Goal: Find specific page/section: Find specific page/section

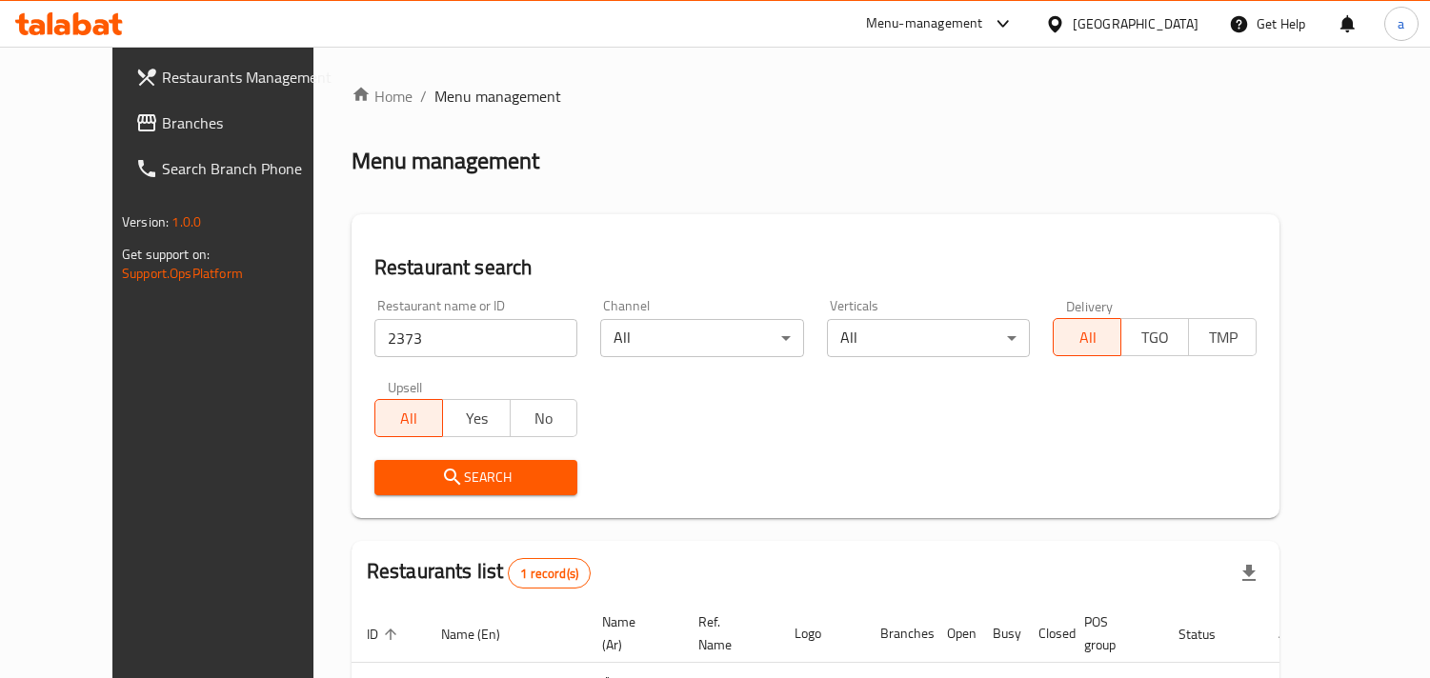
scroll to position [93, 0]
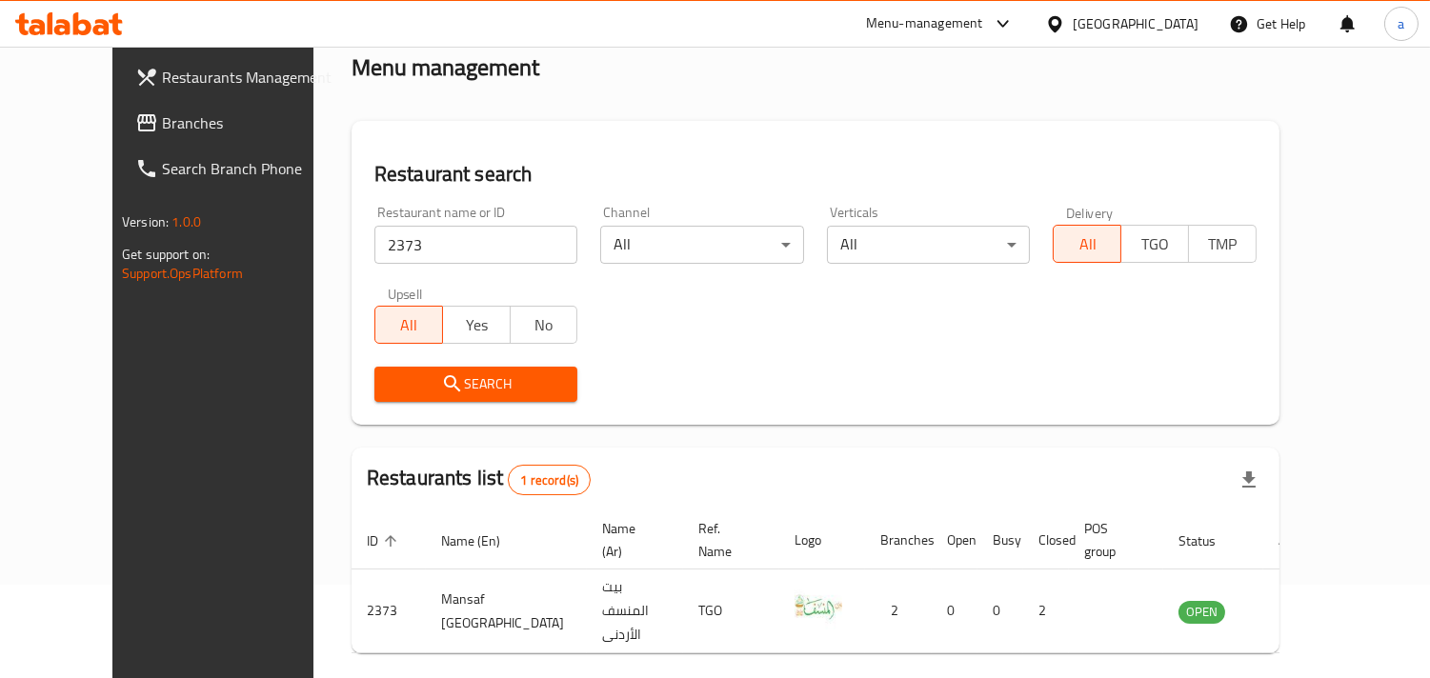
click at [1188, 26] on div "Qatar" at bounding box center [1135, 23] width 126 height 21
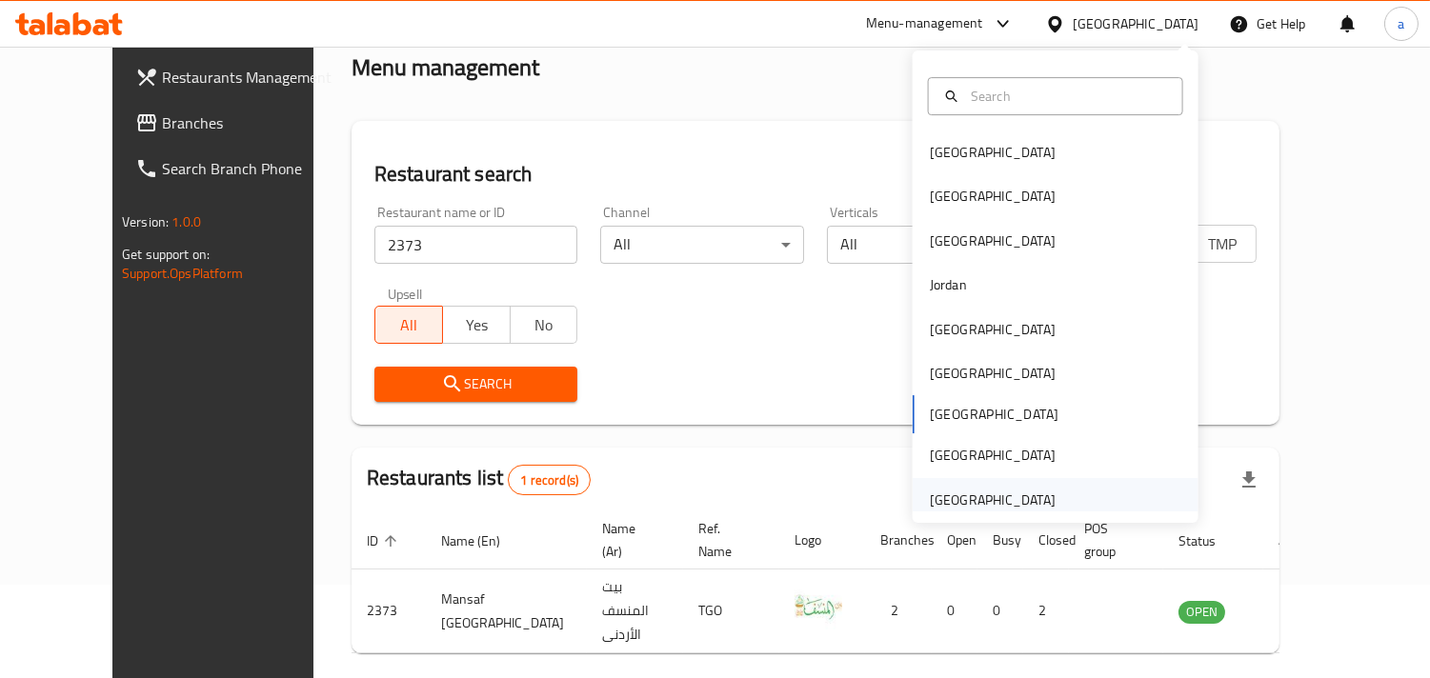
click at [1016, 507] on div "[GEOGRAPHIC_DATA]" at bounding box center [993, 500] width 126 height 21
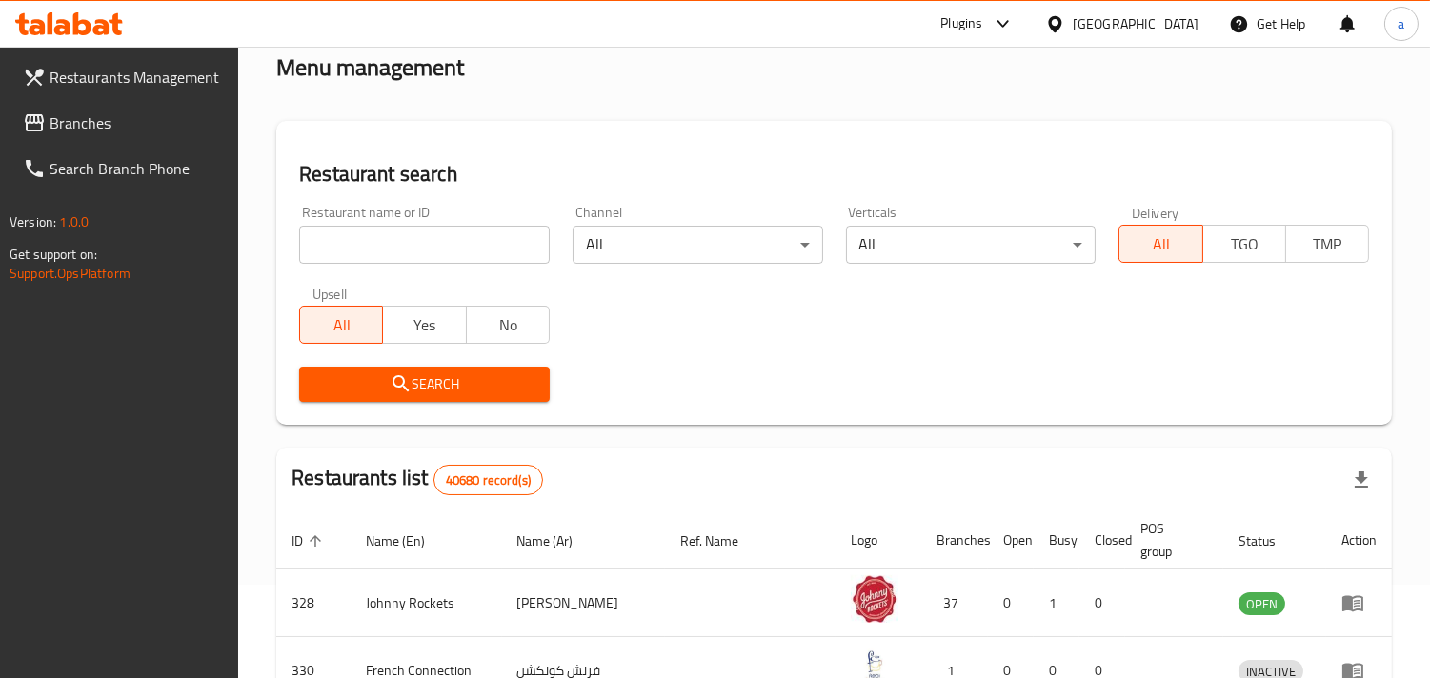
click at [99, 124] on span "Branches" at bounding box center [137, 122] width 174 height 23
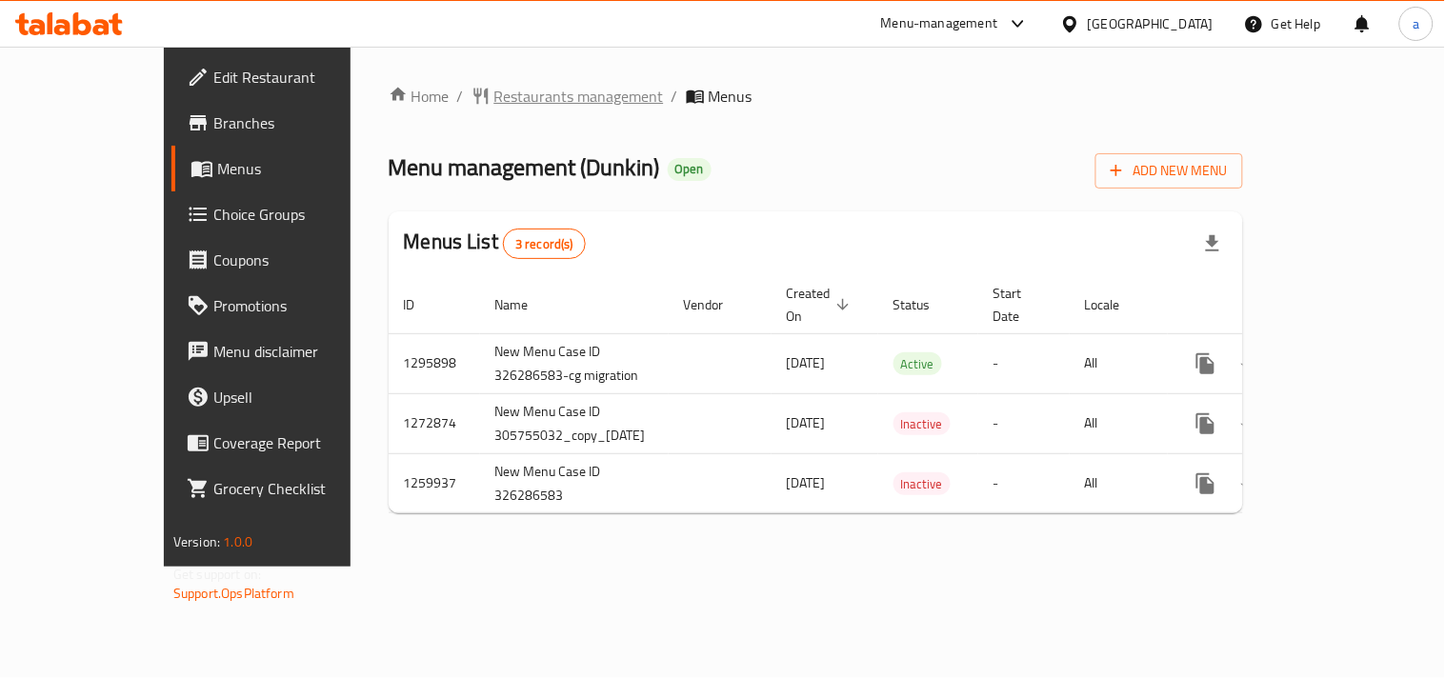
click at [494, 100] on span "Restaurants management" at bounding box center [579, 96] width 170 height 23
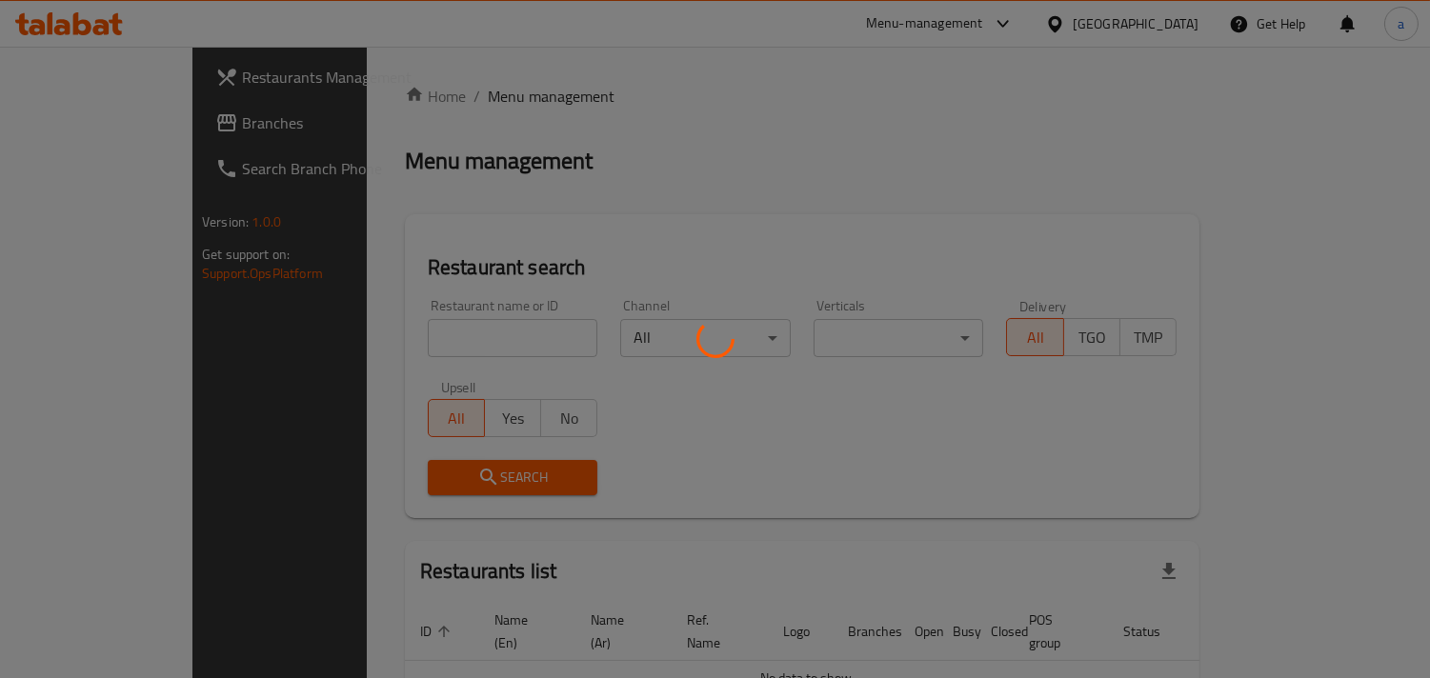
click at [371, 339] on div at bounding box center [715, 339] width 1430 height 678
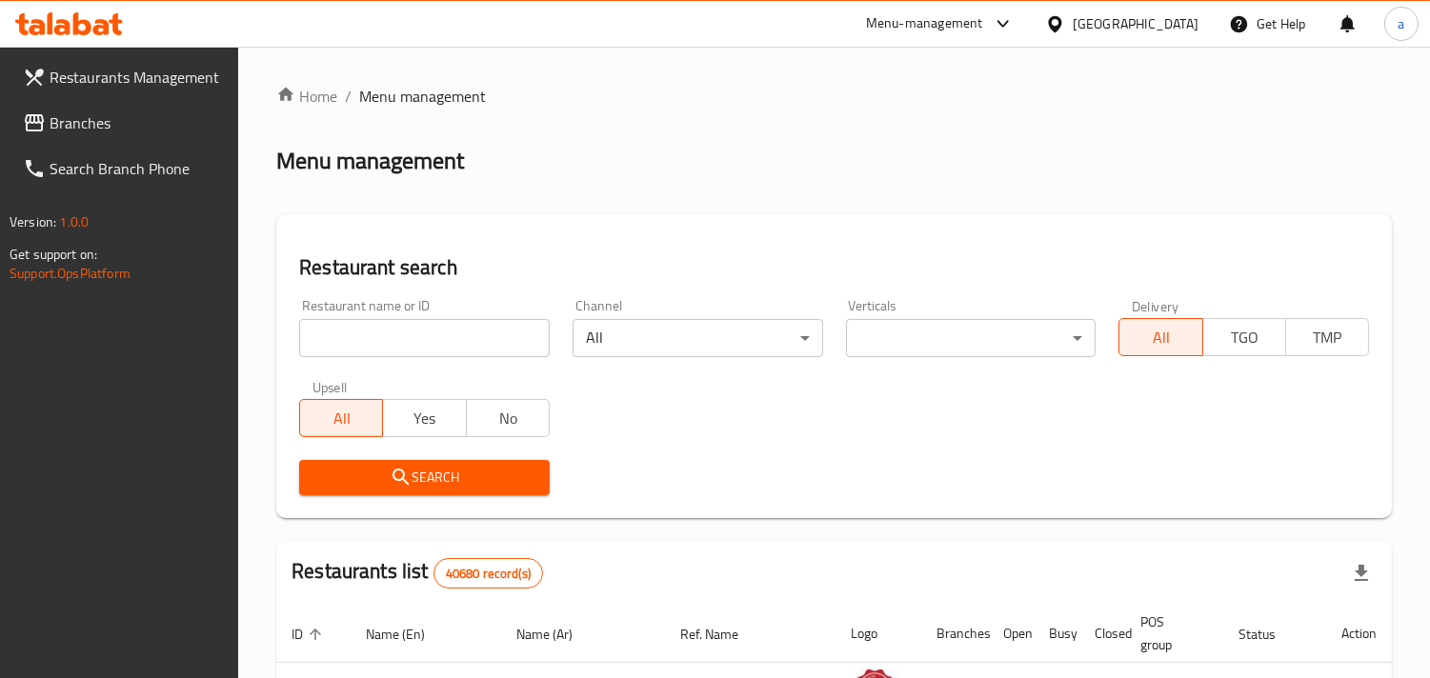
click at [372, 316] on div "Restaurant name or ID Restaurant name or ID" at bounding box center [424, 328] width 250 height 58
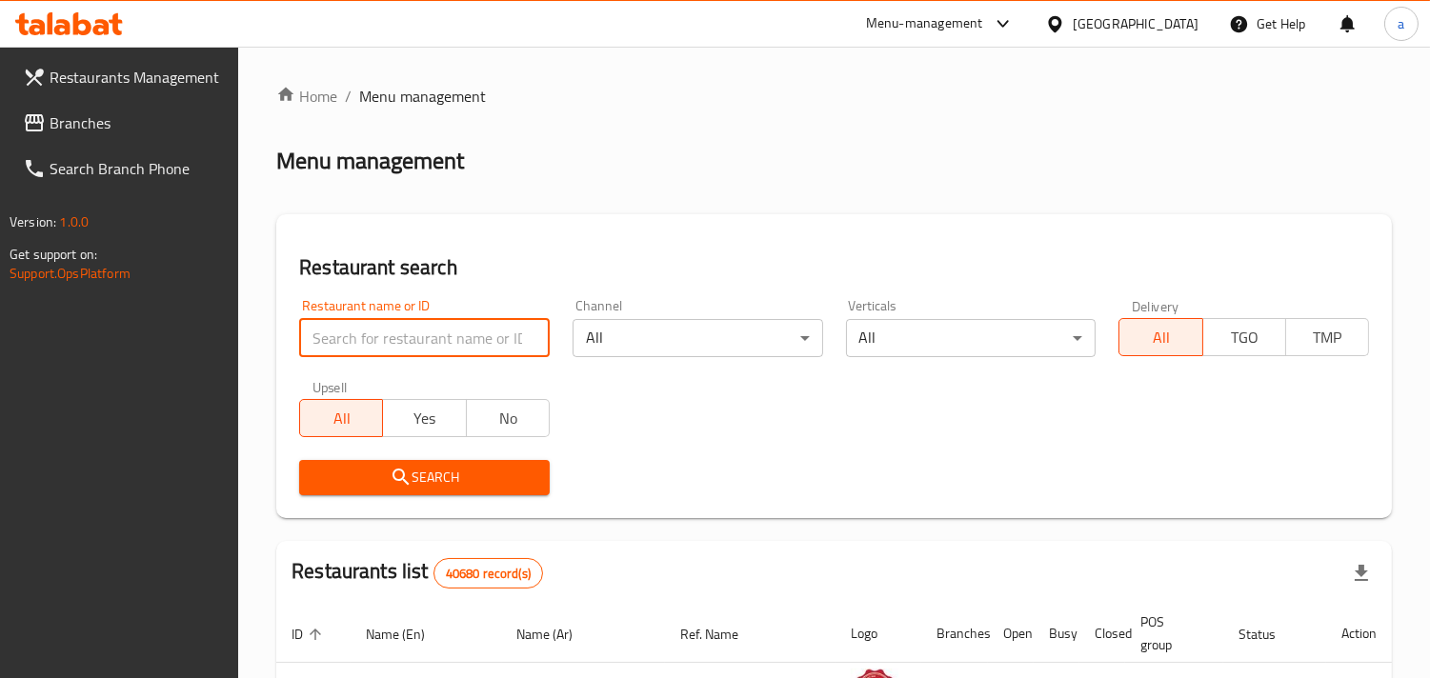
click at [382, 347] on input "search" at bounding box center [424, 338] width 250 height 38
paste input "10062"
type input "10062"
click button "Search" at bounding box center [424, 477] width 250 height 35
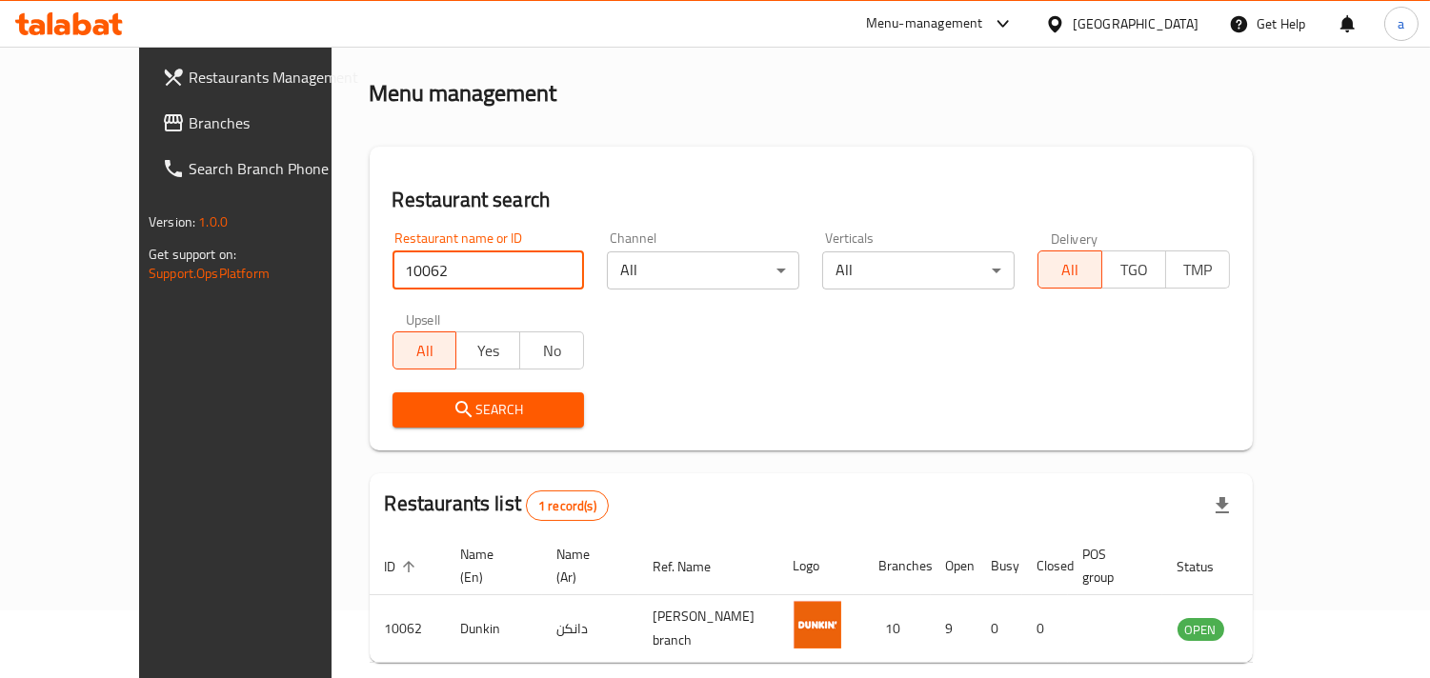
scroll to position [134, 0]
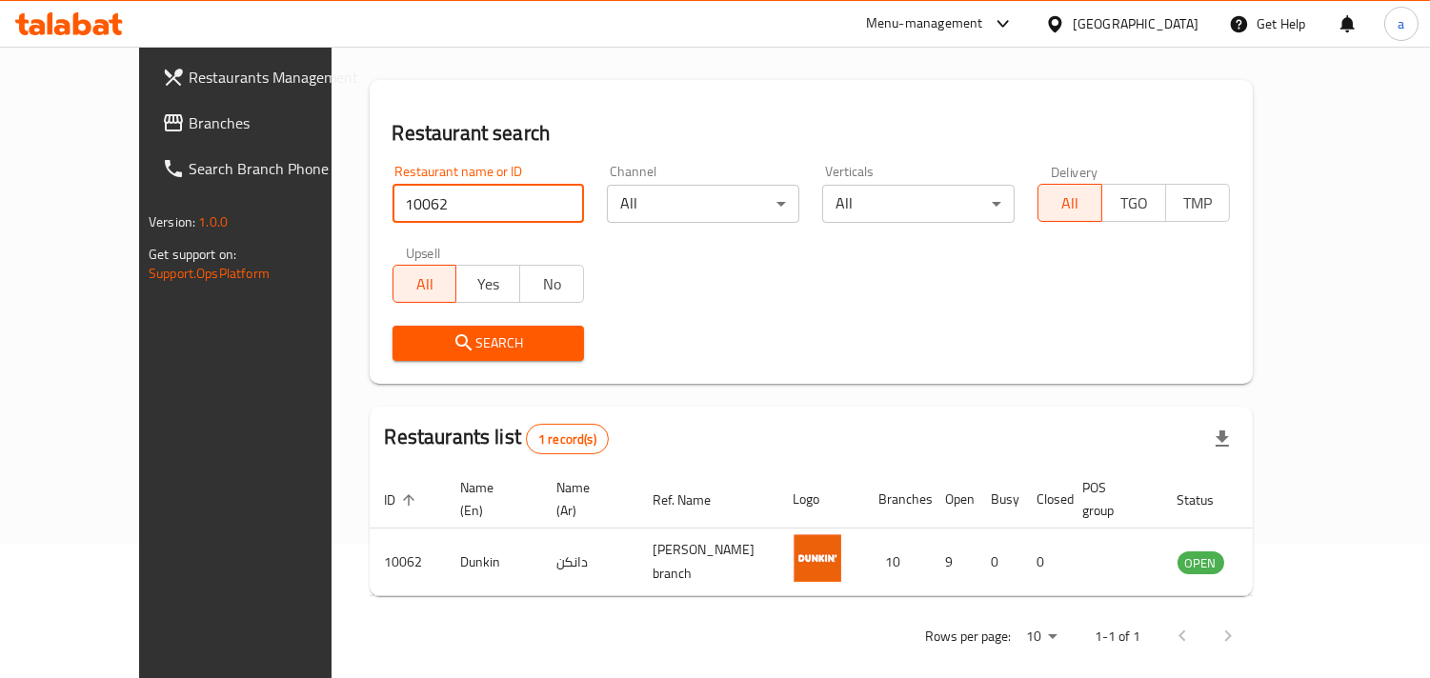
click at [1151, 22] on div "[GEOGRAPHIC_DATA]" at bounding box center [1135, 23] width 126 height 21
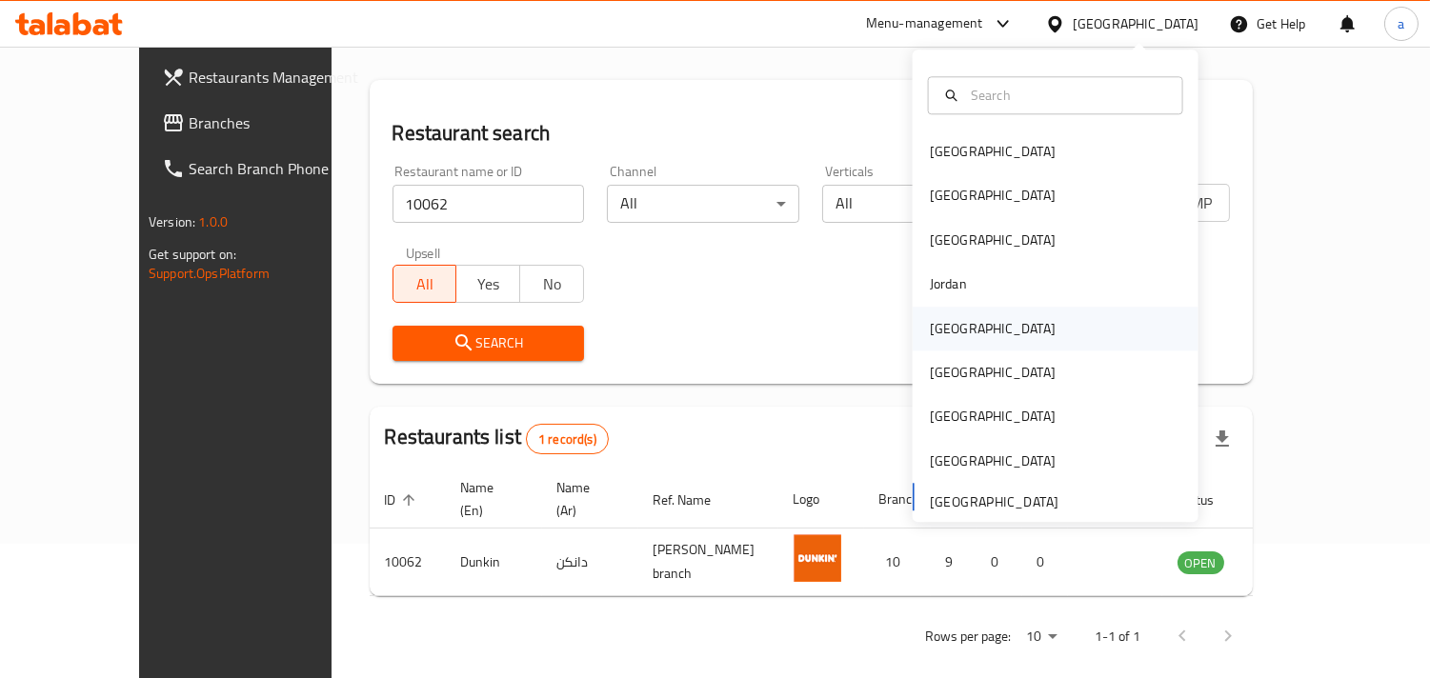
click at [965, 326] on div "Kuwait" at bounding box center [992, 329] width 156 height 44
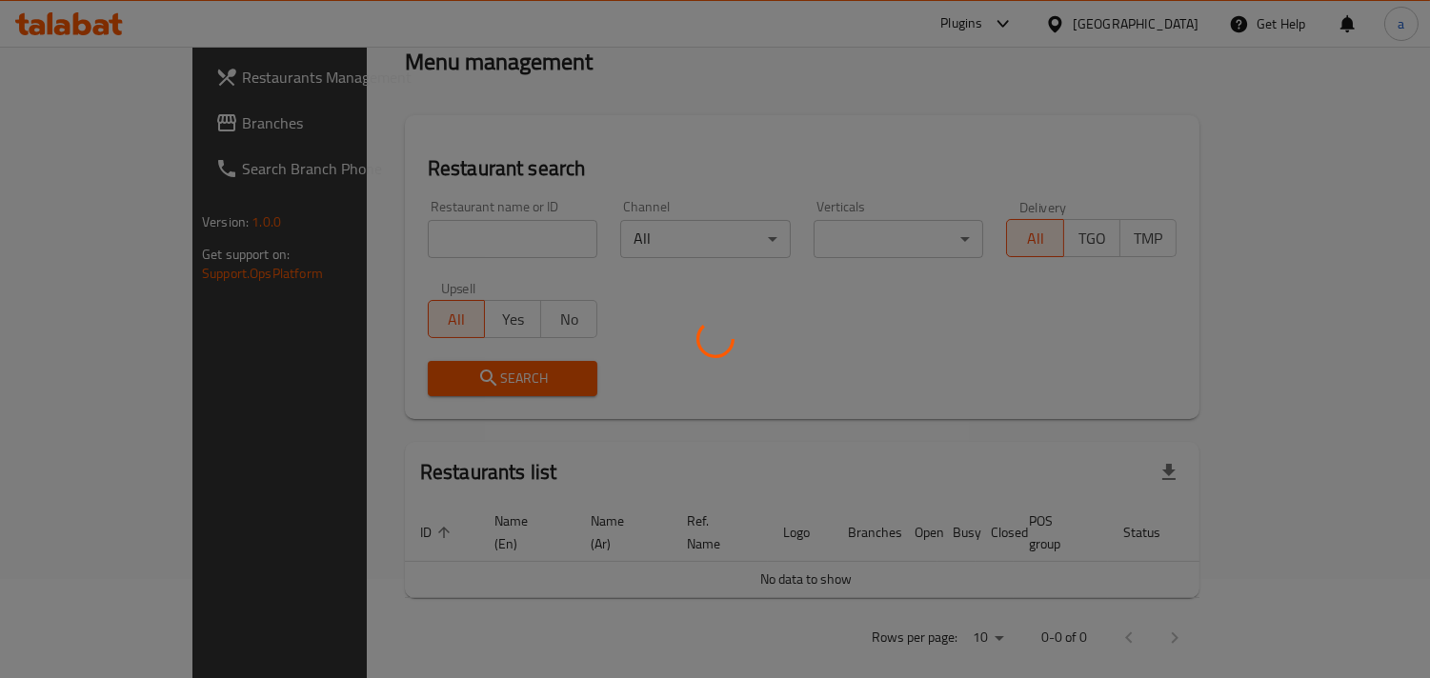
scroll to position [134, 0]
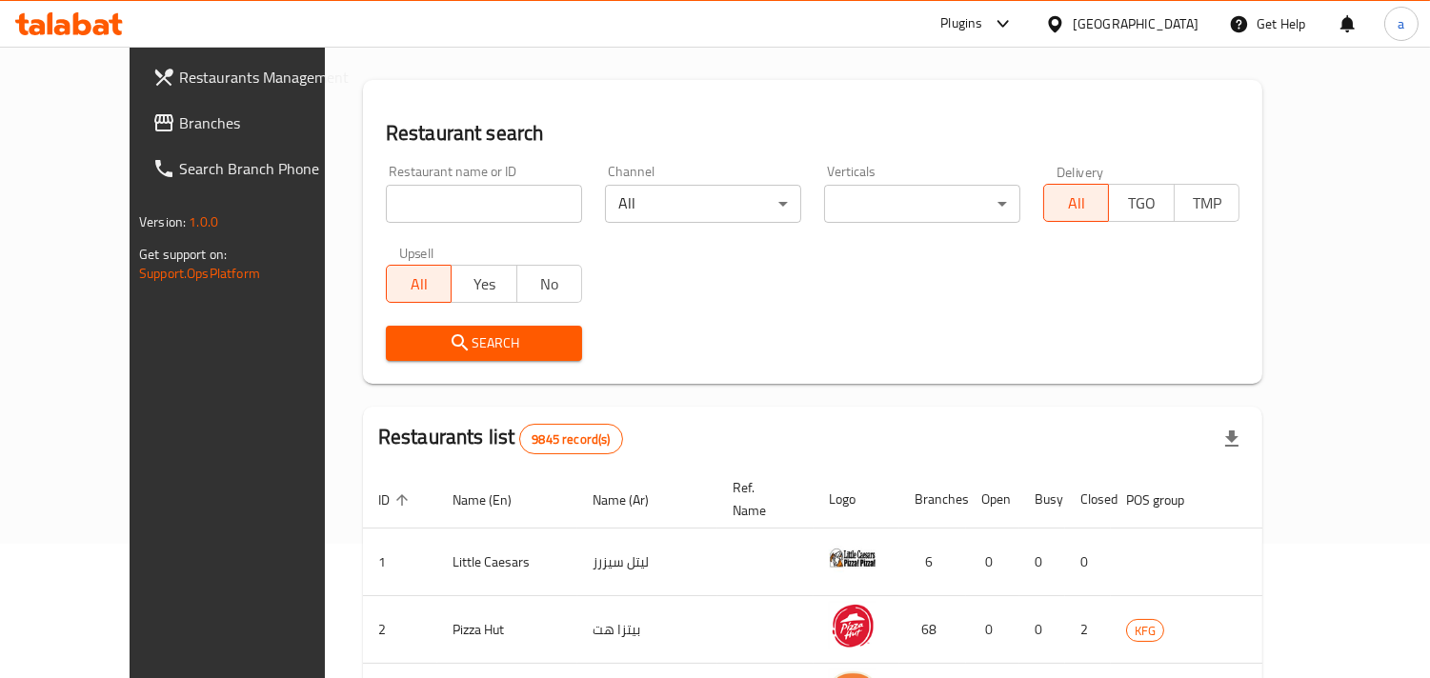
click at [179, 131] on span "Branches" at bounding box center [266, 122] width 174 height 23
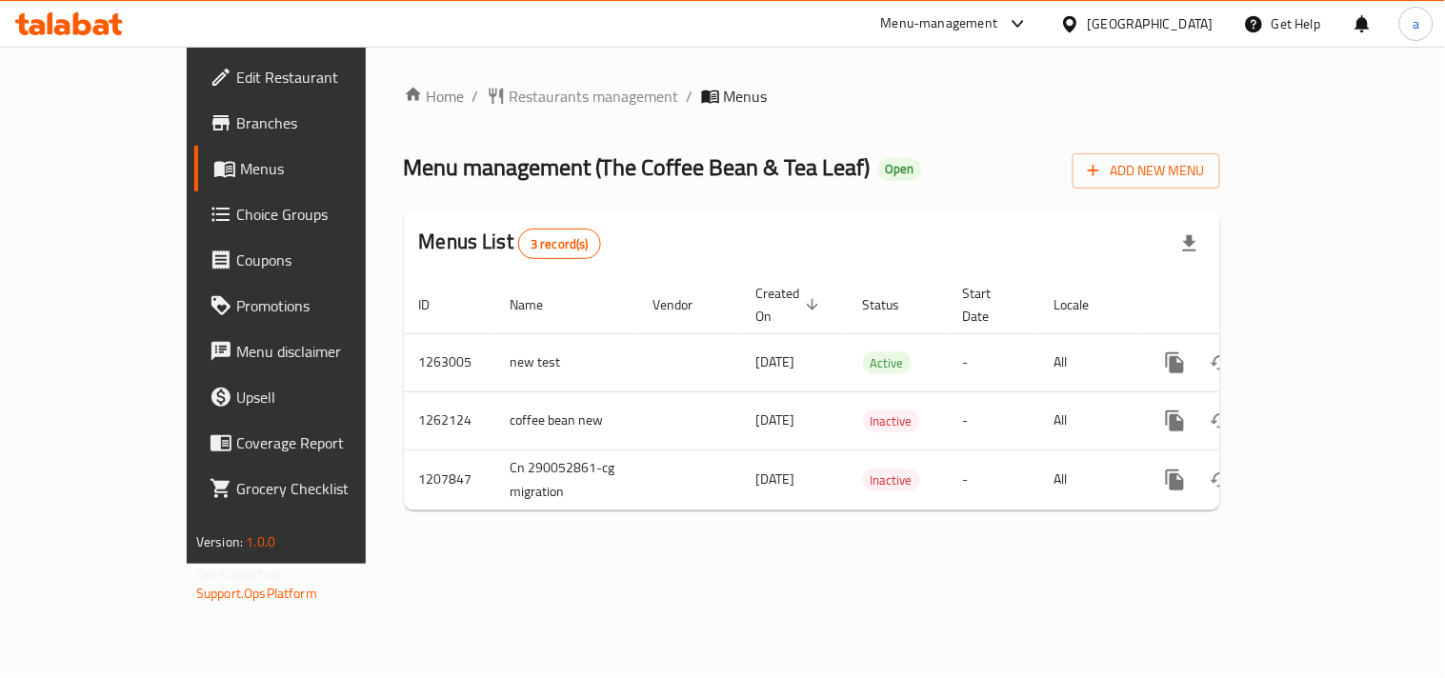
click at [459, 76] on div "Home / Restaurants management / Menus Menu management ( The Coffee Bean & Tea L…" at bounding box center [812, 305] width 892 height 517
click at [510, 91] on span "Restaurants management" at bounding box center [595, 96] width 170 height 23
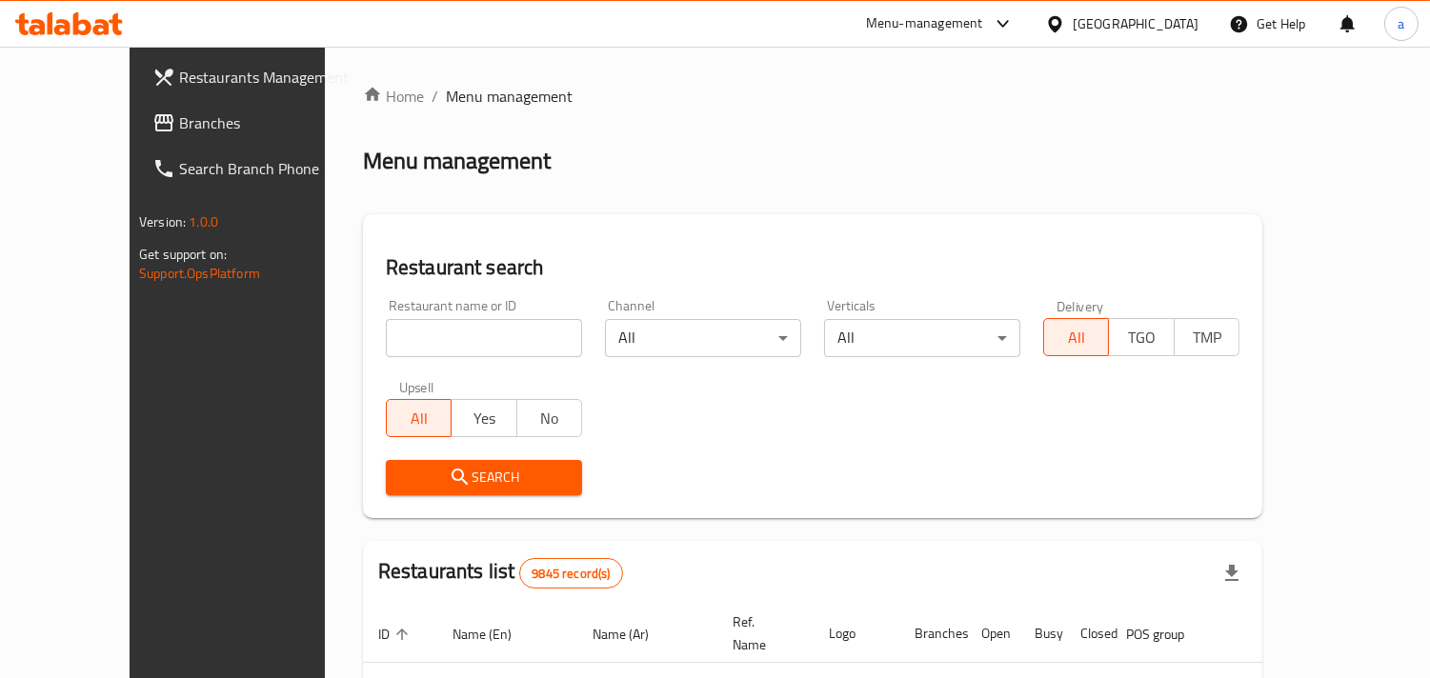
click at [408, 329] on input "search" at bounding box center [484, 338] width 196 height 38
paste input "7248"
type input "7248"
click button "Search" at bounding box center [484, 477] width 196 height 35
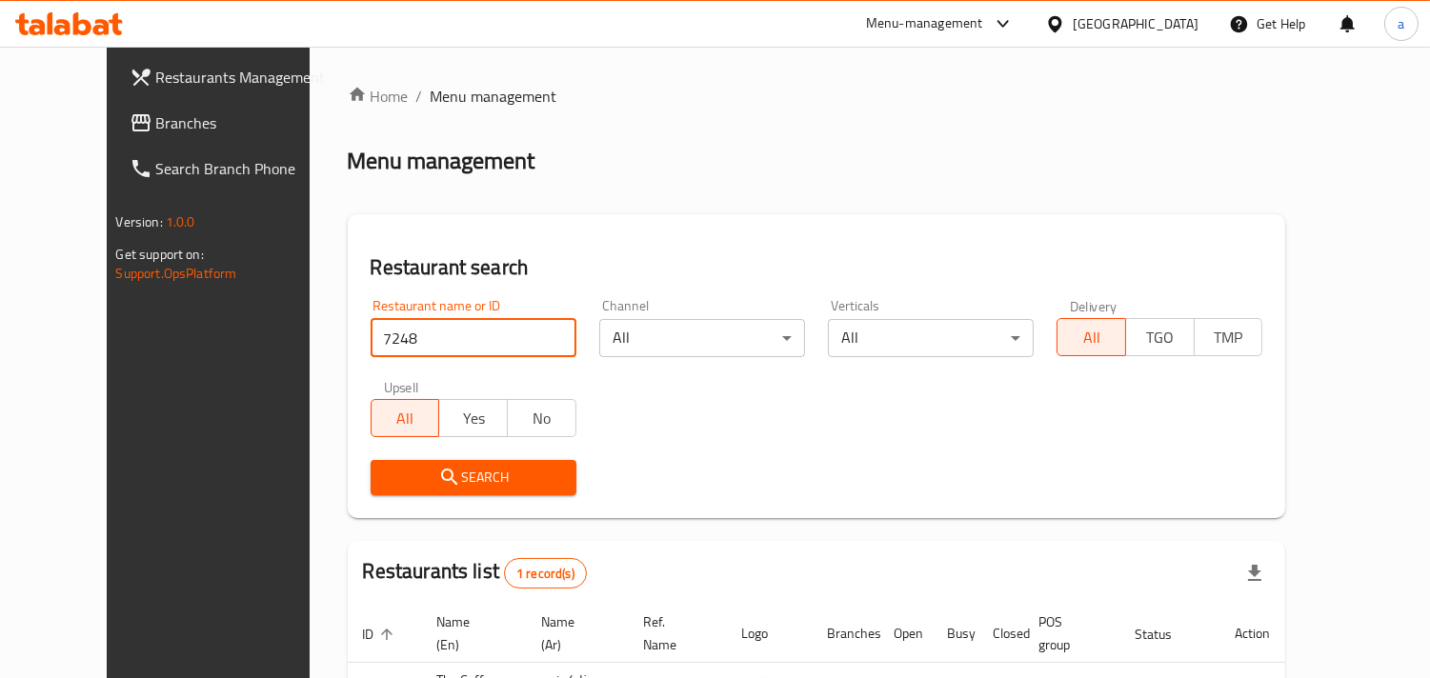
scroll to position [155, 0]
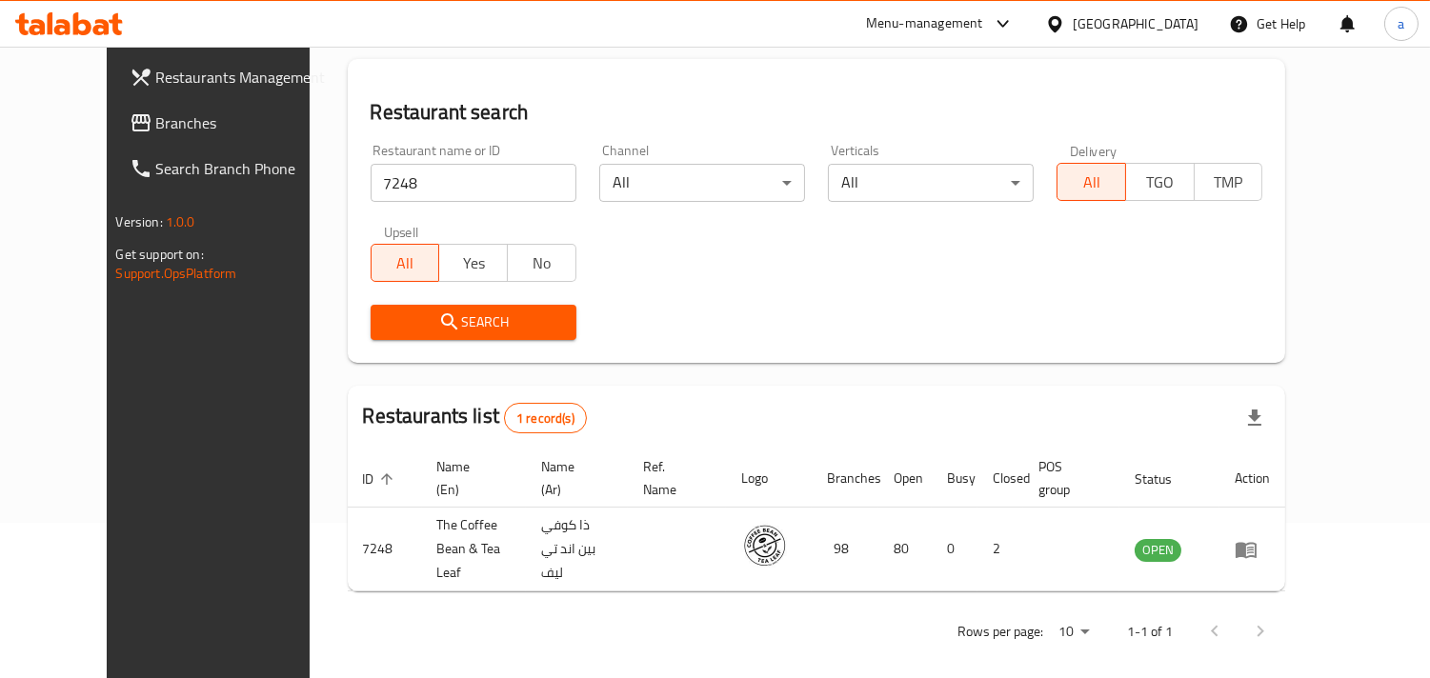
click at [1178, 21] on div "Kuwait" at bounding box center [1135, 23] width 126 height 21
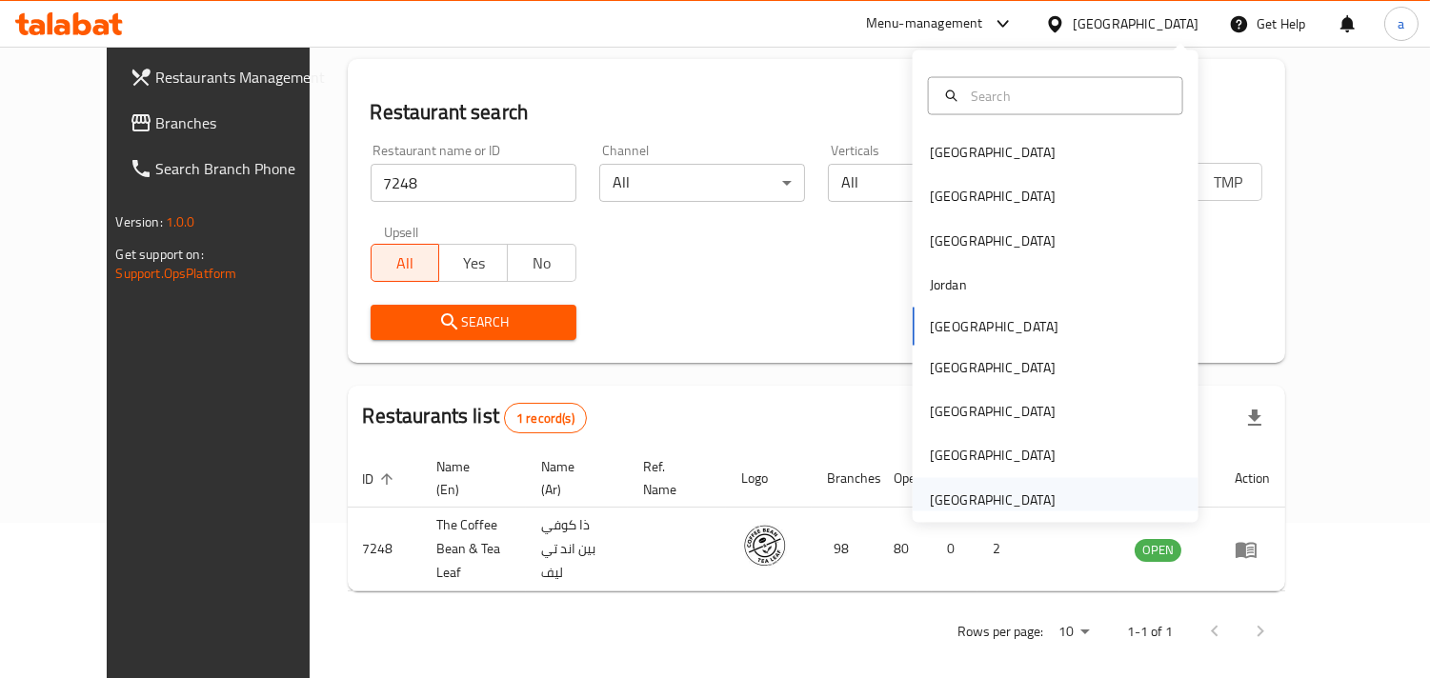
click at [991, 501] on div "[GEOGRAPHIC_DATA]" at bounding box center [993, 499] width 126 height 21
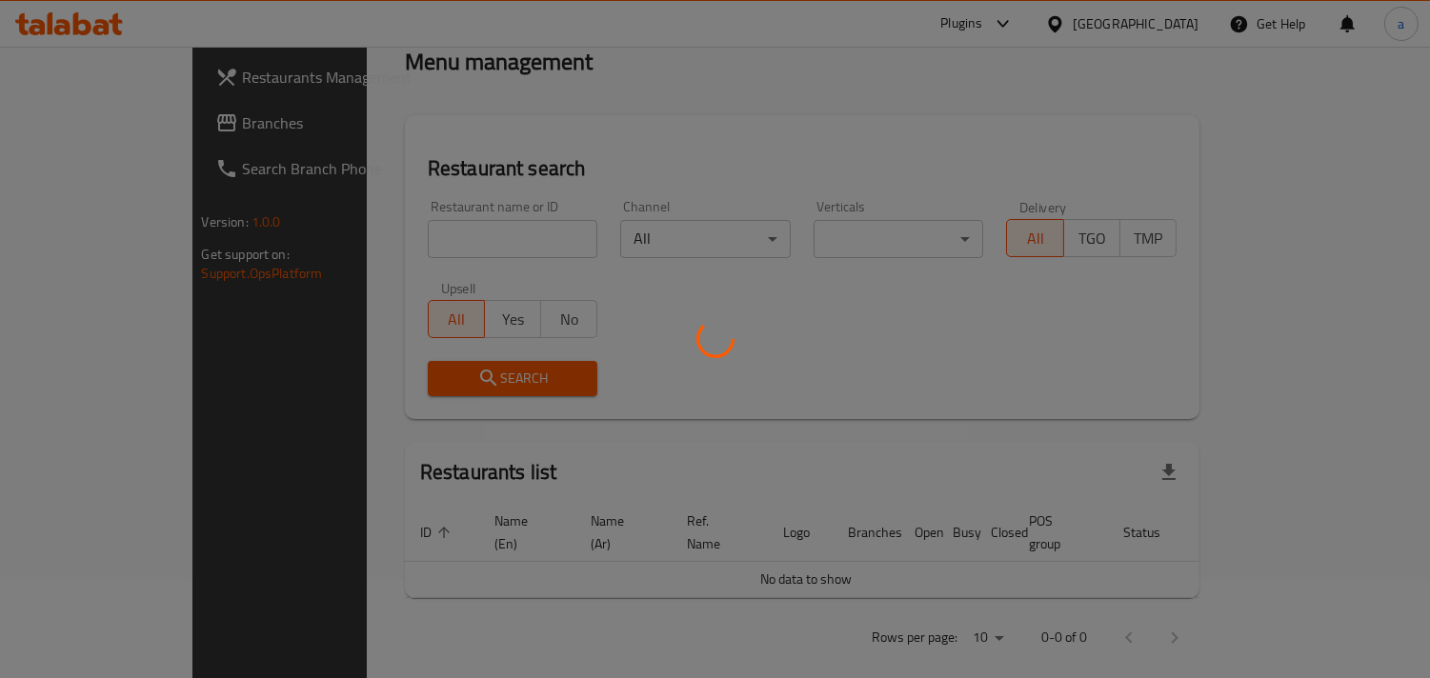
scroll to position [155, 0]
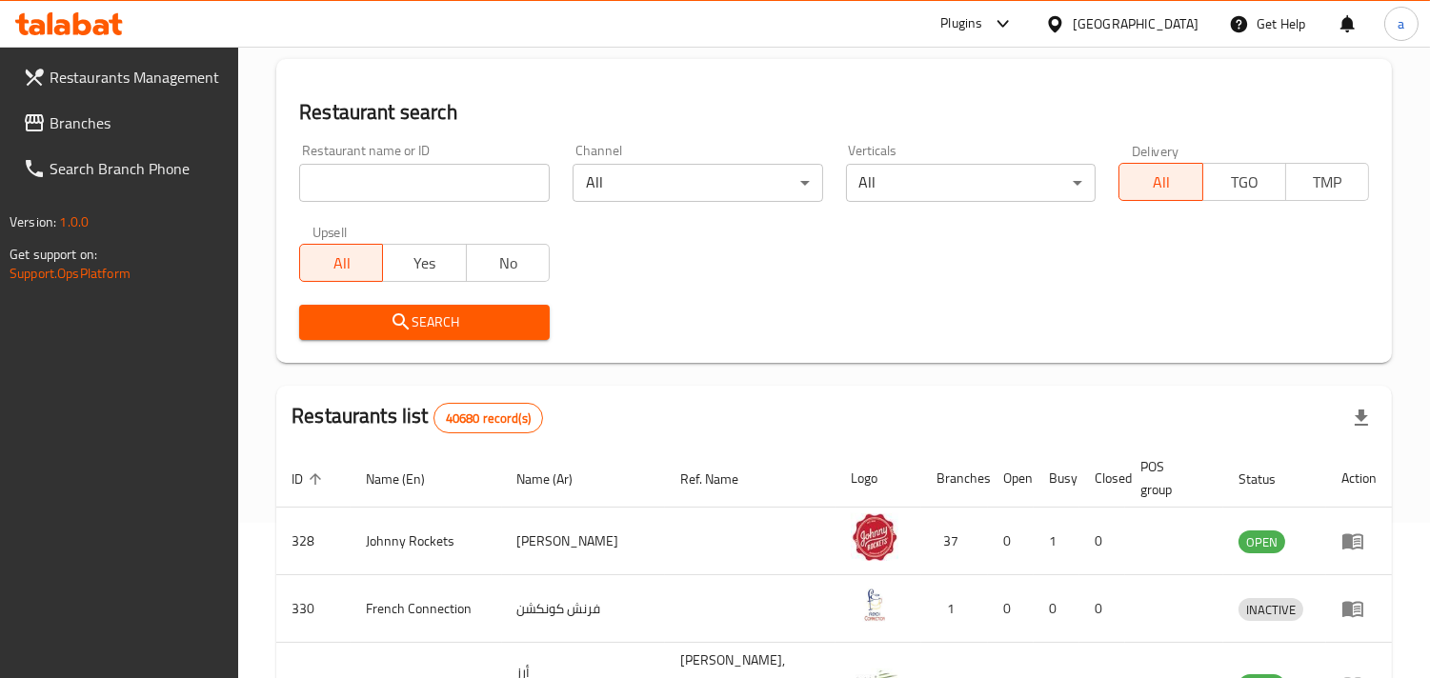
click at [156, 115] on span "Branches" at bounding box center [137, 122] width 174 height 23
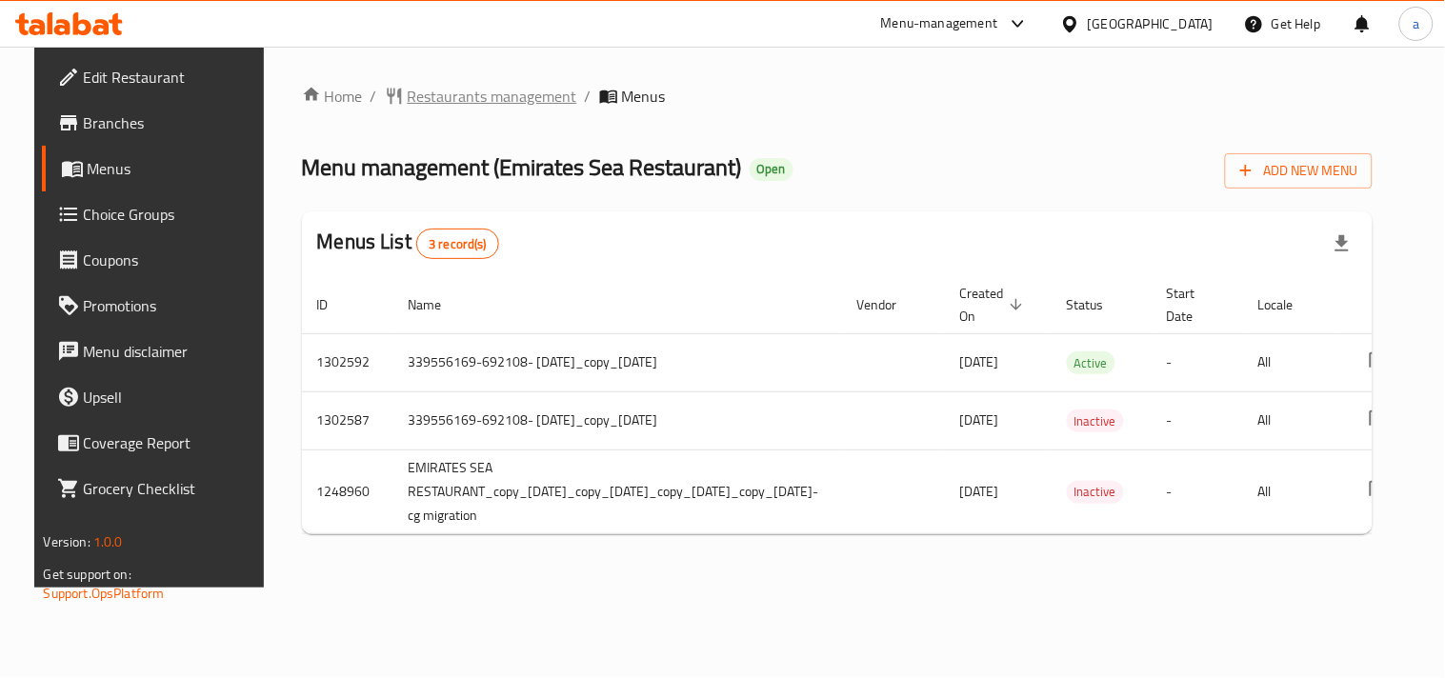
click at [507, 86] on span "Restaurants management" at bounding box center [493, 96] width 170 height 23
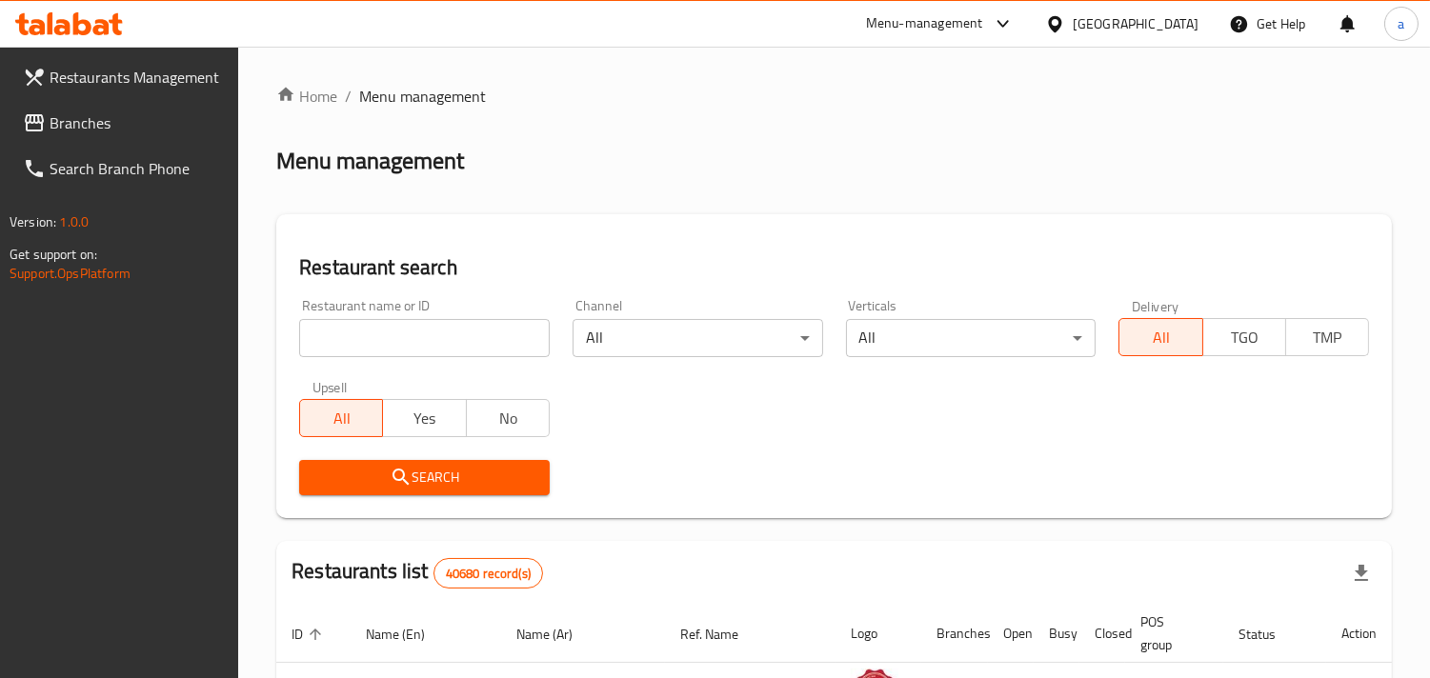
click at [395, 315] on div "Restaurant name or ID Restaurant name or ID" at bounding box center [424, 328] width 250 height 58
click at [391, 321] on input "search" at bounding box center [424, 338] width 250 height 38
paste input "656365"
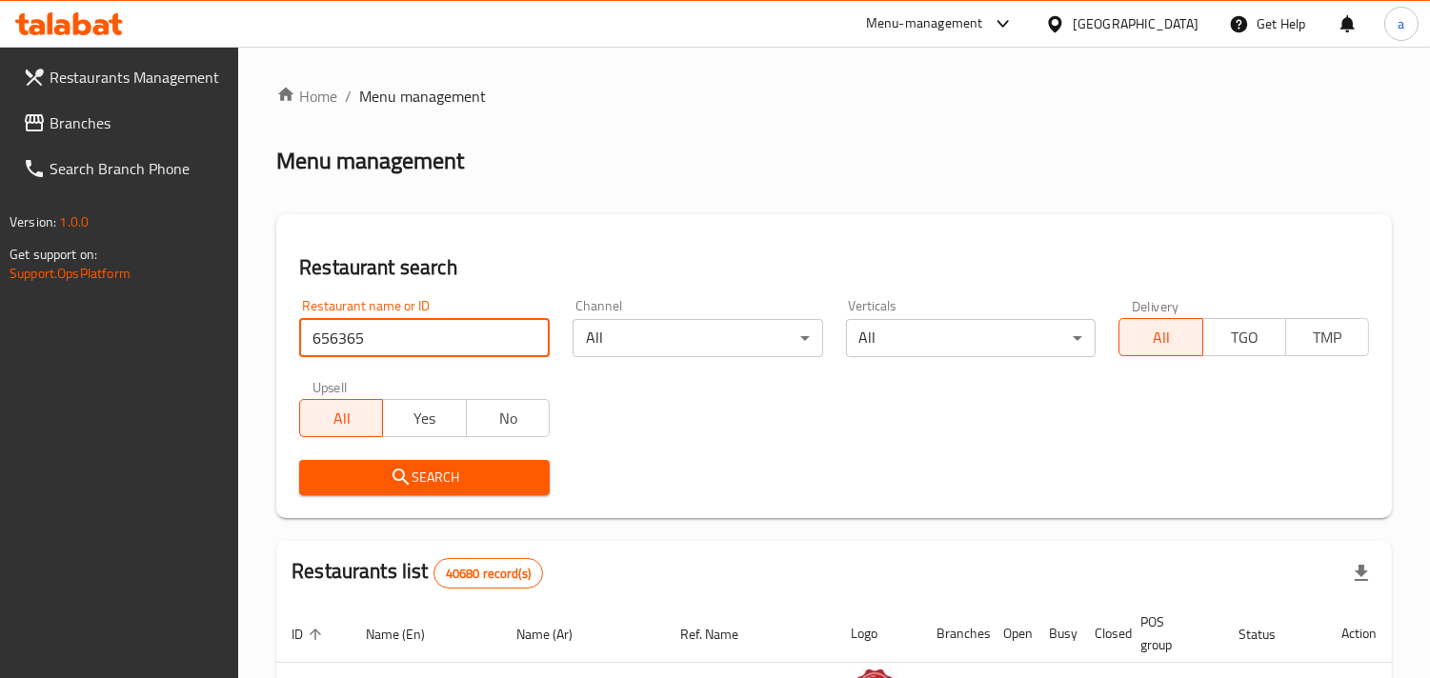
type input "656365"
click button "Search" at bounding box center [424, 477] width 250 height 35
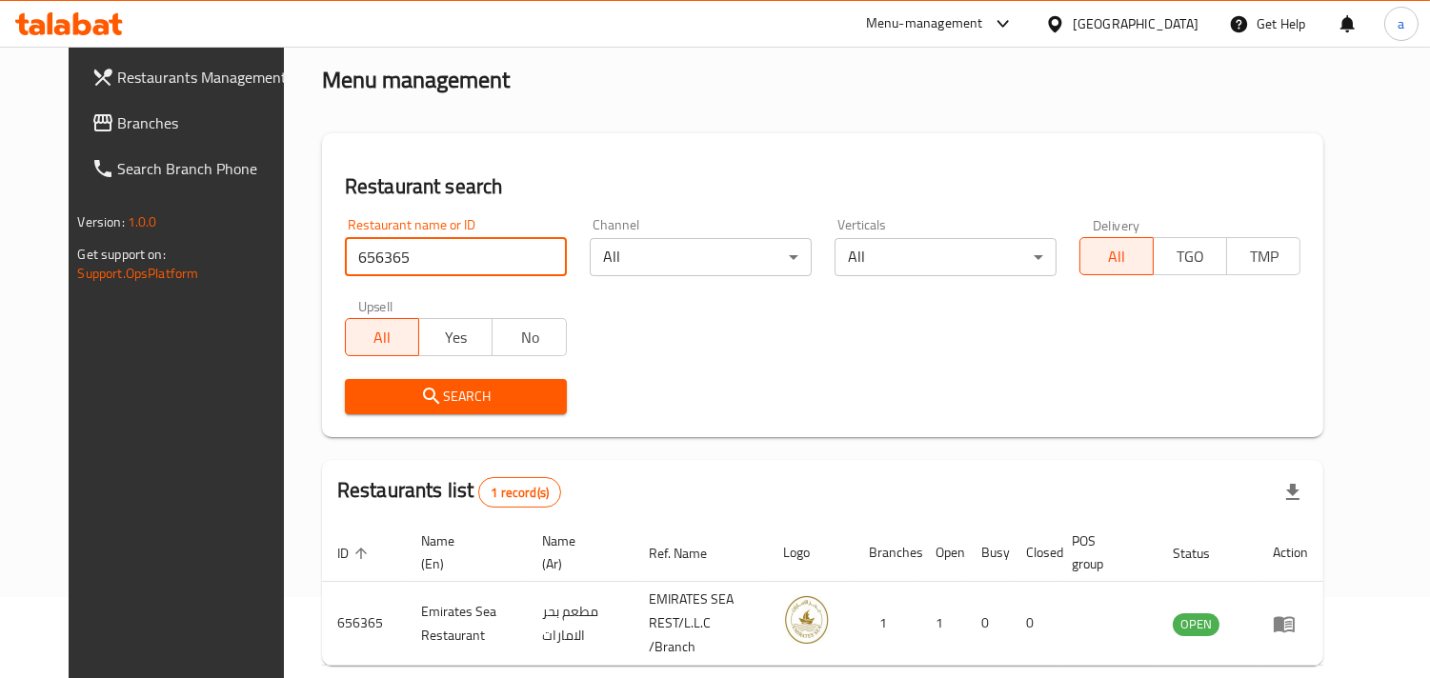
scroll to position [155, 0]
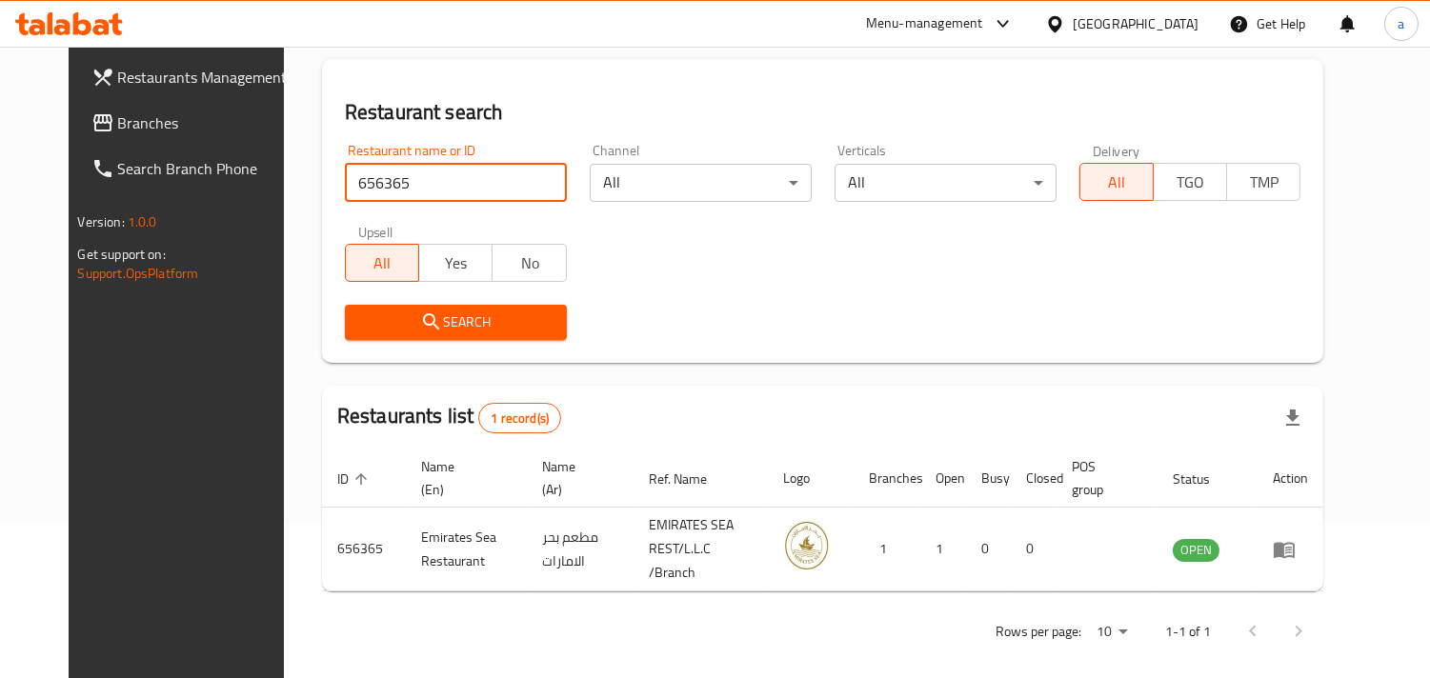
click at [165, 133] on span "Branches" at bounding box center [205, 122] width 174 height 23
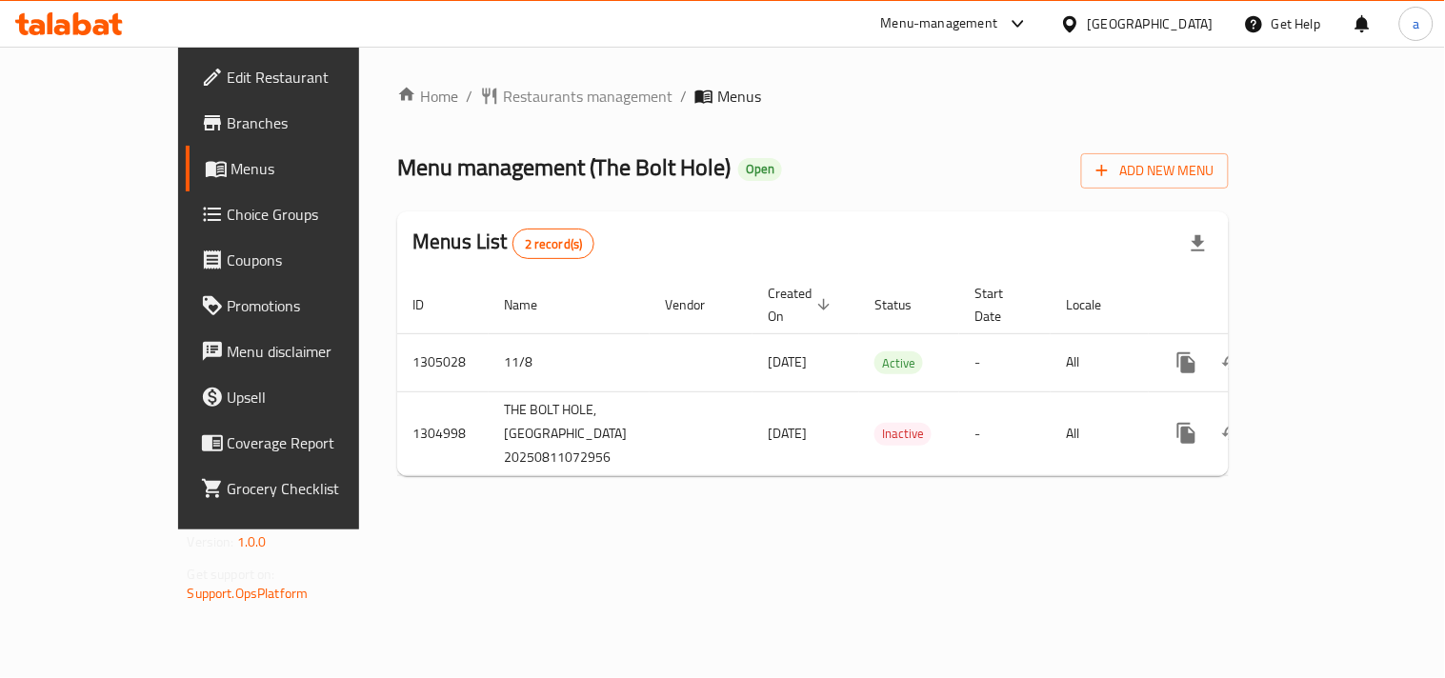
click at [503, 96] on span "Restaurants management" at bounding box center [588, 96] width 170 height 23
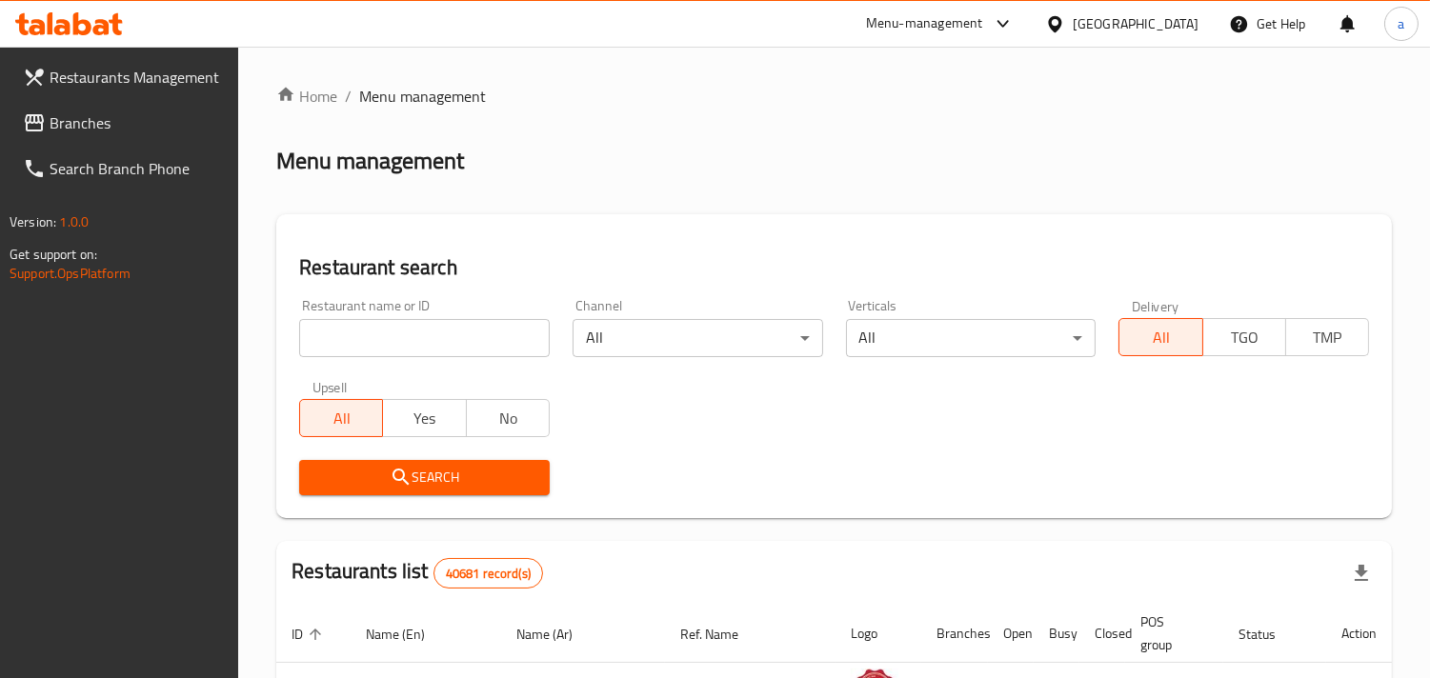
click at [404, 334] on input "search" at bounding box center [424, 338] width 250 height 38
paste input "703514"
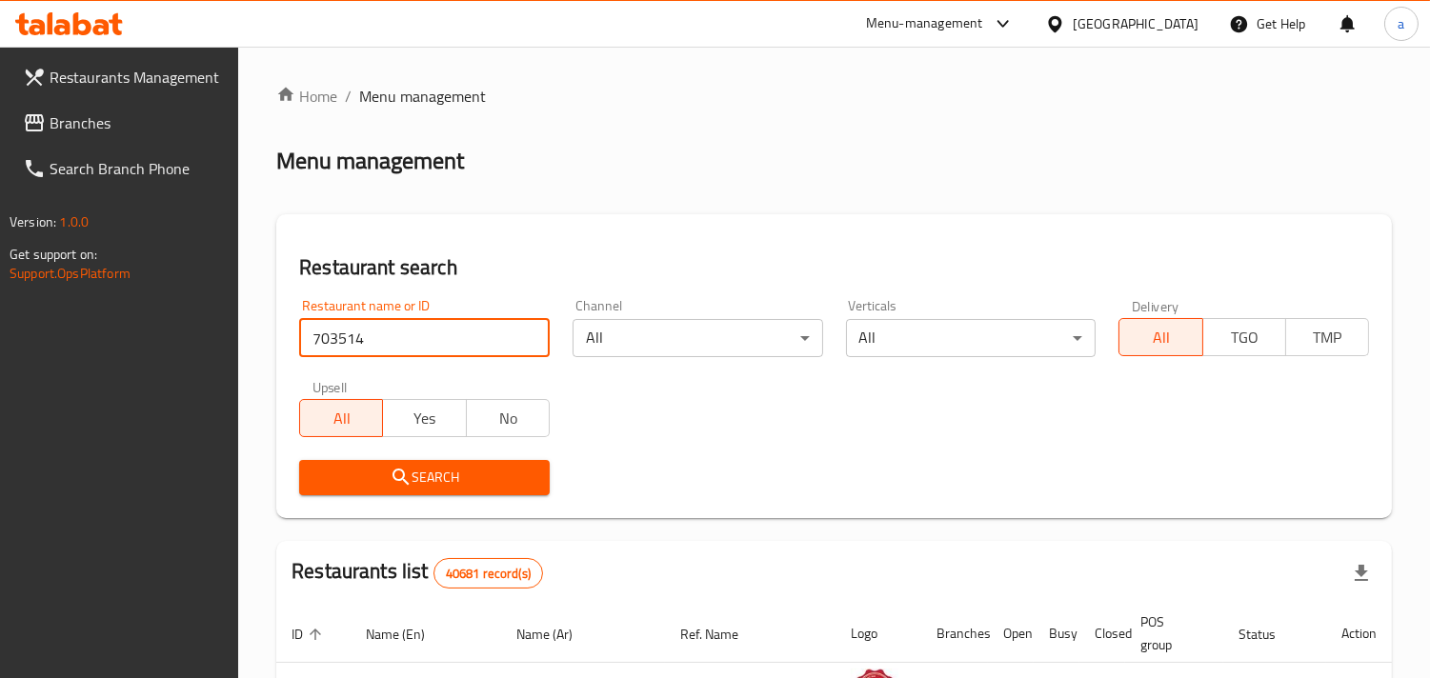
type input "703514"
click button "Search" at bounding box center [424, 477] width 250 height 35
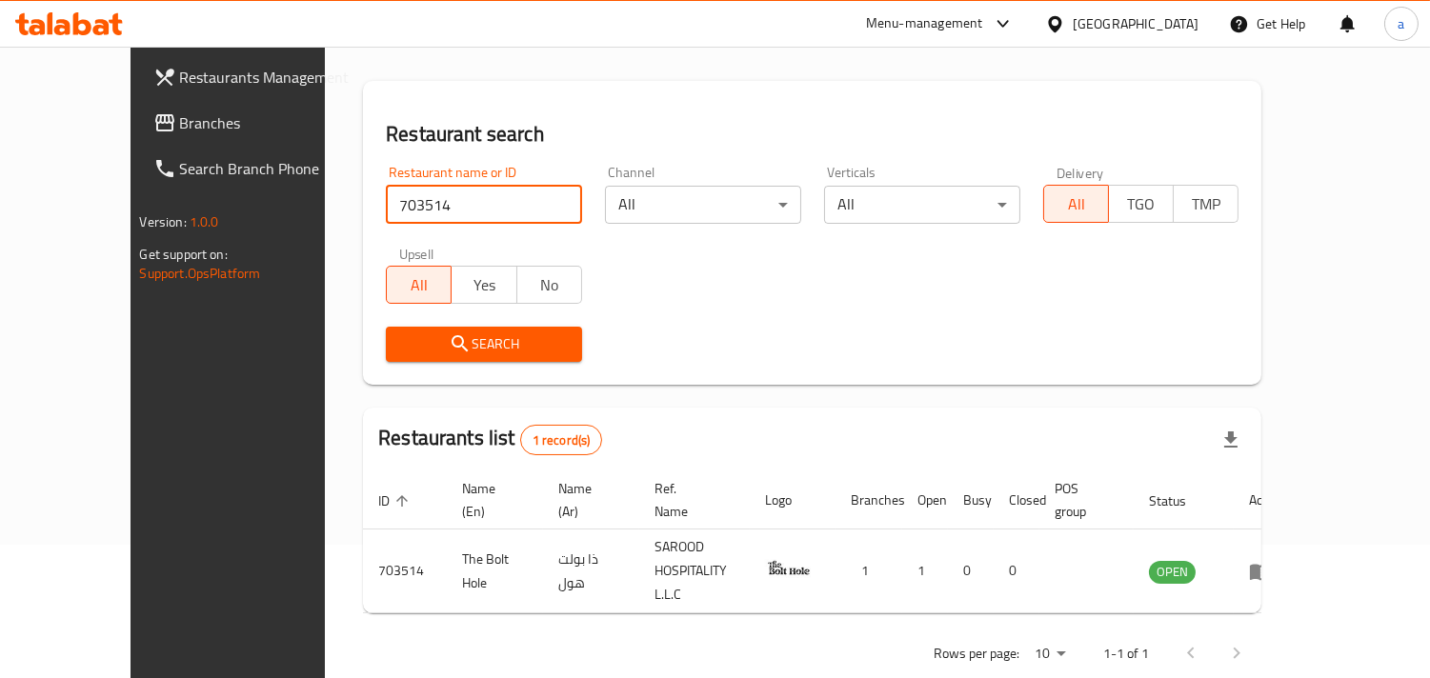
scroll to position [134, 0]
click at [1096, 30] on div "[GEOGRAPHIC_DATA]" at bounding box center [1135, 23] width 126 height 21
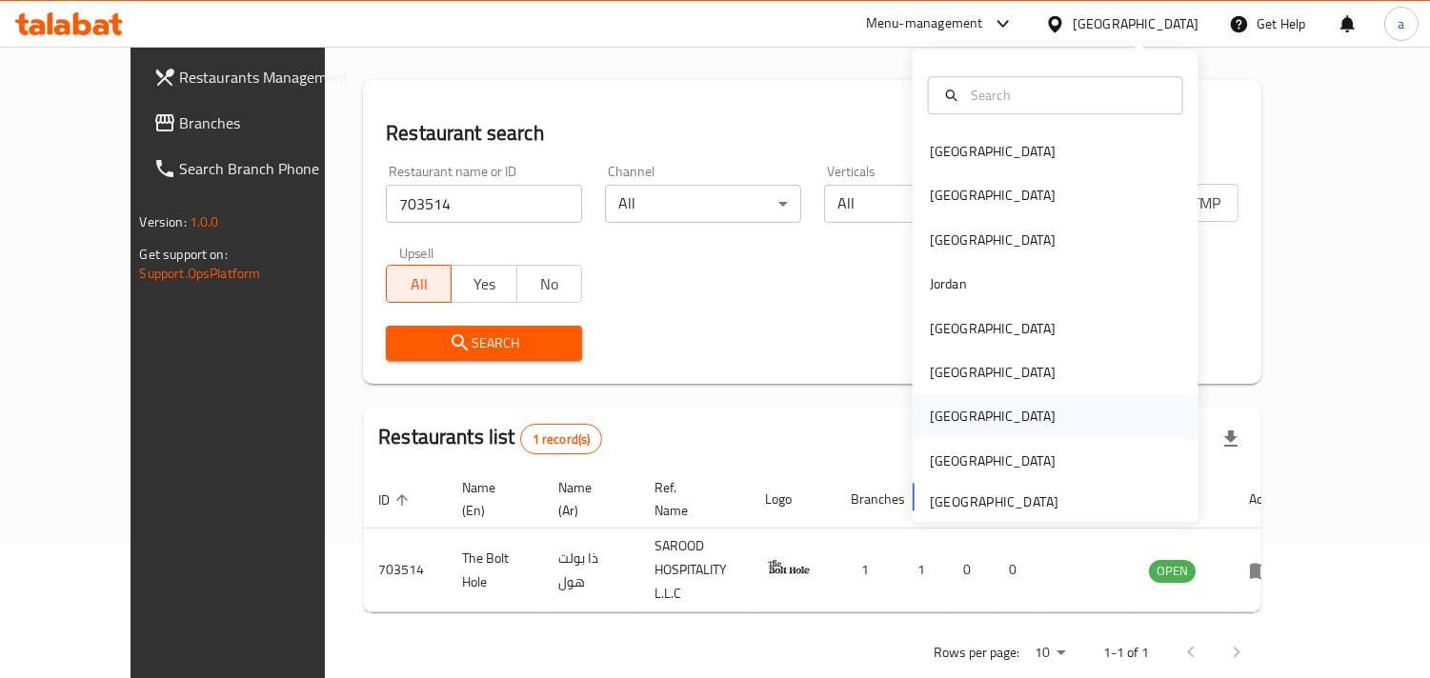
click at [935, 407] on div "[GEOGRAPHIC_DATA]" at bounding box center [993, 417] width 126 height 21
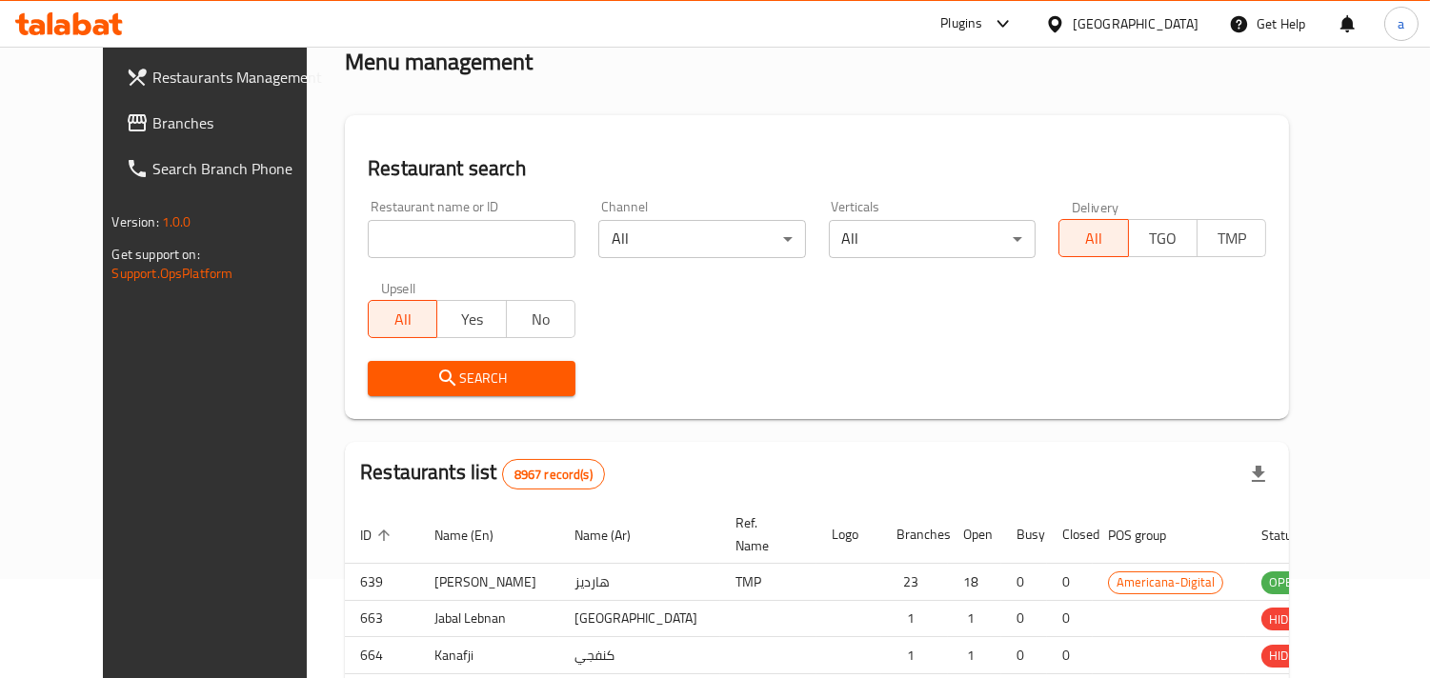
scroll to position [134, 0]
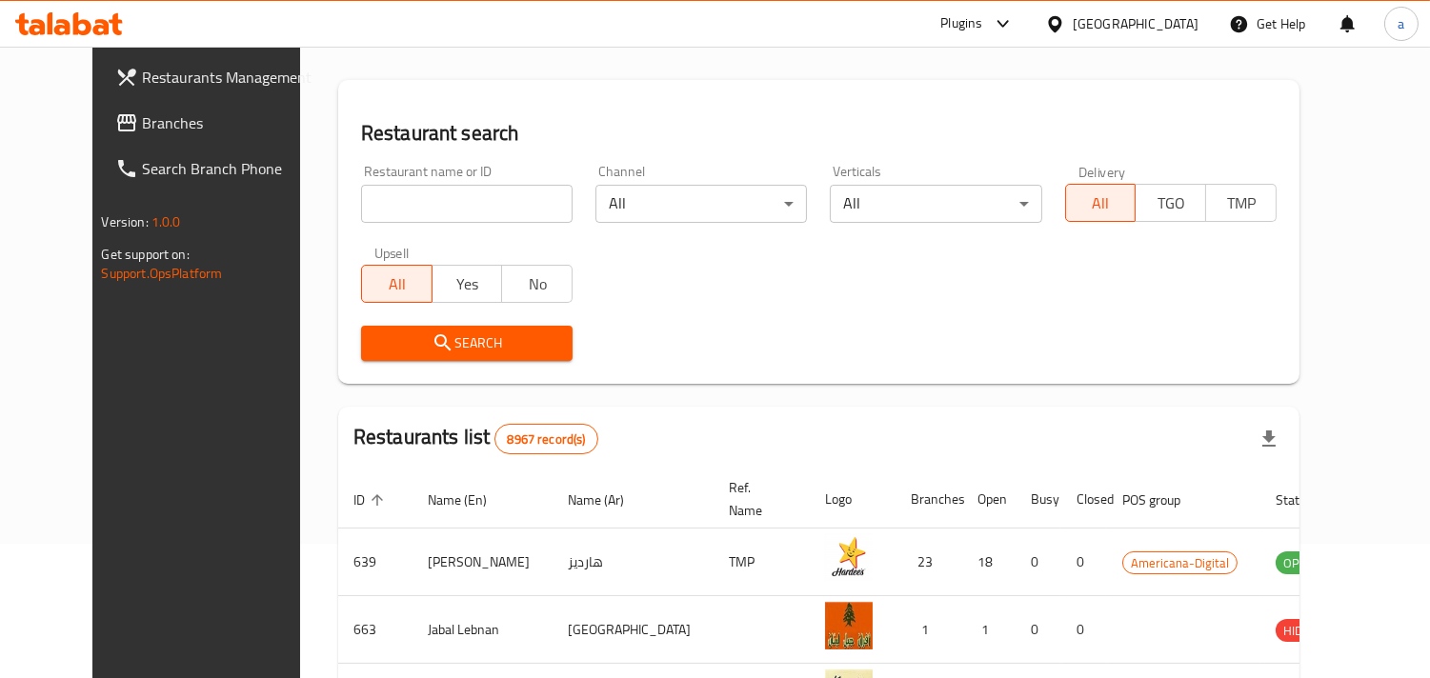
click at [142, 130] on span "Branches" at bounding box center [229, 122] width 174 height 23
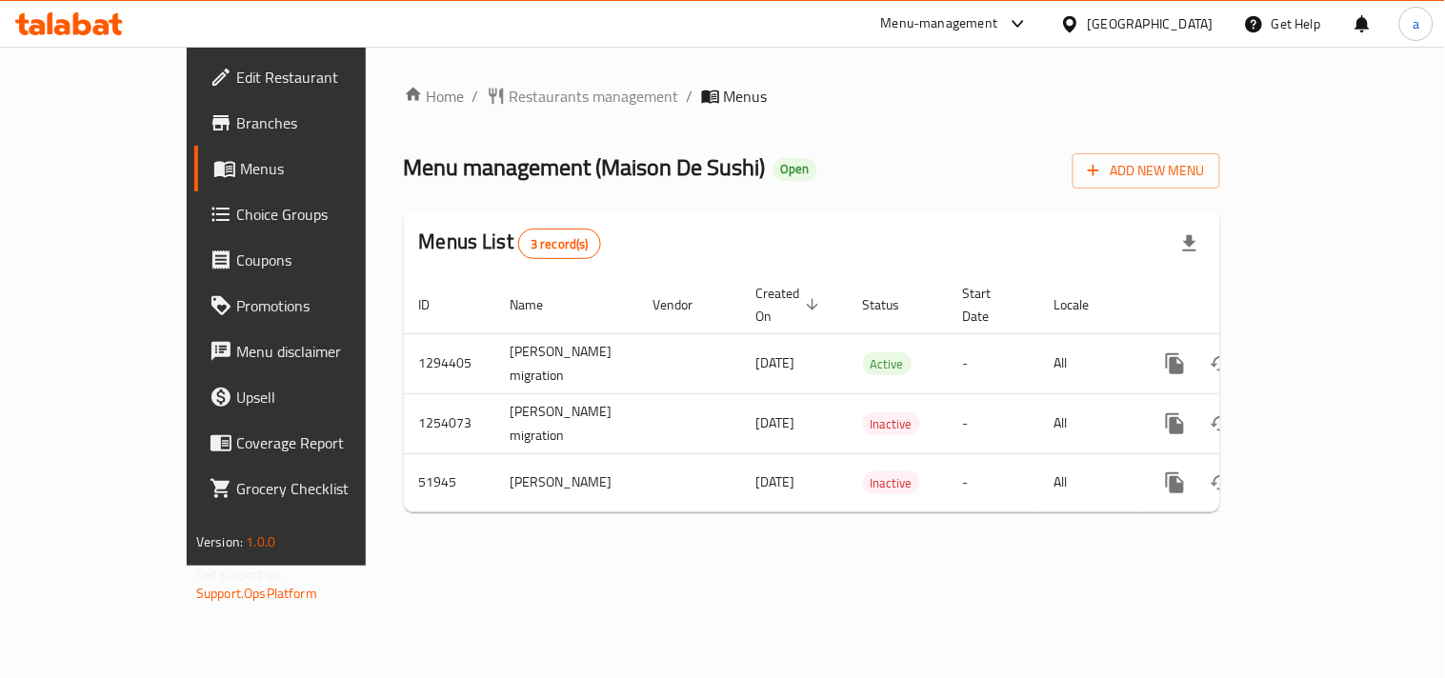
click at [489, 70] on div "Home / Restaurants management / Menus Menu management ( Maison De Sushi ) Open …" at bounding box center [812, 306] width 892 height 519
click at [510, 85] on span "Restaurants management" at bounding box center [595, 96] width 170 height 23
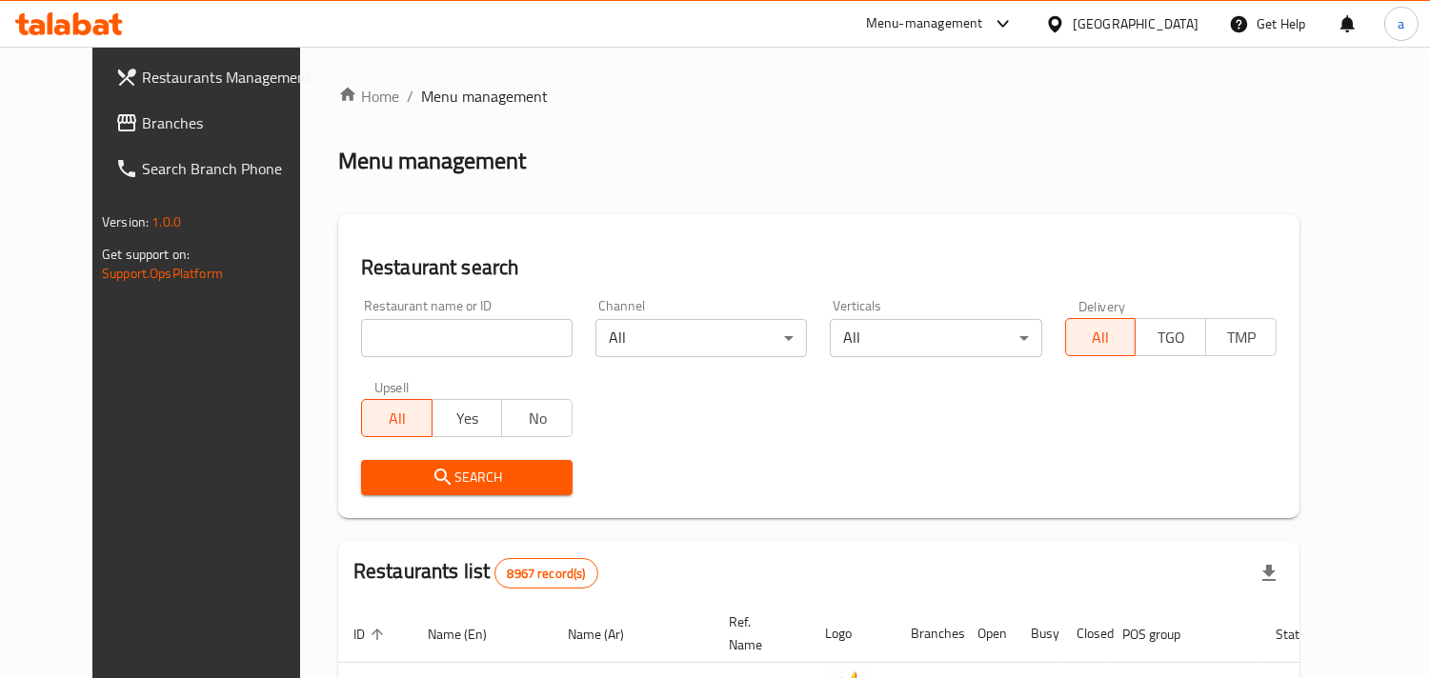
click at [393, 339] on input "search" at bounding box center [466, 338] width 211 height 38
paste input "25906"
type input "25906"
click button "Search" at bounding box center [466, 477] width 211 height 35
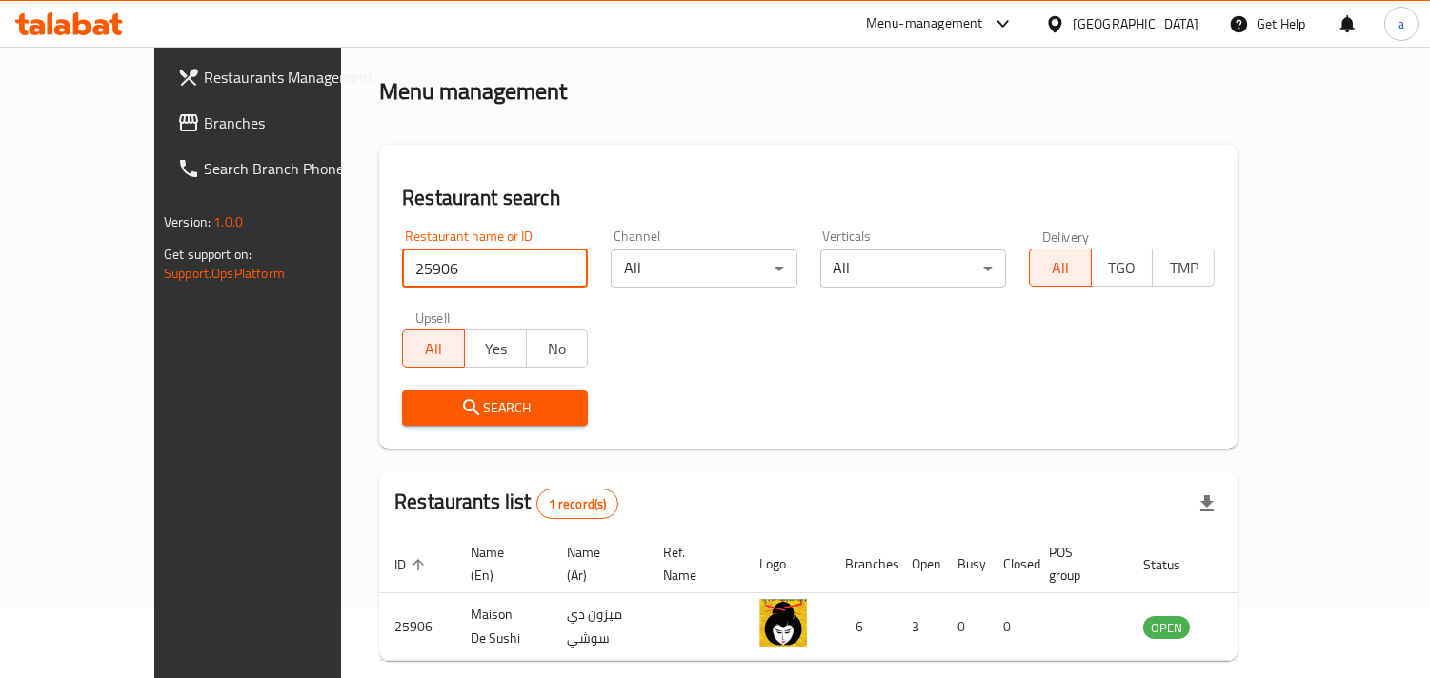
scroll to position [134, 0]
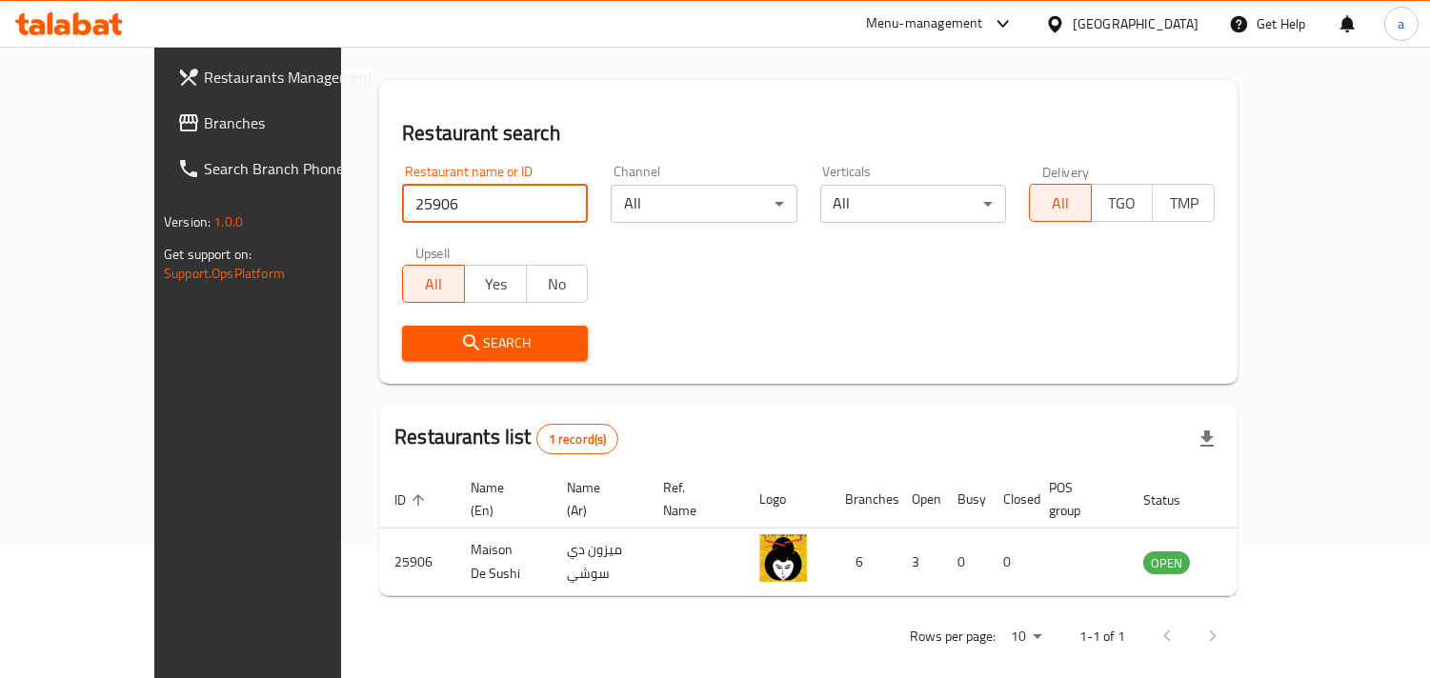
click at [1191, 30] on div "[GEOGRAPHIC_DATA]" at bounding box center [1135, 23] width 126 height 21
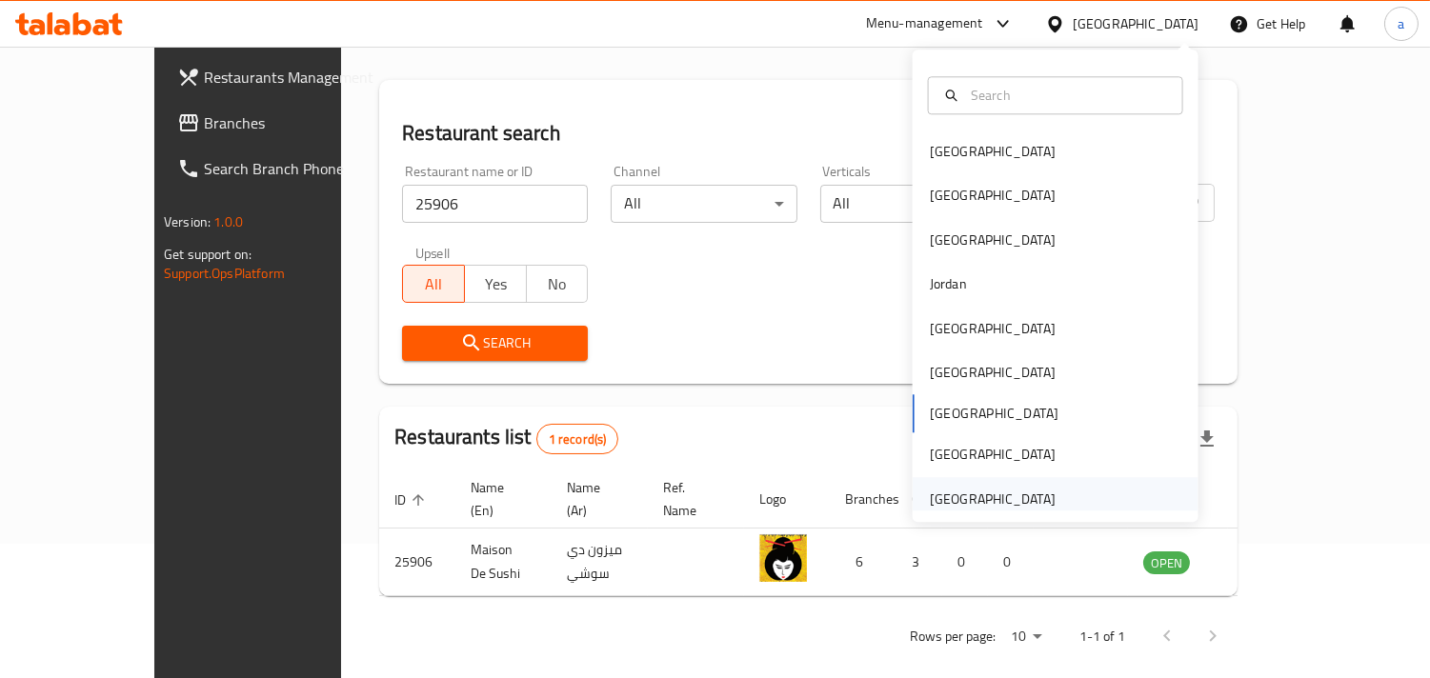
click at [968, 495] on div "[GEOGRAPHIC_DATA]" at bounding box center [993, 499] width 126 height 21
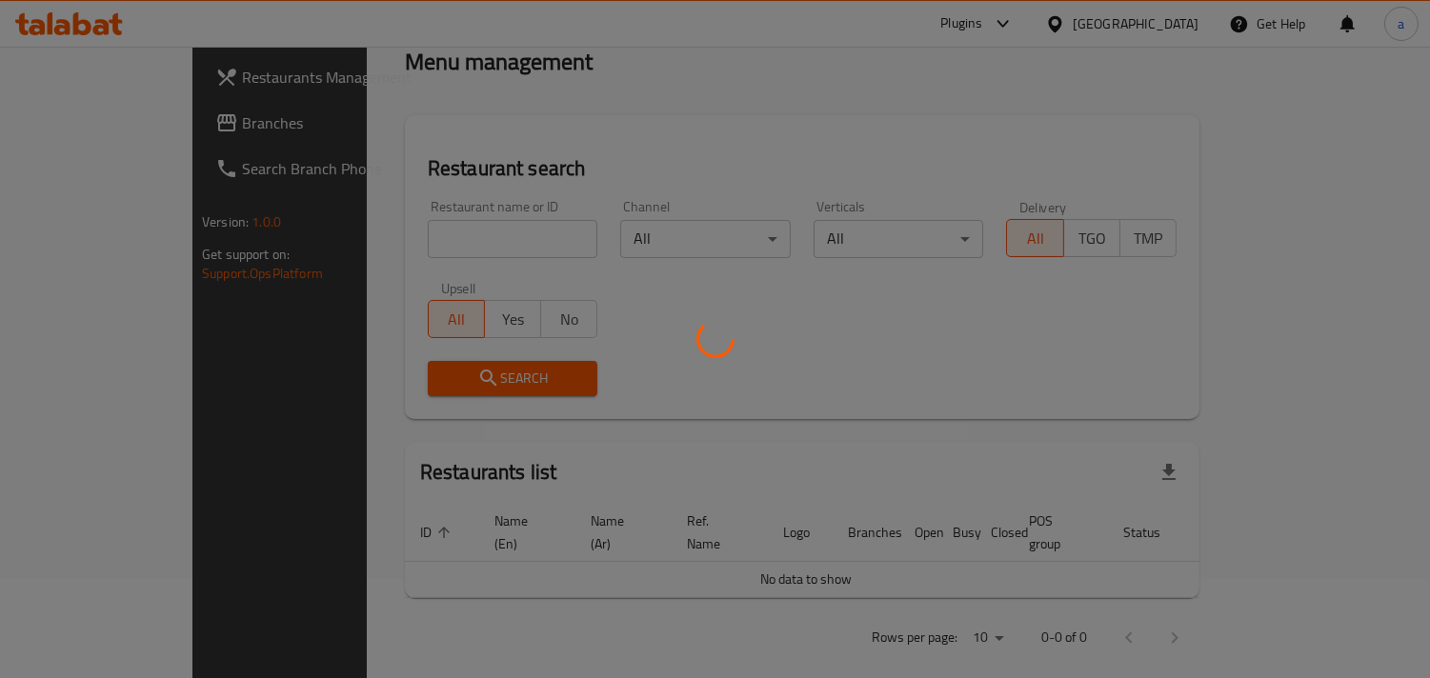
scroll to position [134, 0]
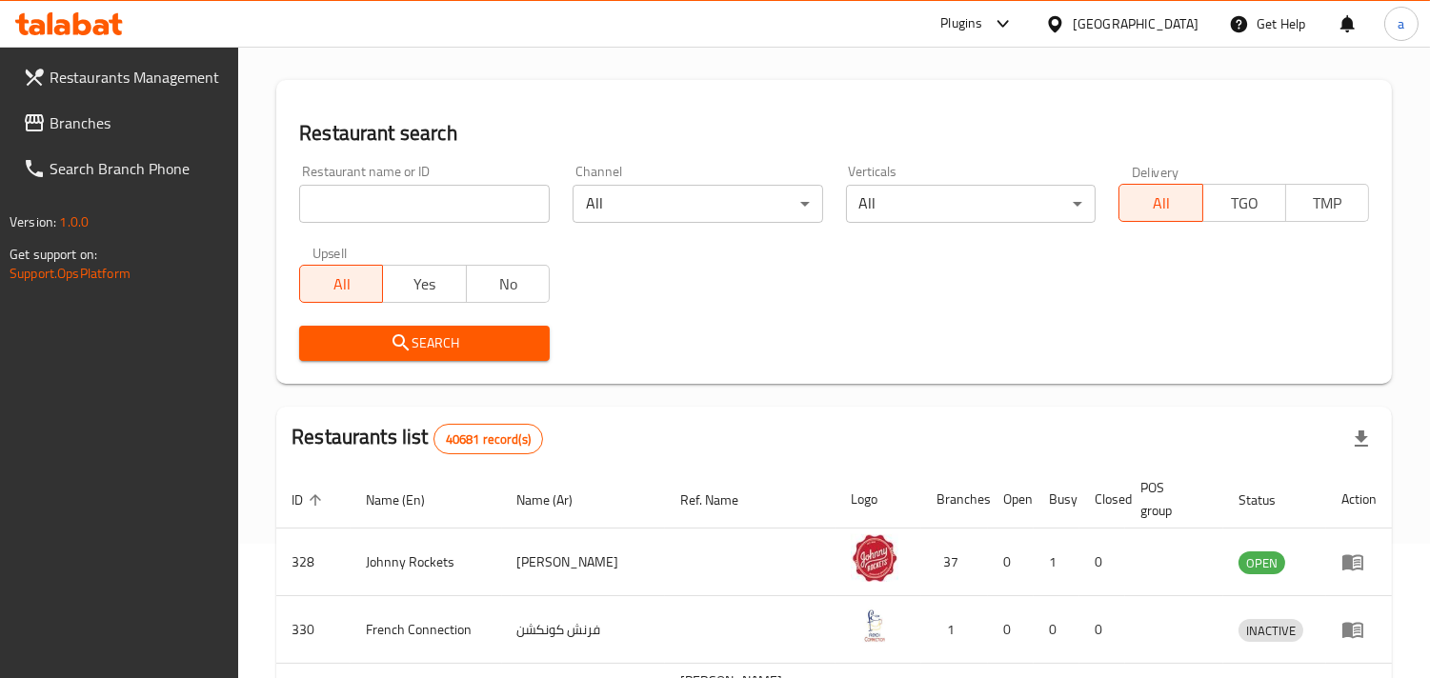
drag, startPoint x: 69, startPoint y: 120, endPoint x: 27, endPoint y: 129, distance: 42.8
click at [69, 120] on span "Branches" at bounding box center [137, 122] width 174 height 23
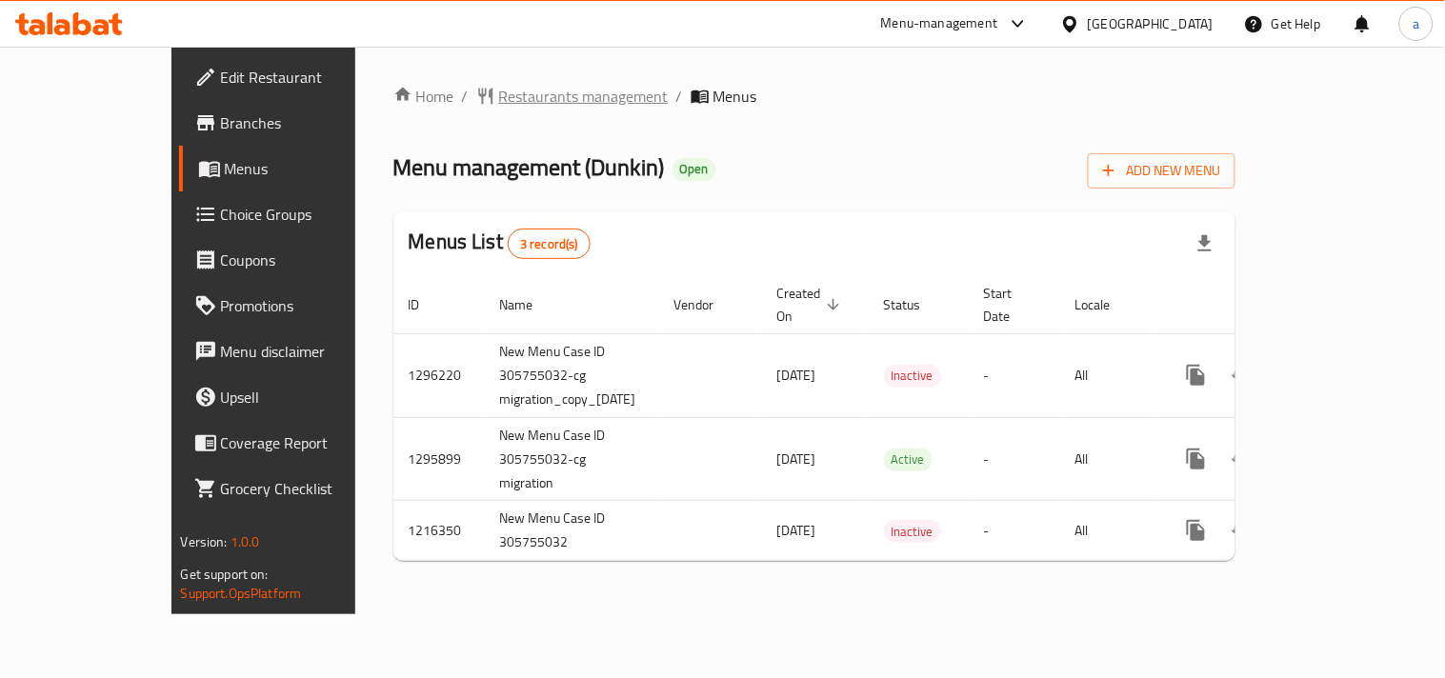
click at [499, 108] on span "Restaurants management" at bounding box center [584, 96] width 170 height 23
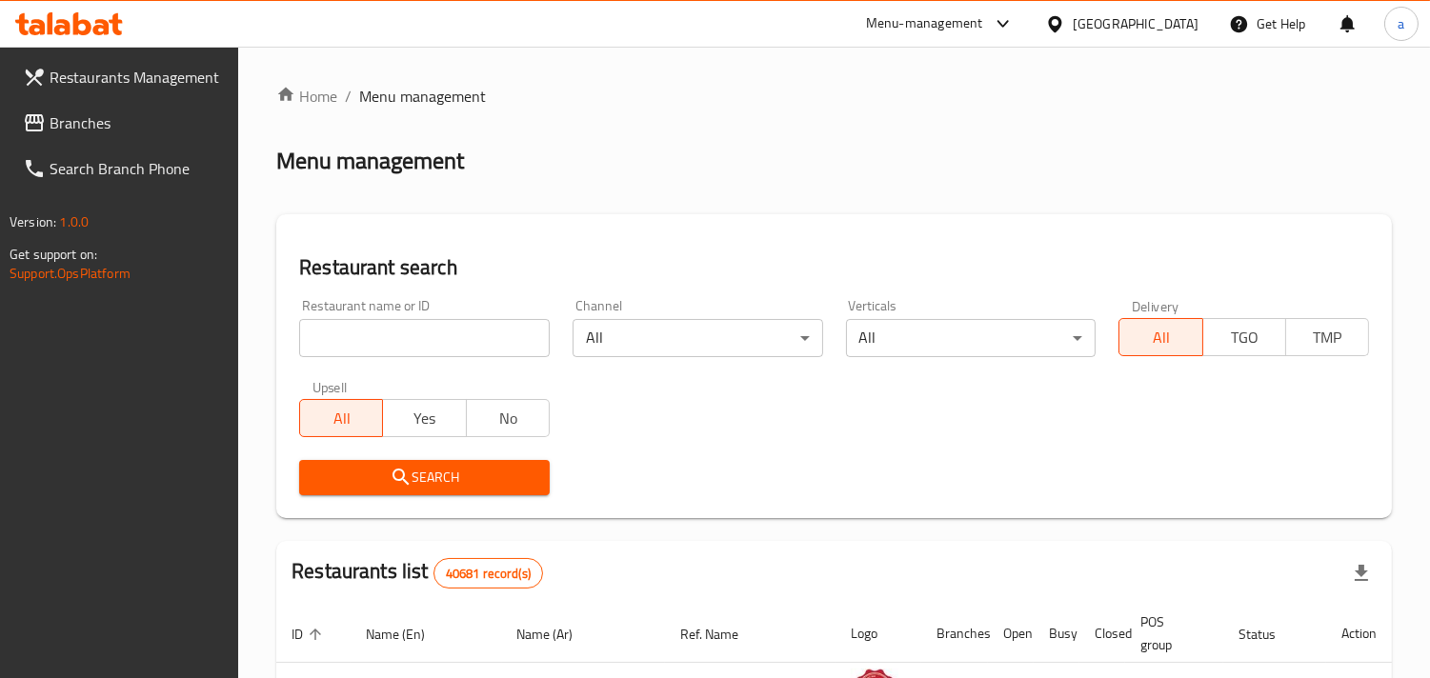
click at [440, 345] on input "search" at bounding box center [424, 338] width 250 height 38
paste input "10465"
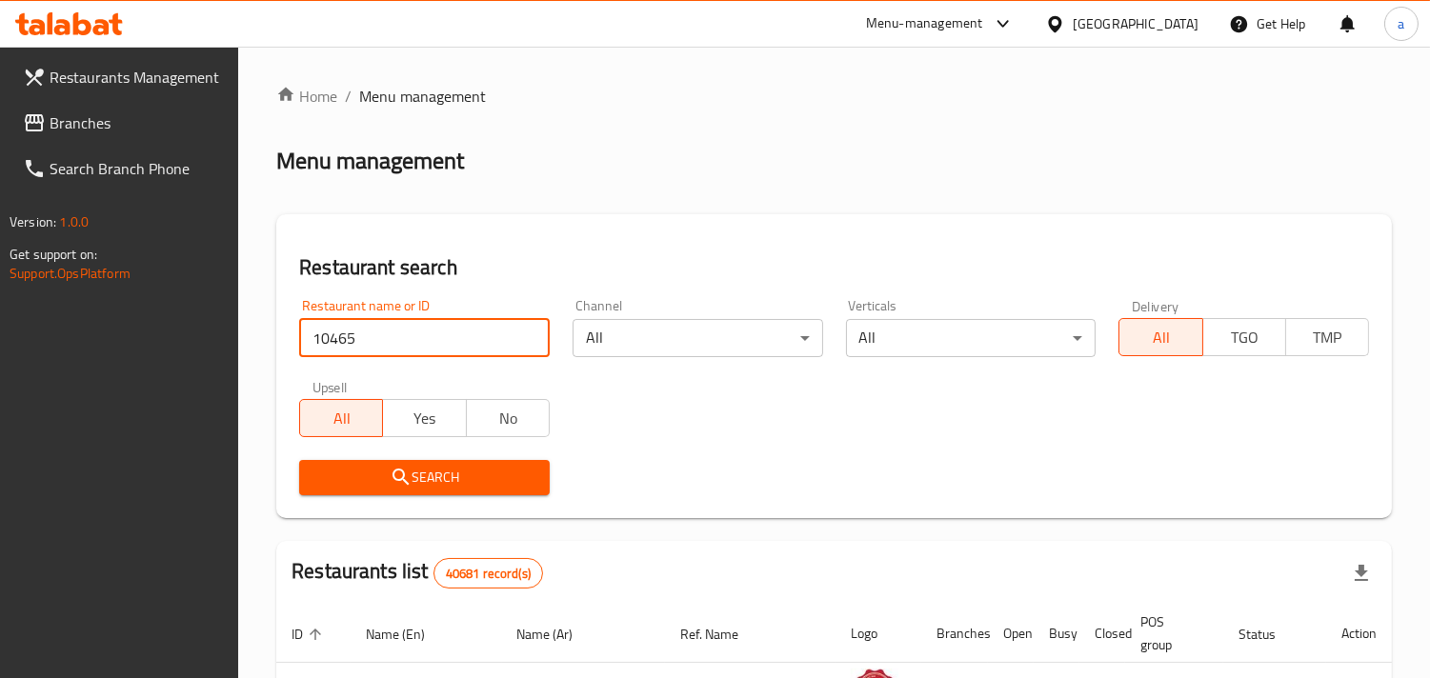
type input "10465"
click button "Search" at bounding box center [424, 477] width 250 height 35
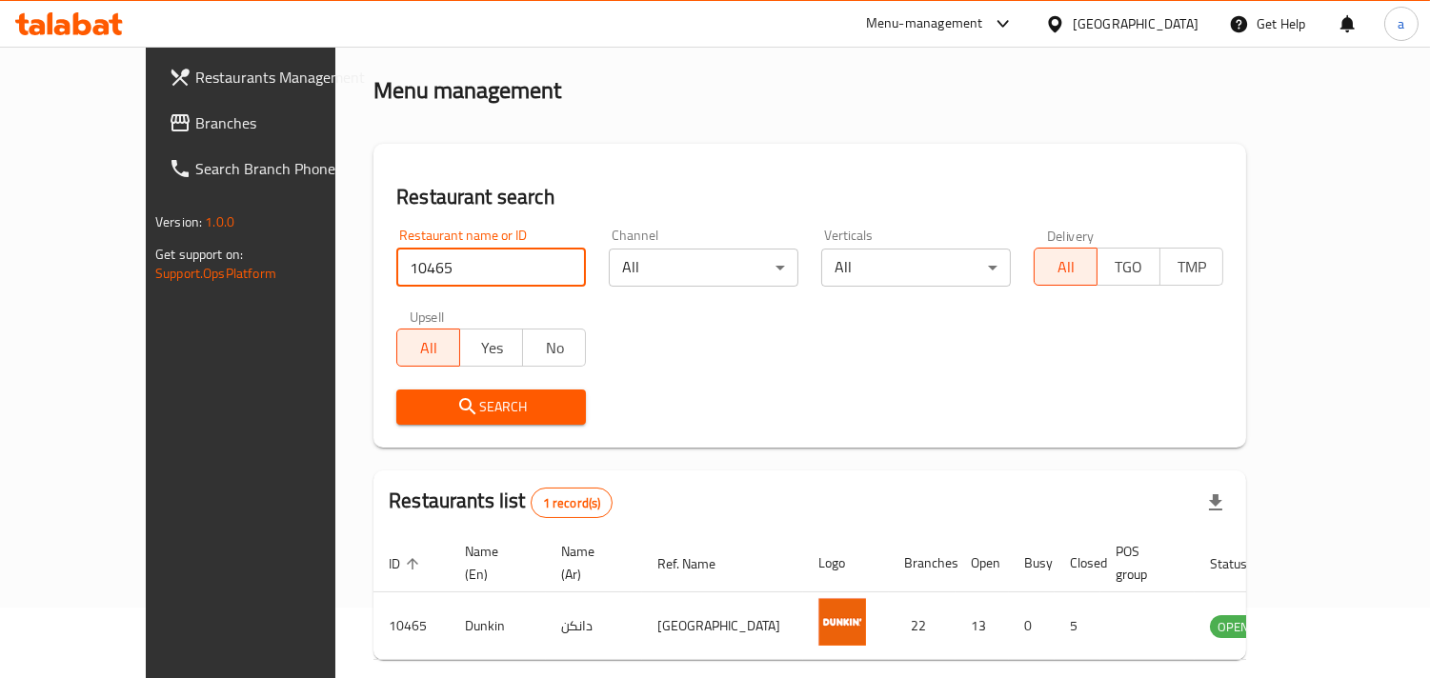
scroll to position [134, 0]
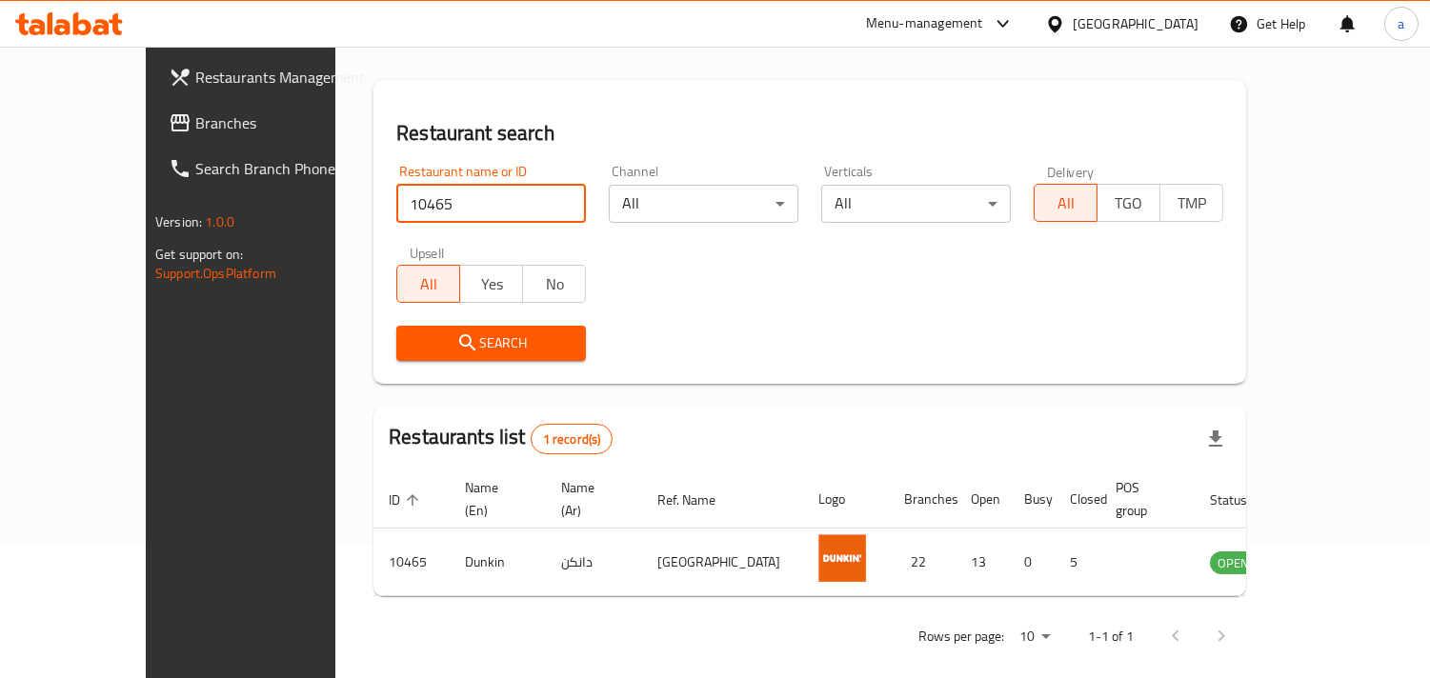
click at [1098, 15] on div "[GEOGRAPHIC_DATA]" at bounding box center [1135, 23] width 126 height 21
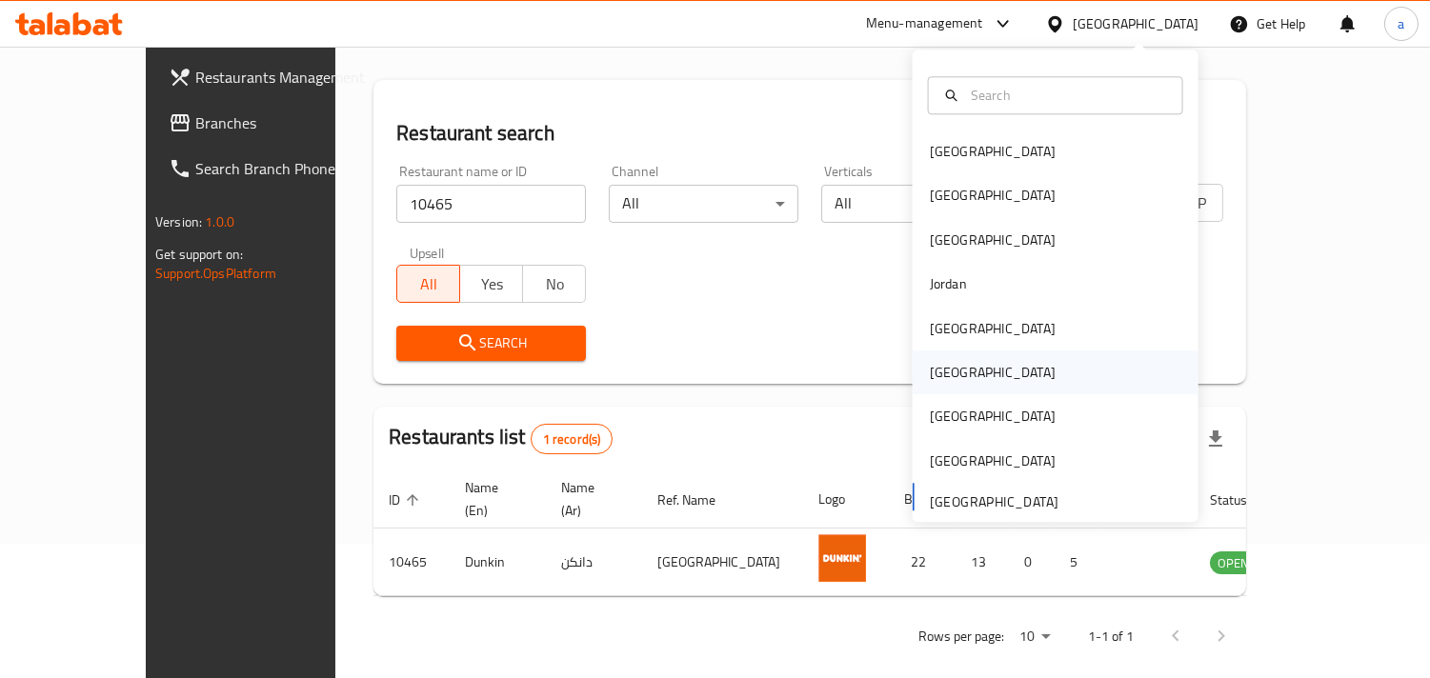
click at [936, 377] on div "[GEOGRAPHIC_DATA]" at bounding box center [993, 372] width 126 height 21
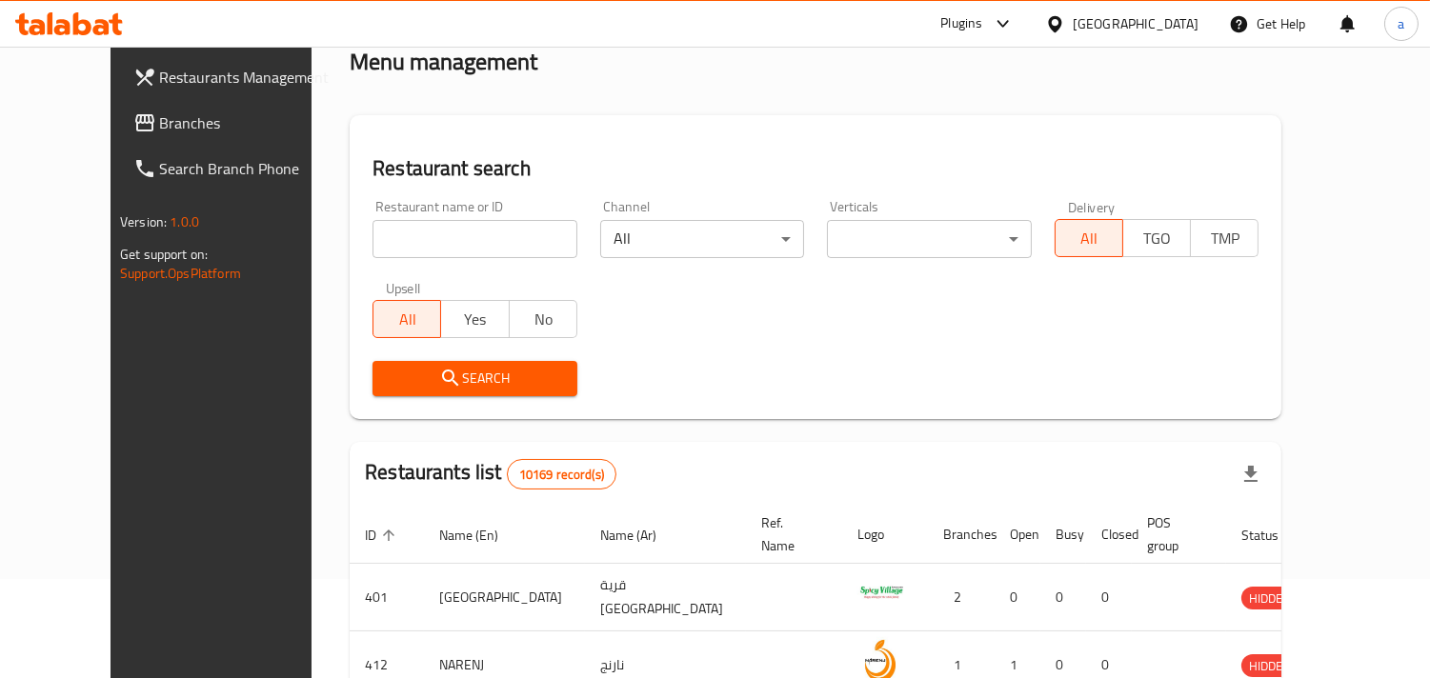
scroll to position [134, 0]
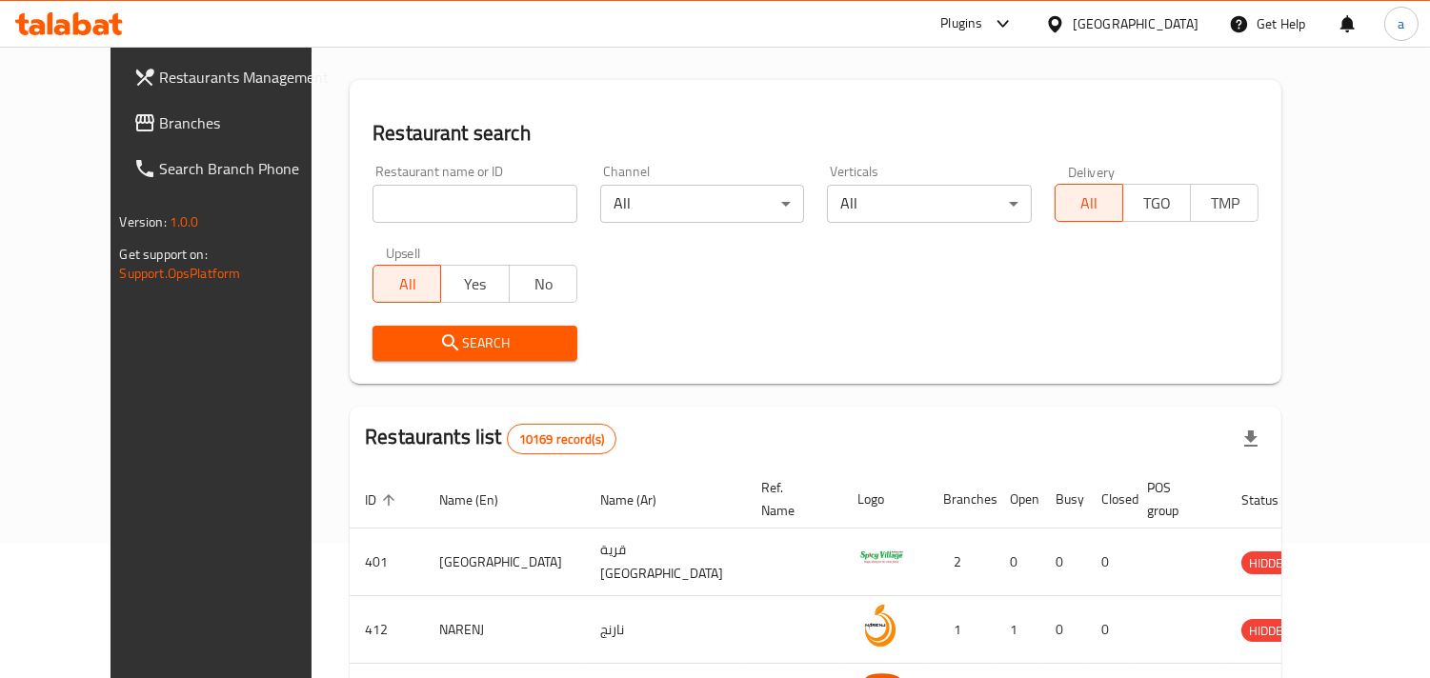
click at [372, 211] on input "search" at bounding box center [474, 204] width 205 height 38
paste input "30513"
type input "30513"
click at [160, 119] on span "Branches" at bounding box center [247, 122] width 174 height 23
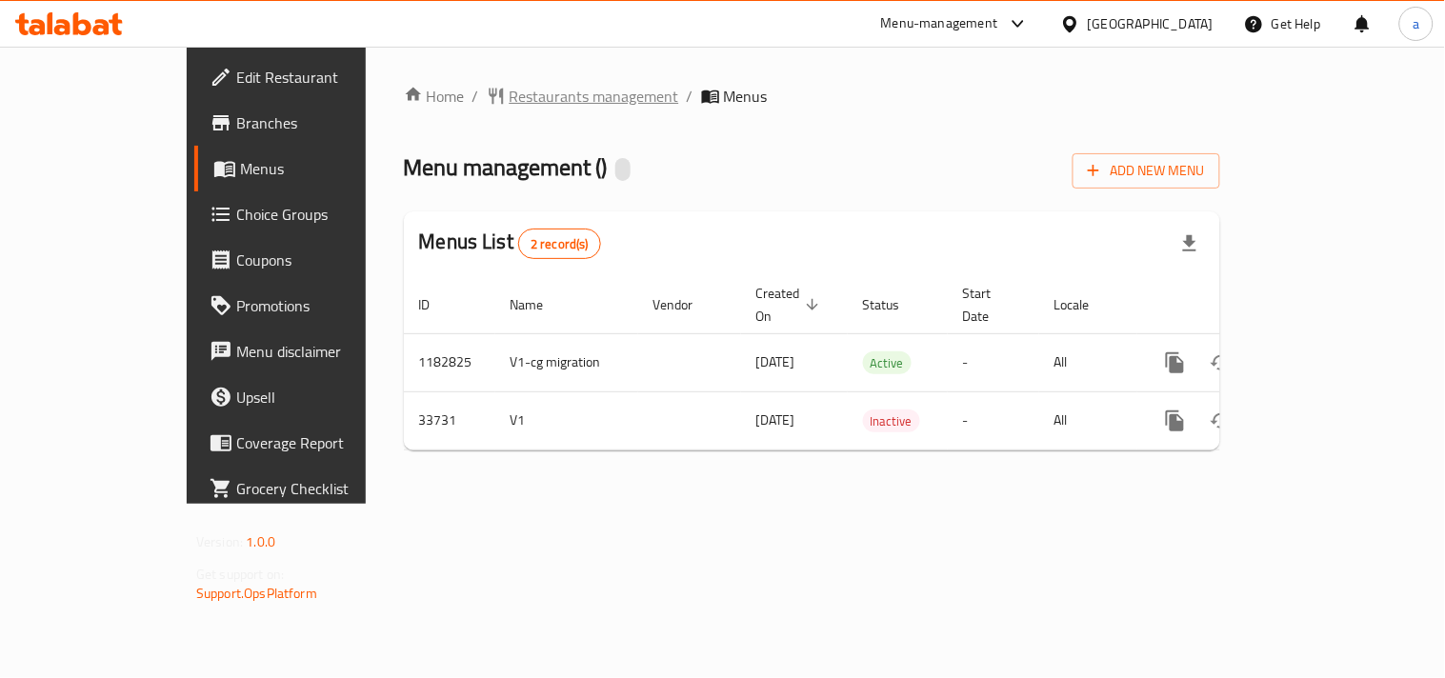
click at [510, 108] on span "Restaurants management" at bounding box center [595, 96] width 170 height 23
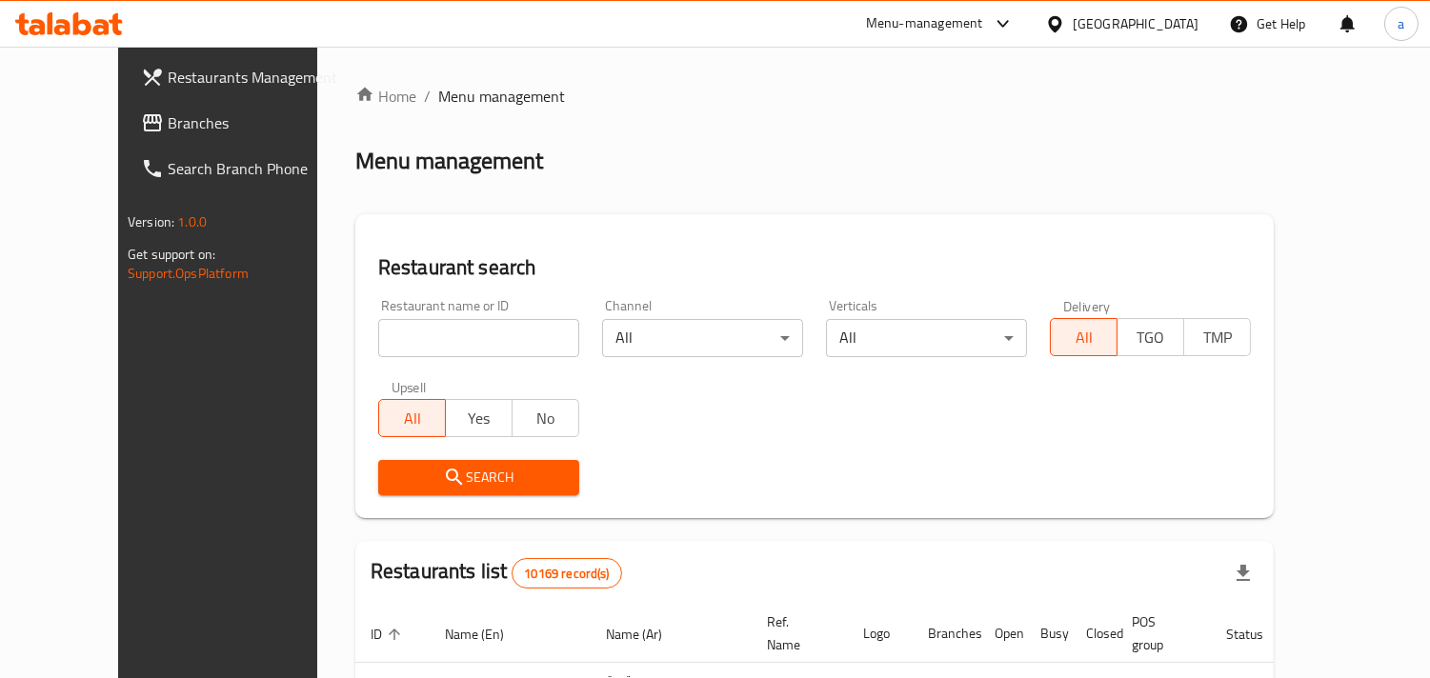
click at [388, 330] on div "Home / Menu management Menu management Restaurant search Restaurant name or ID …" at bounding box center [814, 625] width 918 height 1080
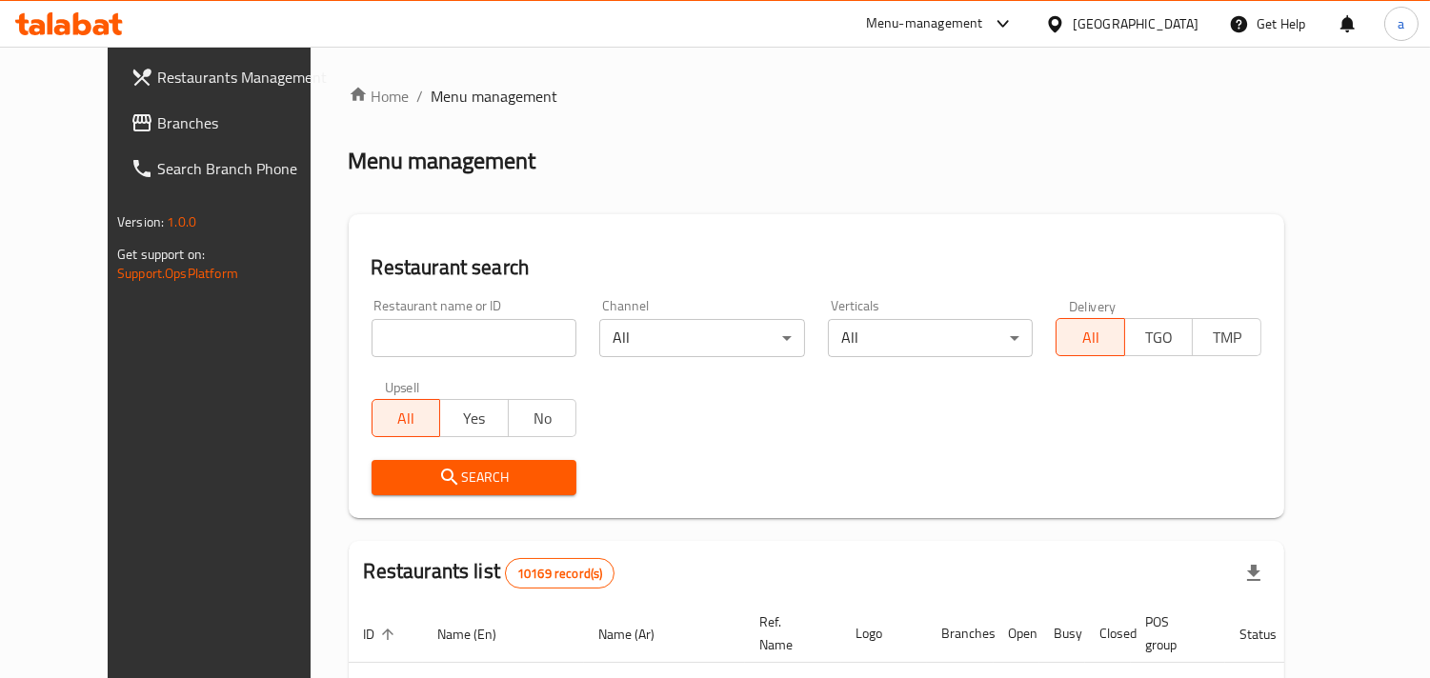
click at [388, 330] on input "search" at bounding box center [474, 338] width 206 height 38
paste input "17300"
type input "17300"
click button "Search" at bounding box center [474, 477] width 206 height 35
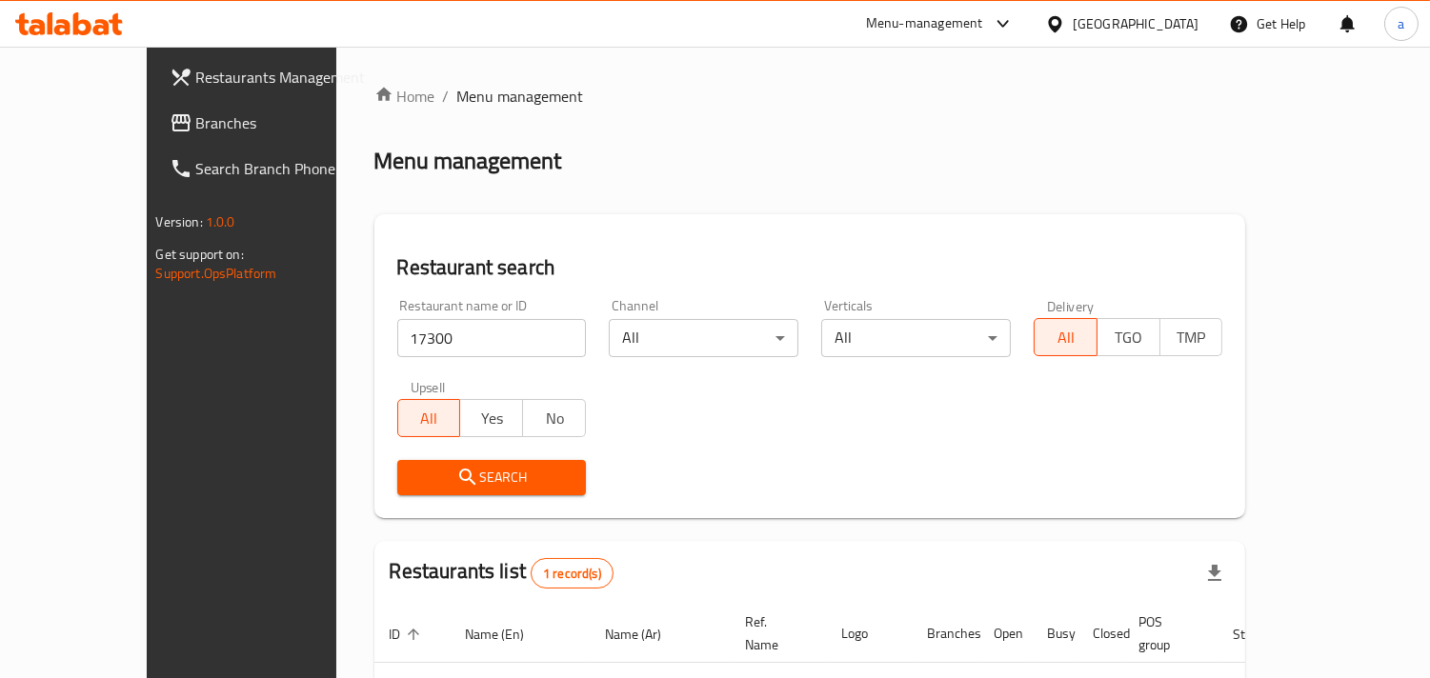
scroll to position [134, 0]
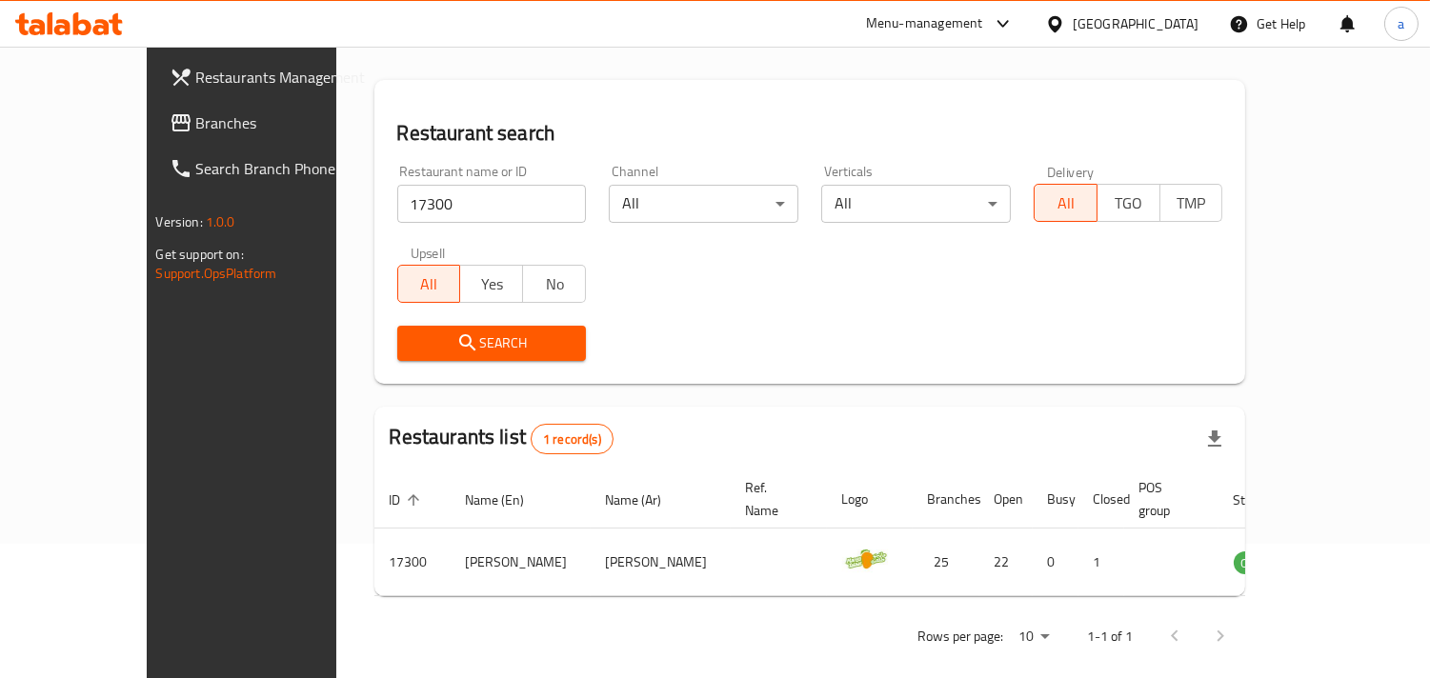
click at [1165, 29] on div "[GEOGRAPHIC_DATA]" at bounding box center [1135, 23] width 126 height 21
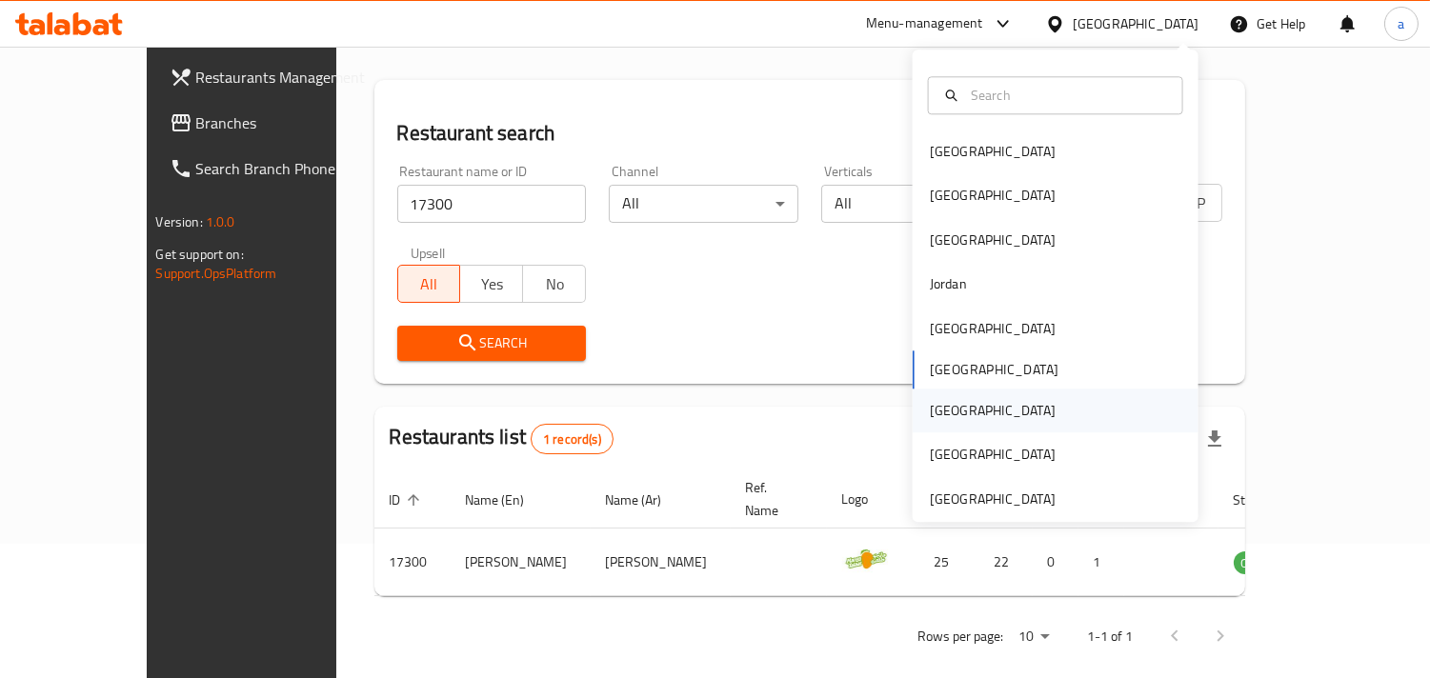
click at [940, 405] on div "[GEOGRAPHIC_DATA]" at bounding box center [993, 410] width 126 height 21
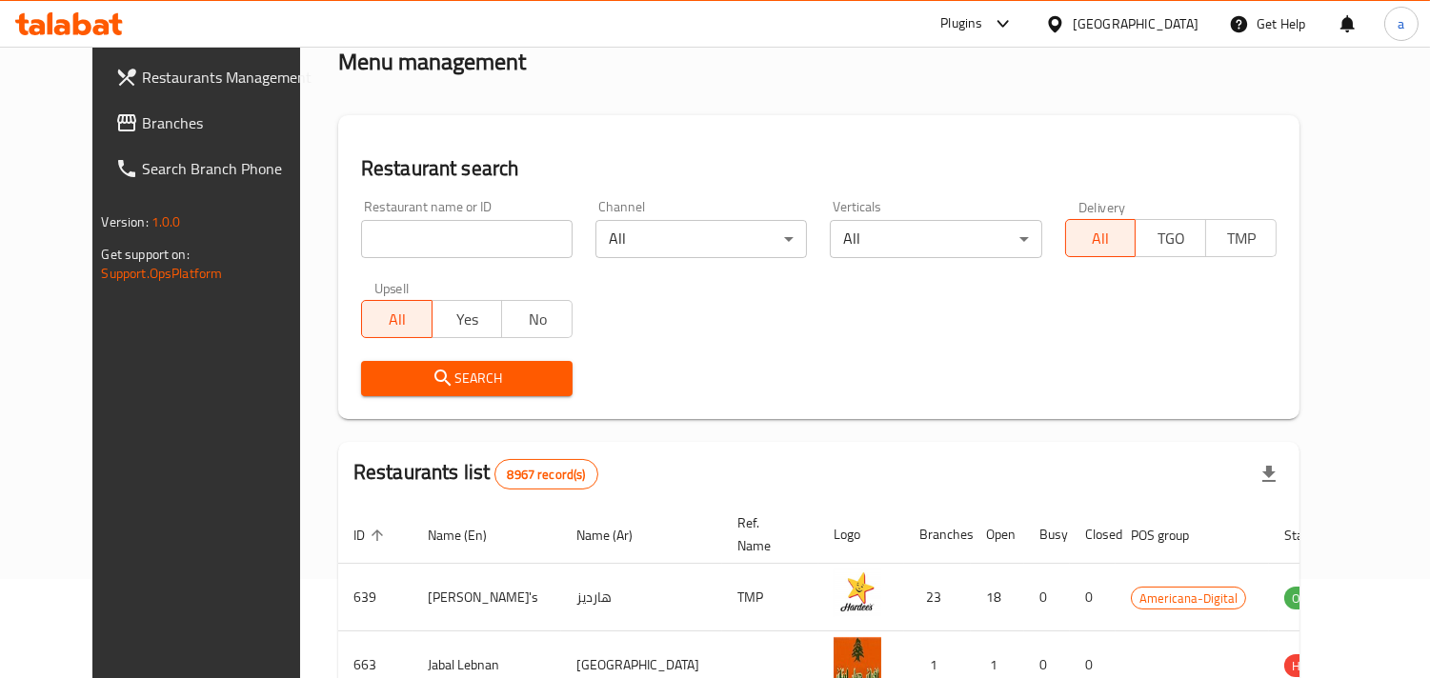
scroll to position [134, 0]
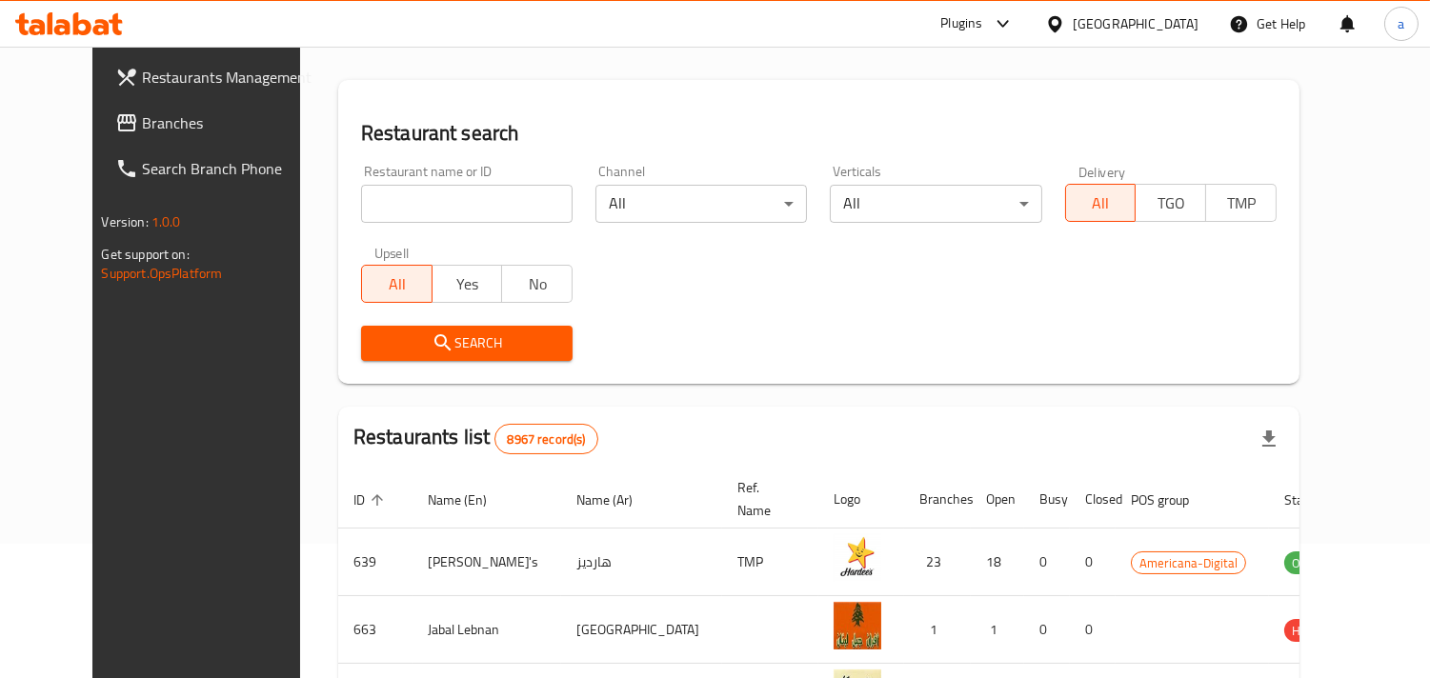
drag, startPoint x: 122, startPoint y: 117, endPoint x: 10, endPoint y: 128, distance: 111.9
click at [142, 117] on span "Branches" at bounding box center [229, 122] width 174 height 23
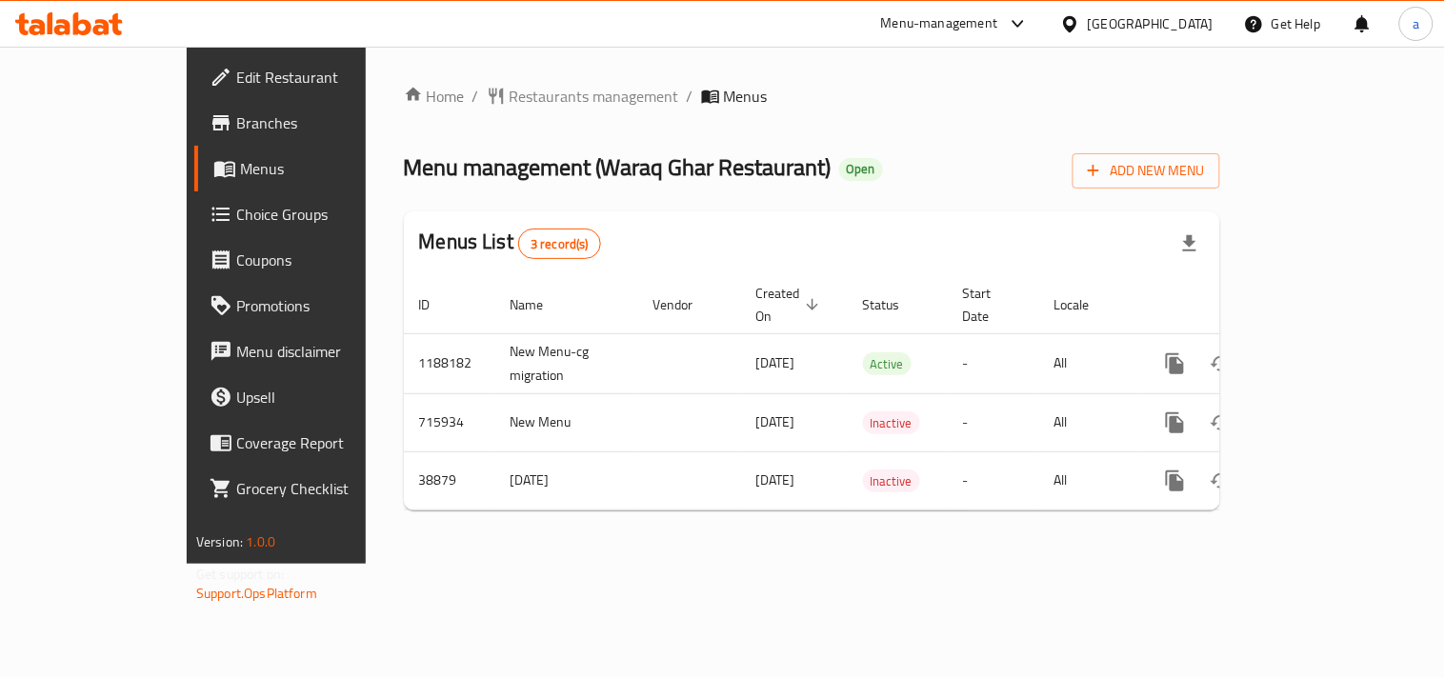
click at [497, 110] on div "Home / Restaurants management / Menus Menu management ( Waraq Ghar Restaurant )…" at bounding box center [812, 305] width 816 height 441
click at [510, 89] on span "Restaurants management" at bounding box center [595, 96] width 170 height 23
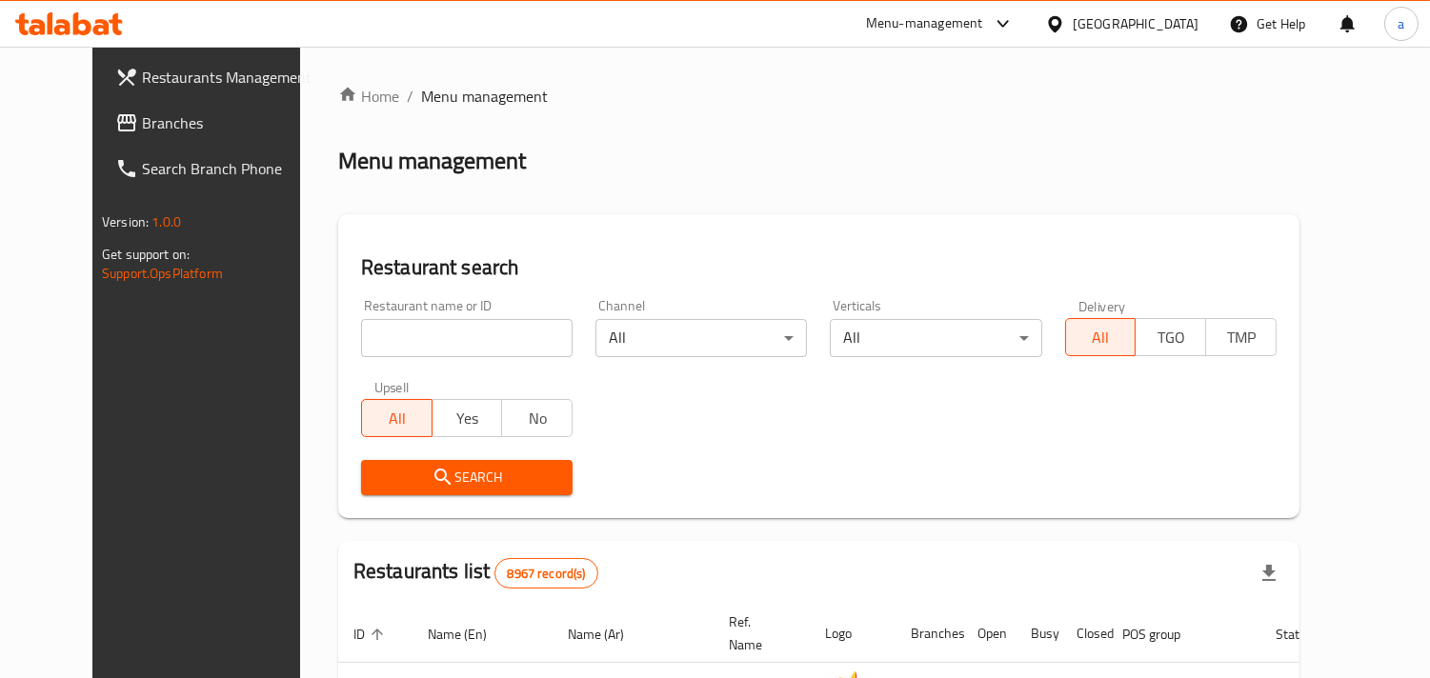
click at [431, 343] on input "search" at bounding box center [466, 338] width 211 height 38
paste input "20181"
type input "20181"
click button "Search" at bounding box center [466, 477] width 211 height 35
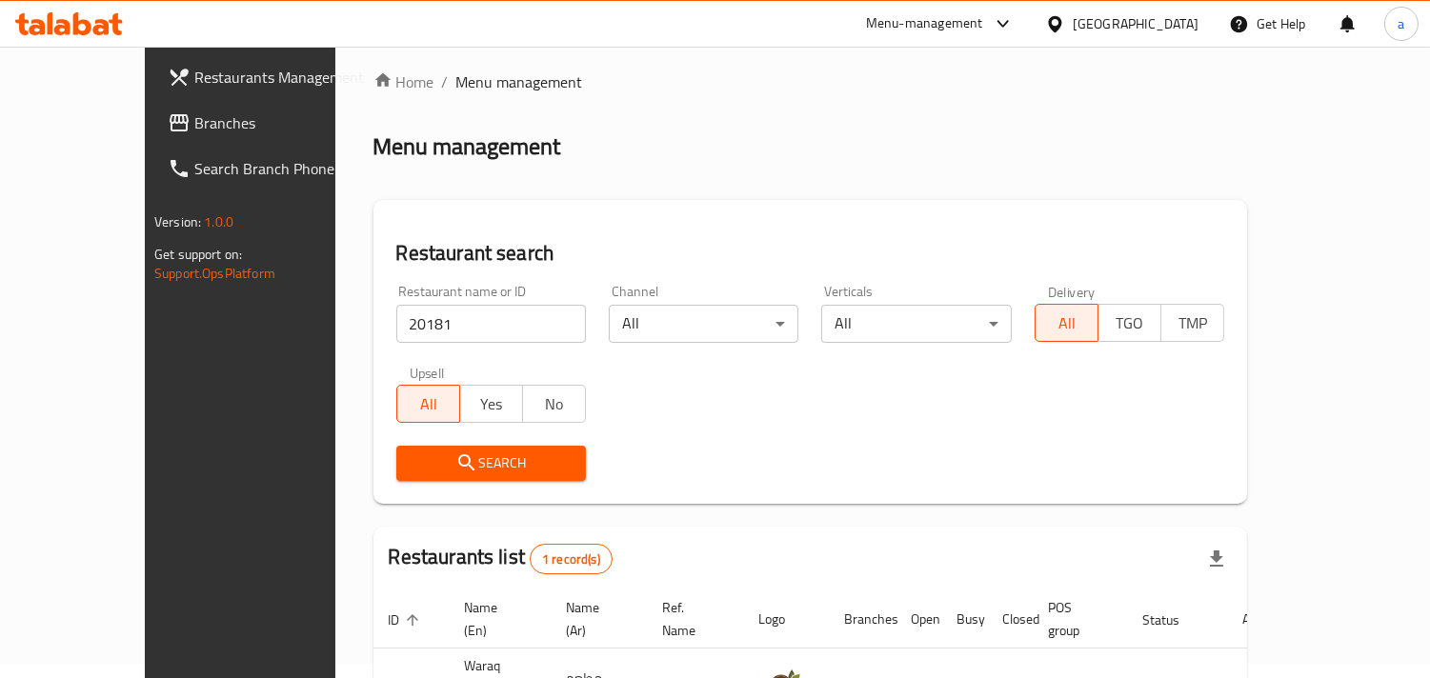
scroll to position [134, 0]
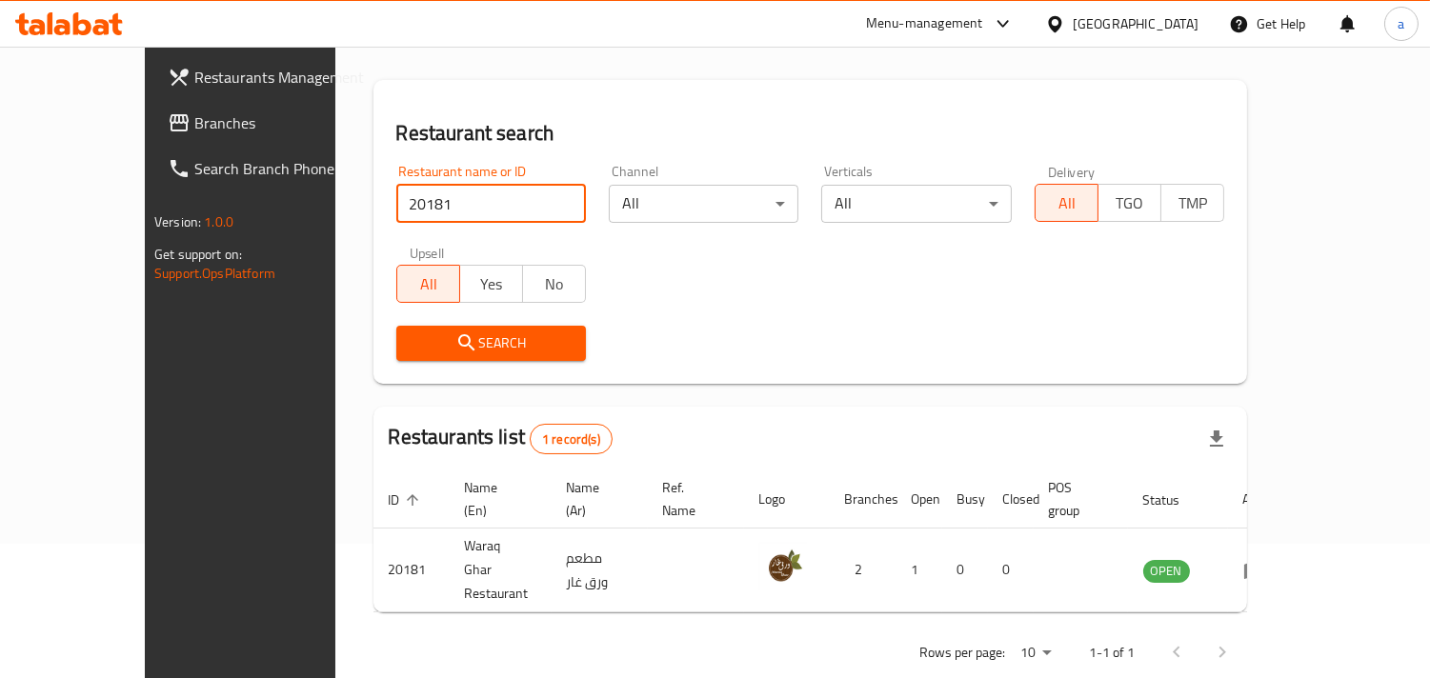
click at [1167, 30] on div "[GEOGRAPHIC_DATA]" at bounding box center [1135, 23] width 126 height 21
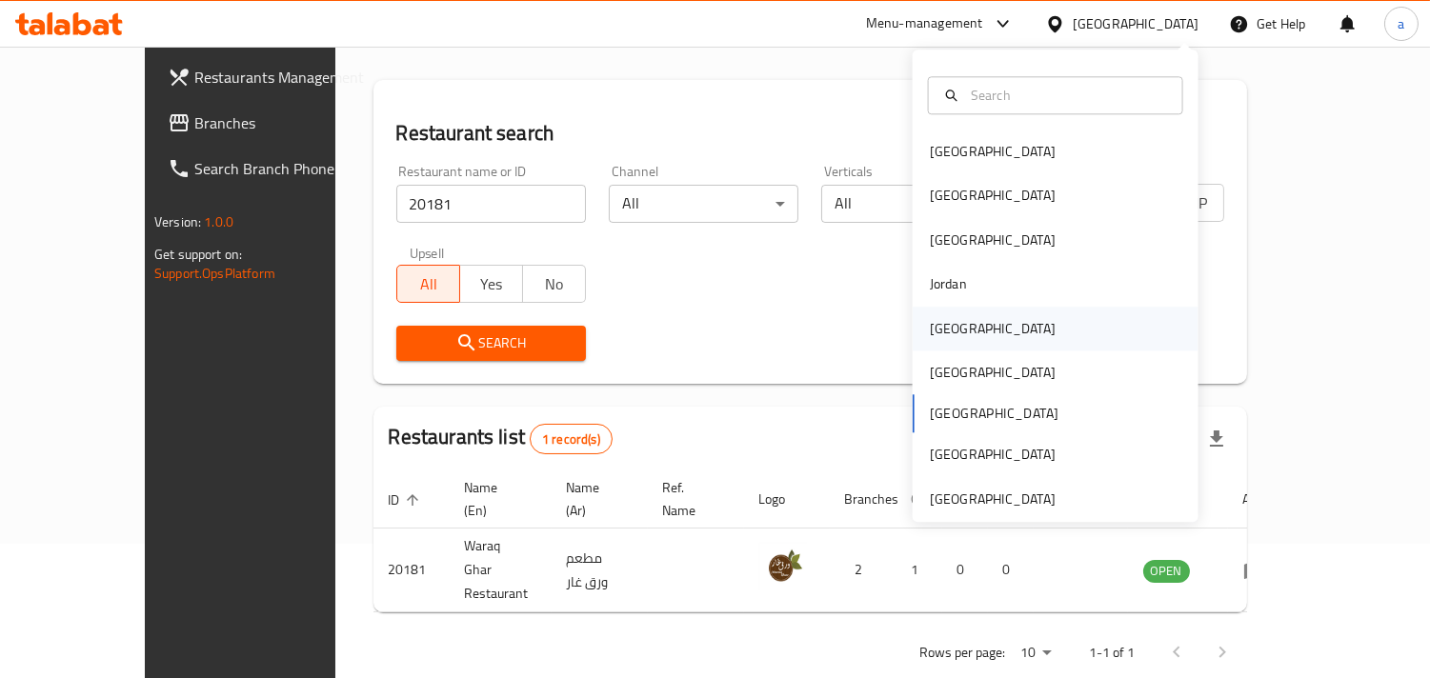
click at [939, 324] on div "[GEOGRAPHIC_DATA]" at bounding box center [993, 328] width 126 height 21
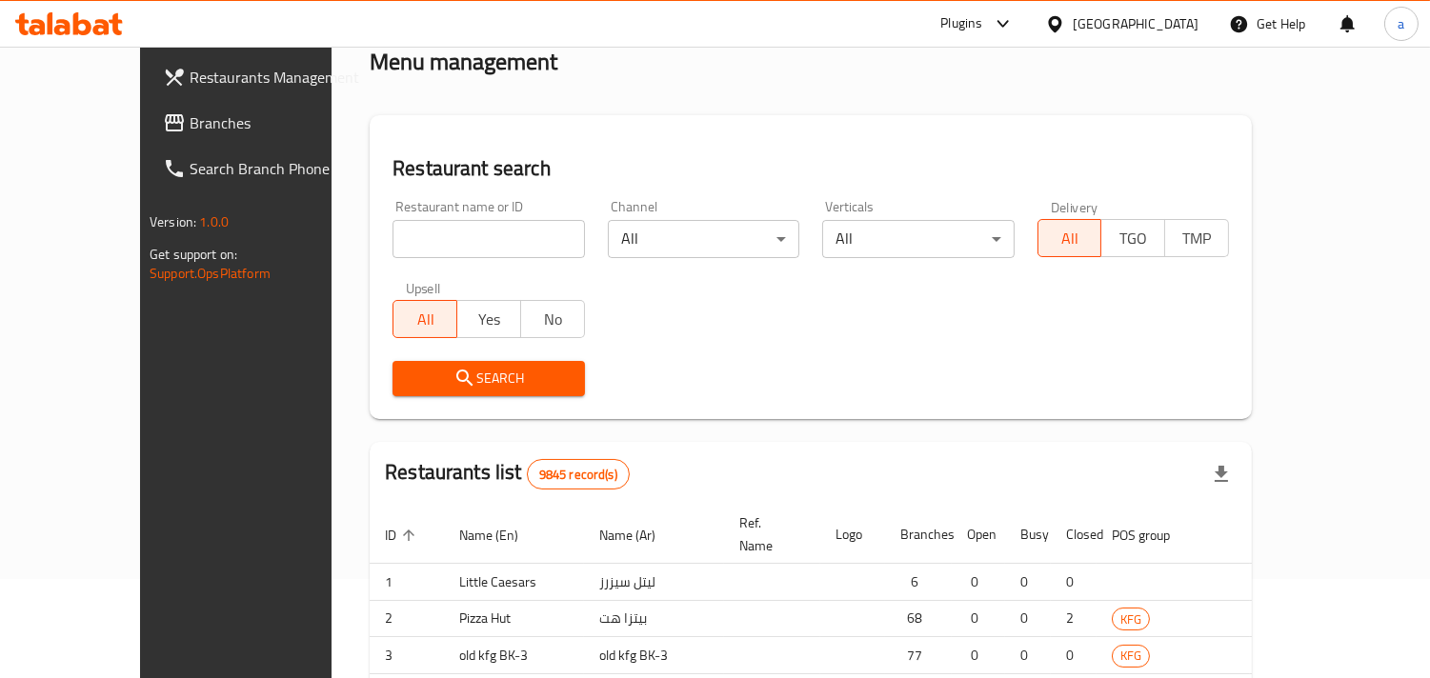
scroll to position [134, 0]
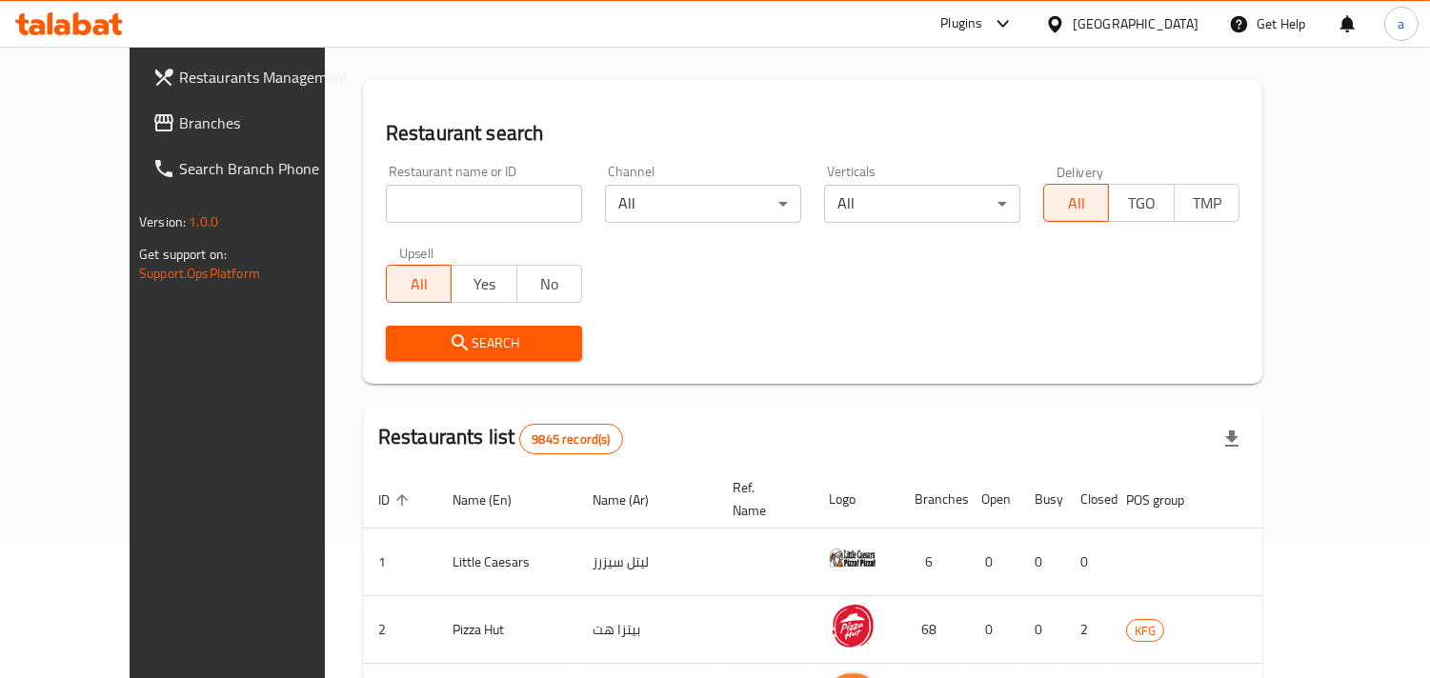
click at [386, 192] on input "search" at bounding box center [484, 204] width 196 height 38
click at [179, 129] on span "Branches" at bounding box center [266, 122] width 174 height 23
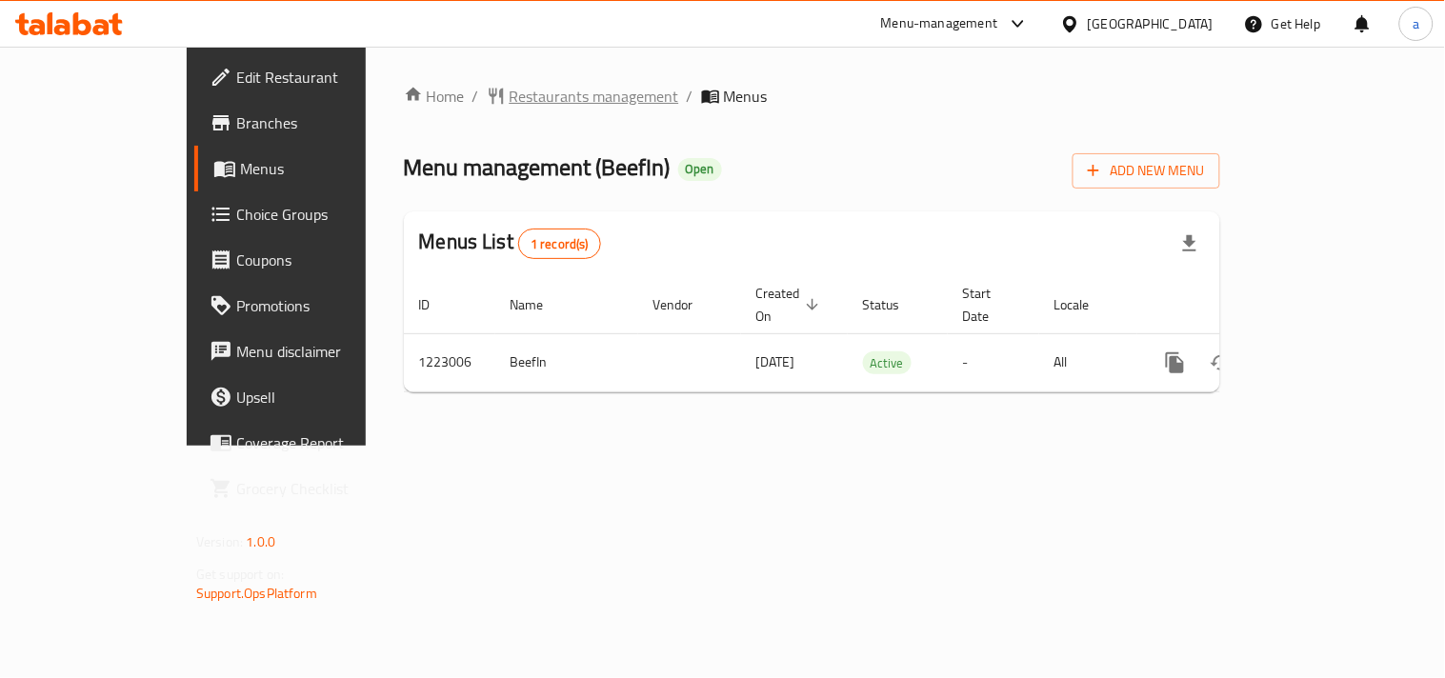
click at [510, 100] on span "Restaurants management" at bounding box center [595, 96] width 170 height 23
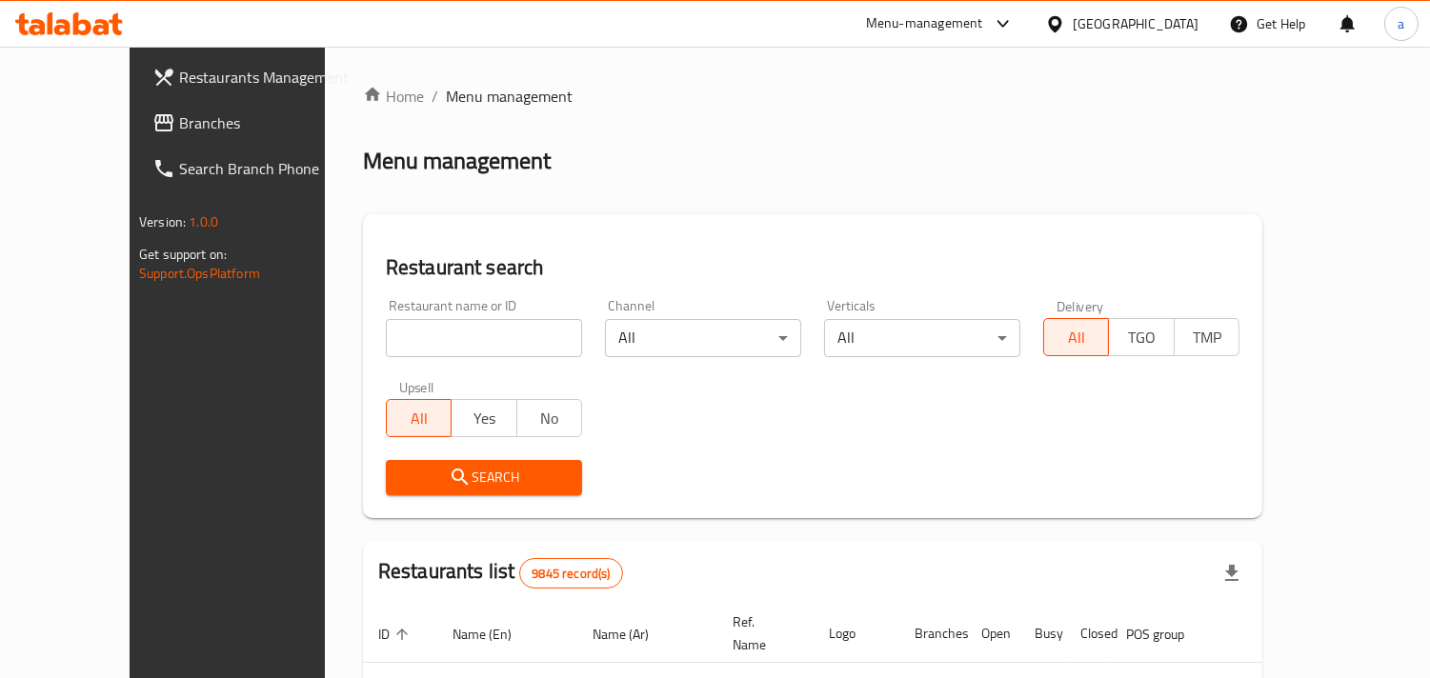
click at [386, 338] on input "search" at bounding box center [484, 338] width 196 height 38
paste input "674236"
type input "674236"
click button "Search" at bounding box center [484, 477] width 196 height 35
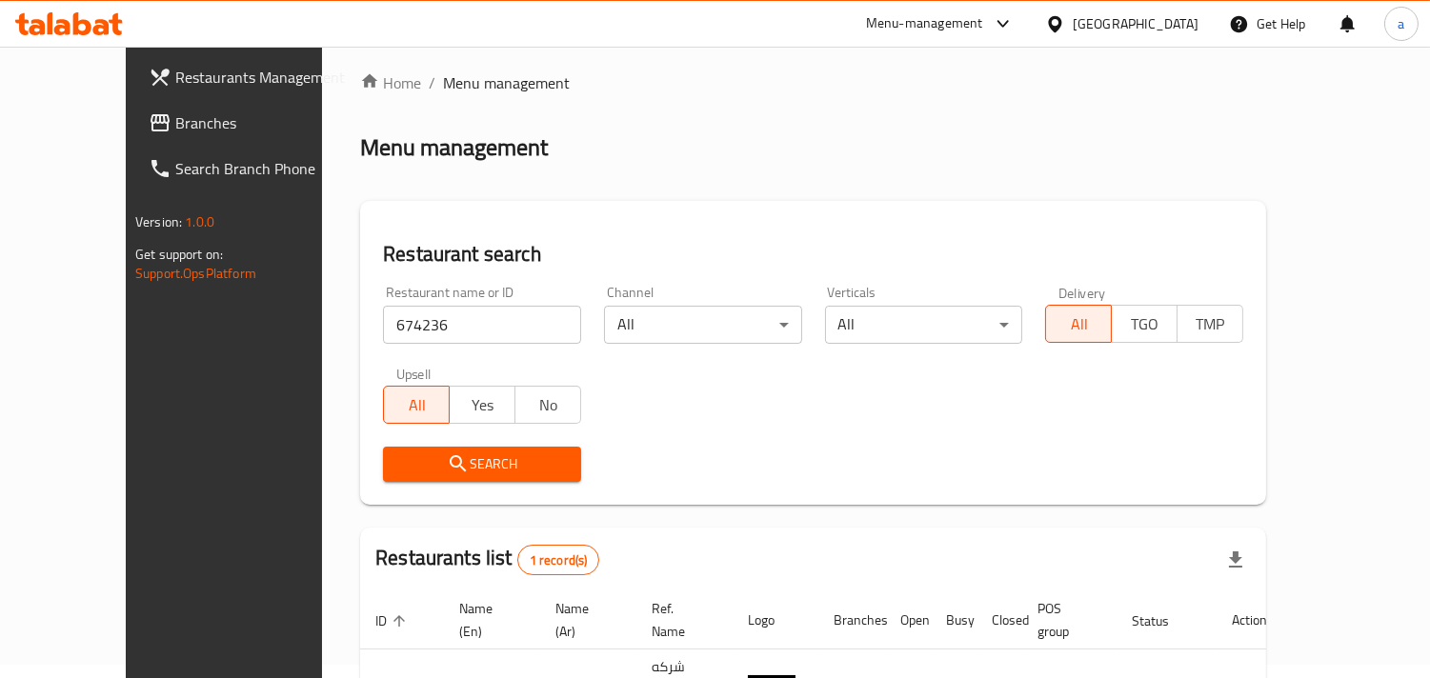
scroll to position [134, 0]
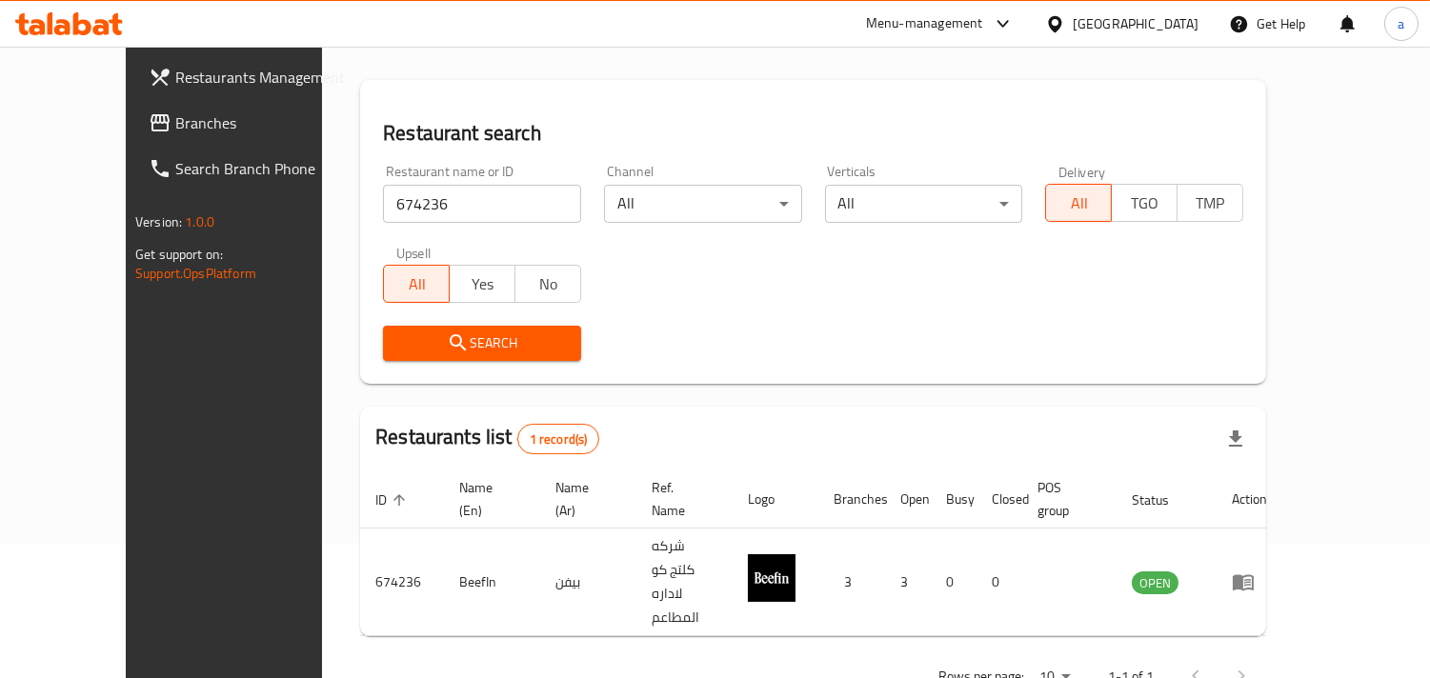
click at [1061, 16] on icon at bounding box center [1054, 23] width 13 height 16
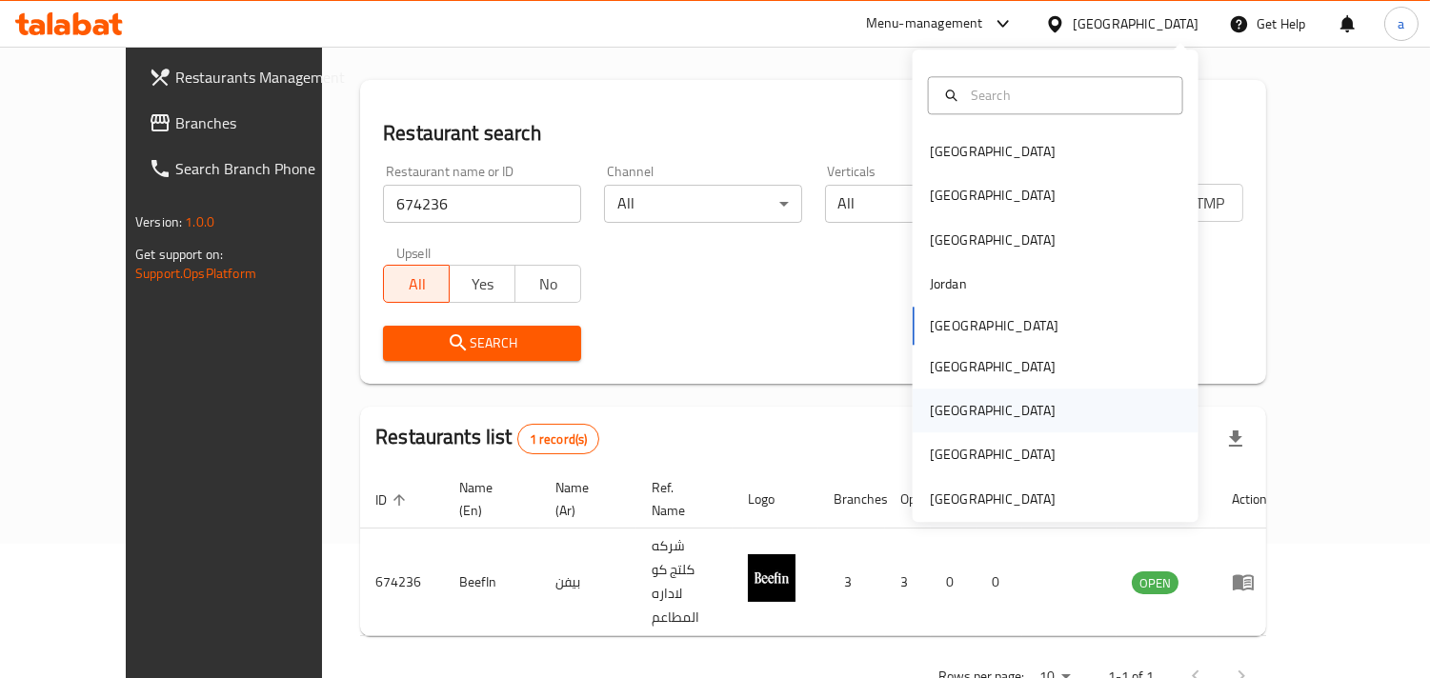
click at [940, 408] on div "[GEOGRAPHIC_DATA]" at bounding box center [993, 410] width 126 height 21
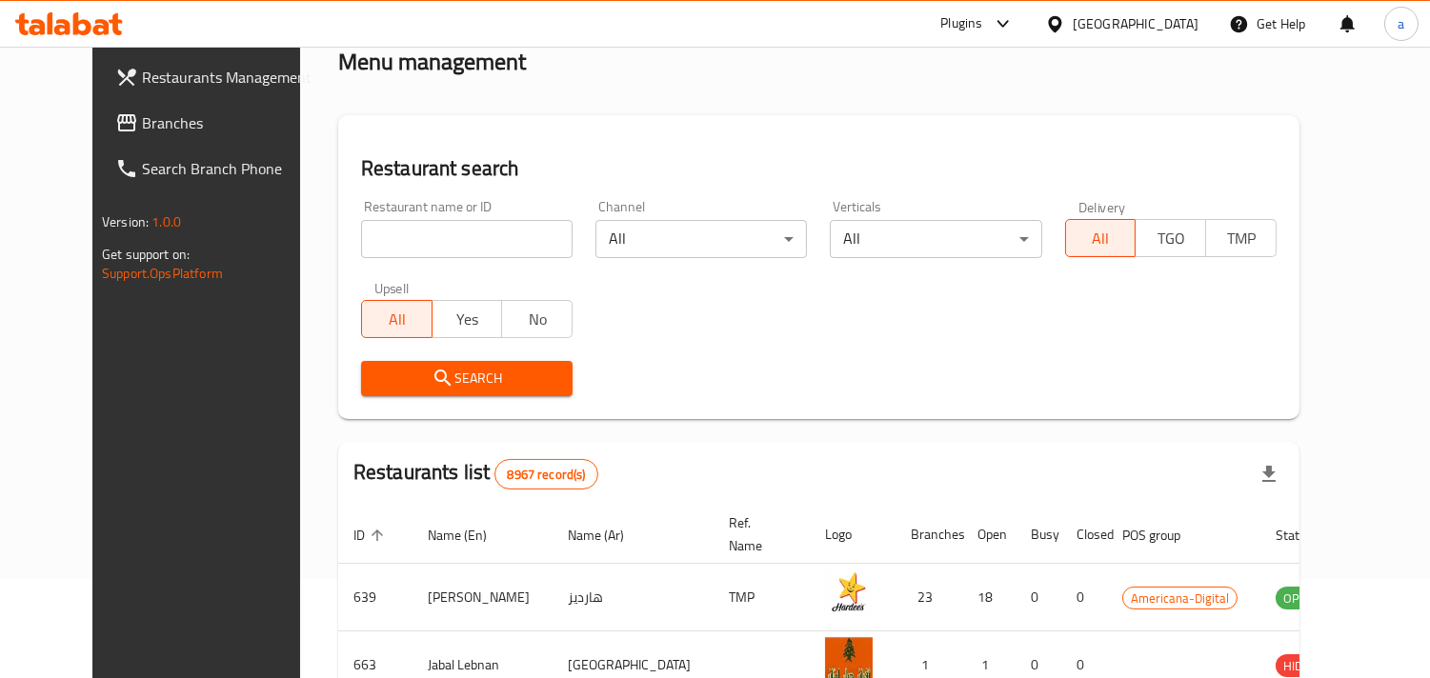
scroll to position [134, 0]
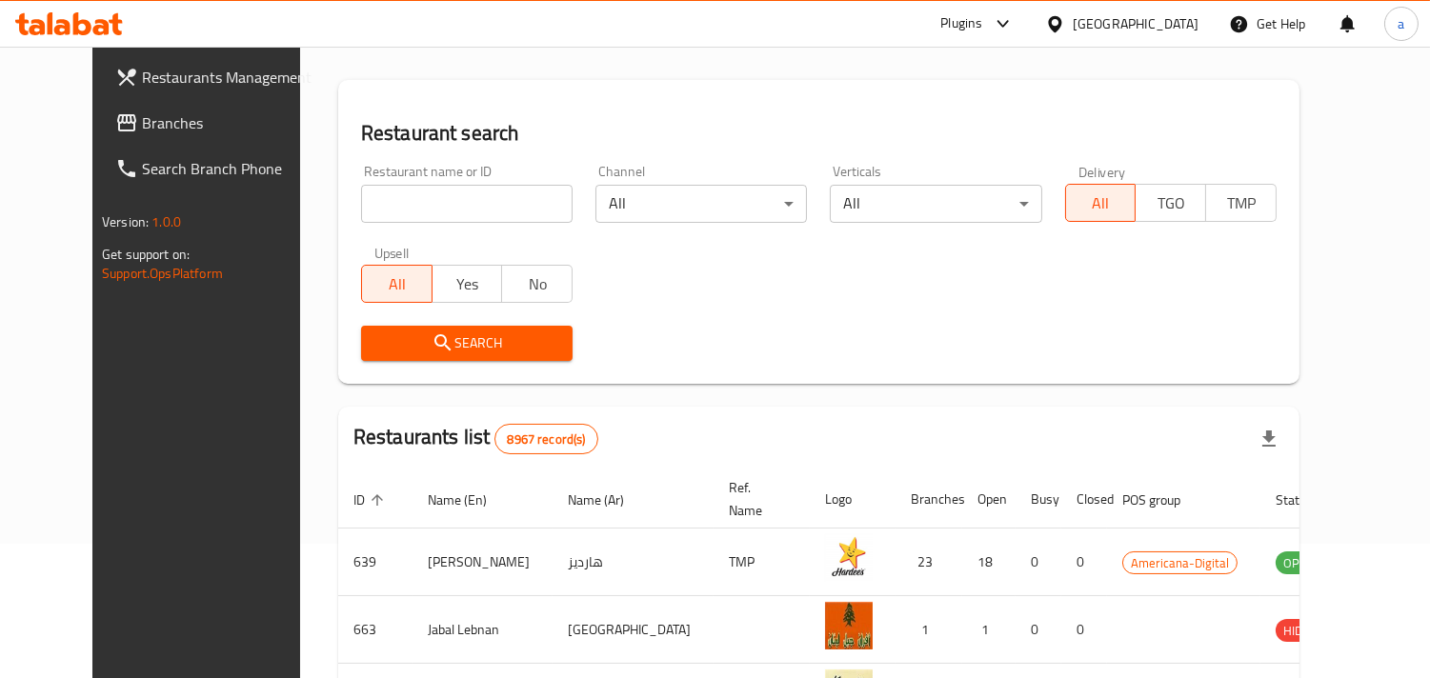
click at [142, 130] on span "Branches" at bounding box center [229, 122] width 174 height 23
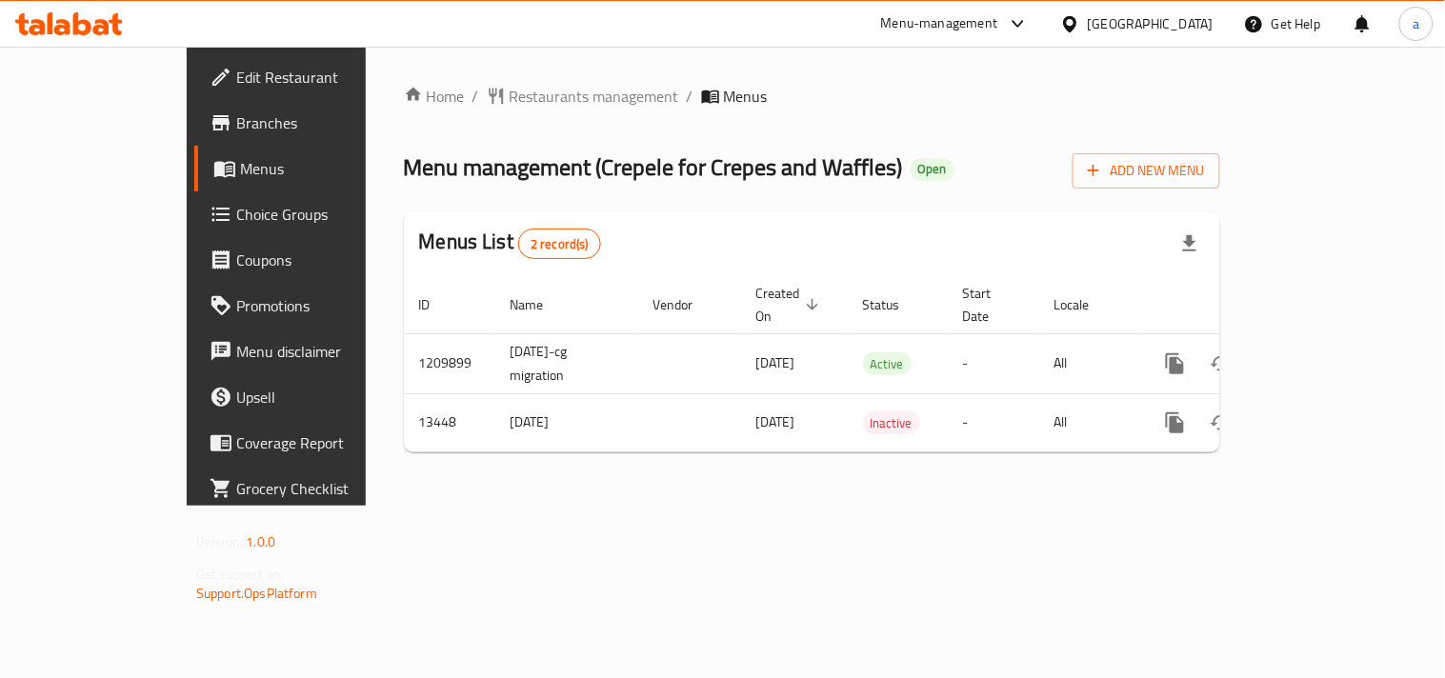
click at [612, 200] on div "Home / Restaurants management / Menus Menu management ( Crepele for Crepes and …" at bounding box center [812, 276] width 816 height 383
click at [479, 110] on div "Home / Restaurants management / Menus Menu management ( Crepele for Crepes and …" at bounding box center [812, 276] width 816 height 383
click at [510, 99] on span "Restaurants management" at bounding box center [595, 96] width 170 height 23
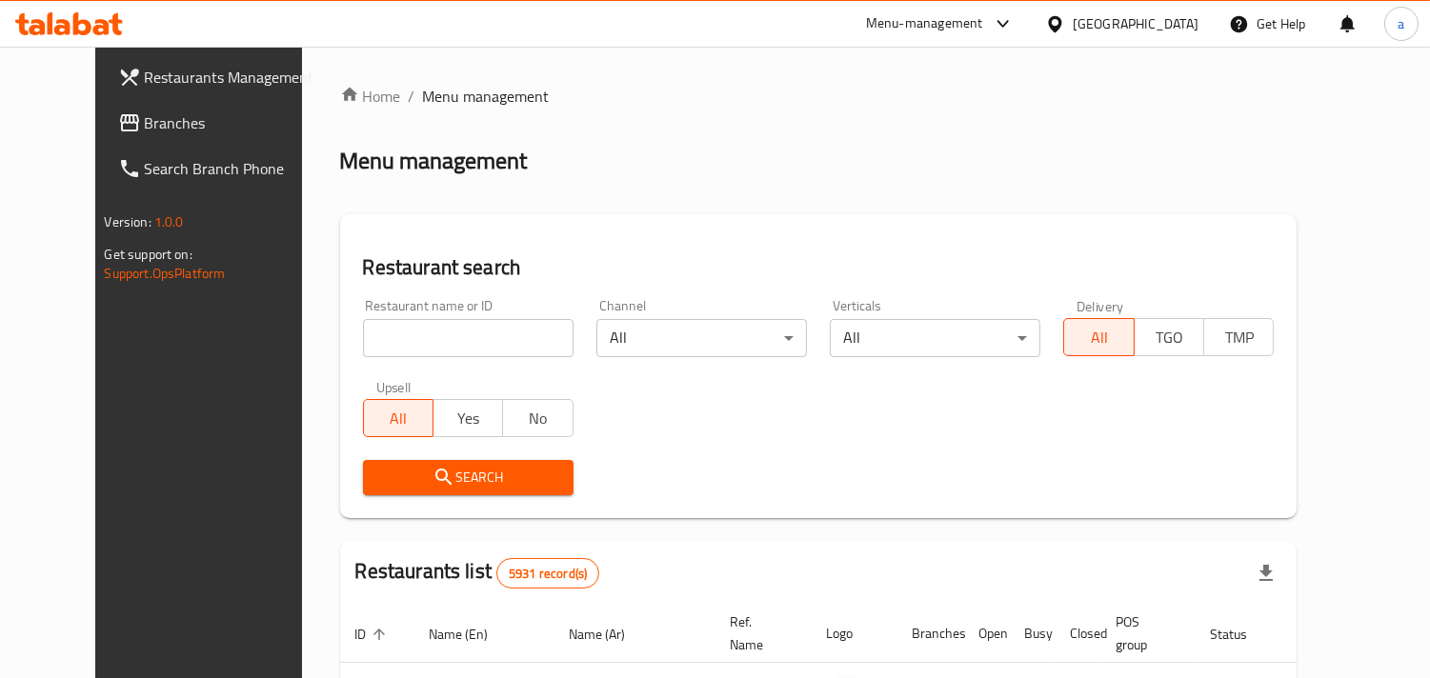
click at [450, 324] on input "search" at bounding box center [468, 338] width 210 height 38
click at [411, 335] on input "search" at bounding box center [468, 338] width 210 height 38
paste input "8206"
type input "8206"
click button "Search" at bounding box center [468, 477] width 210 height 35
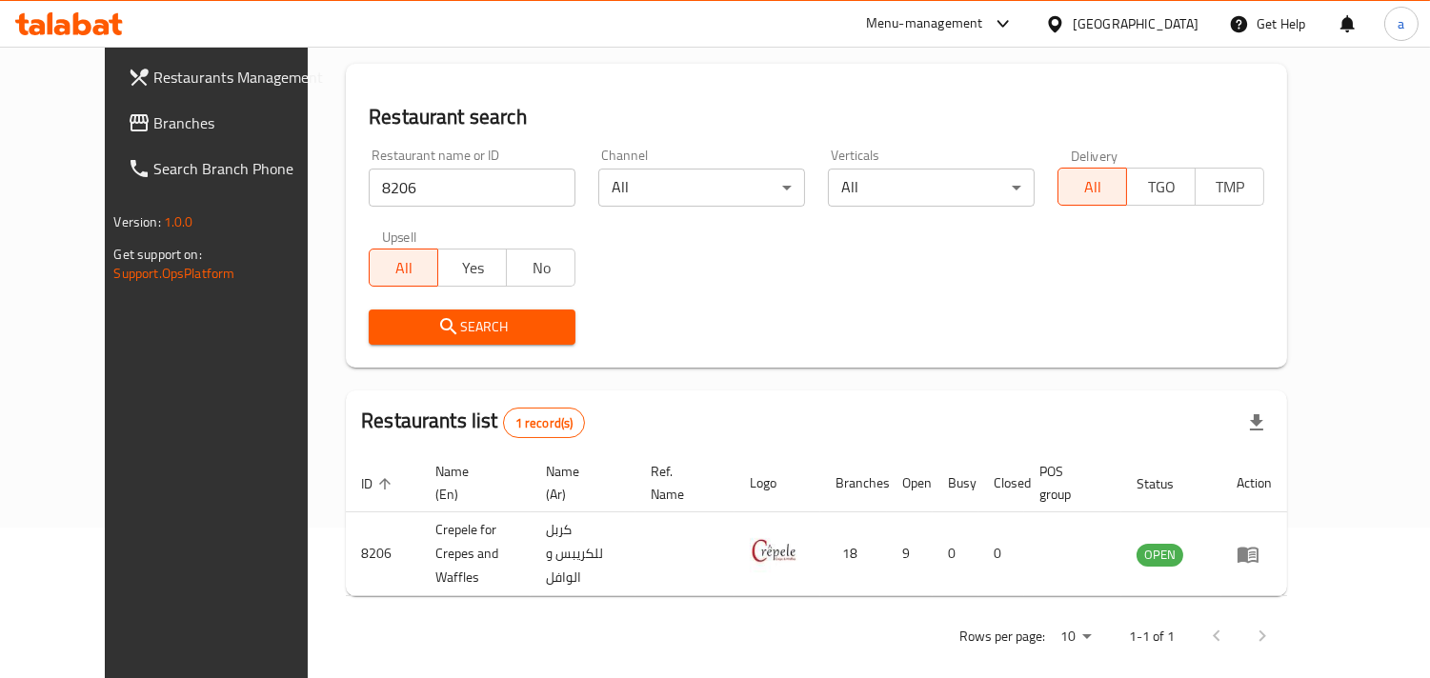
scroll to position [155, 0]
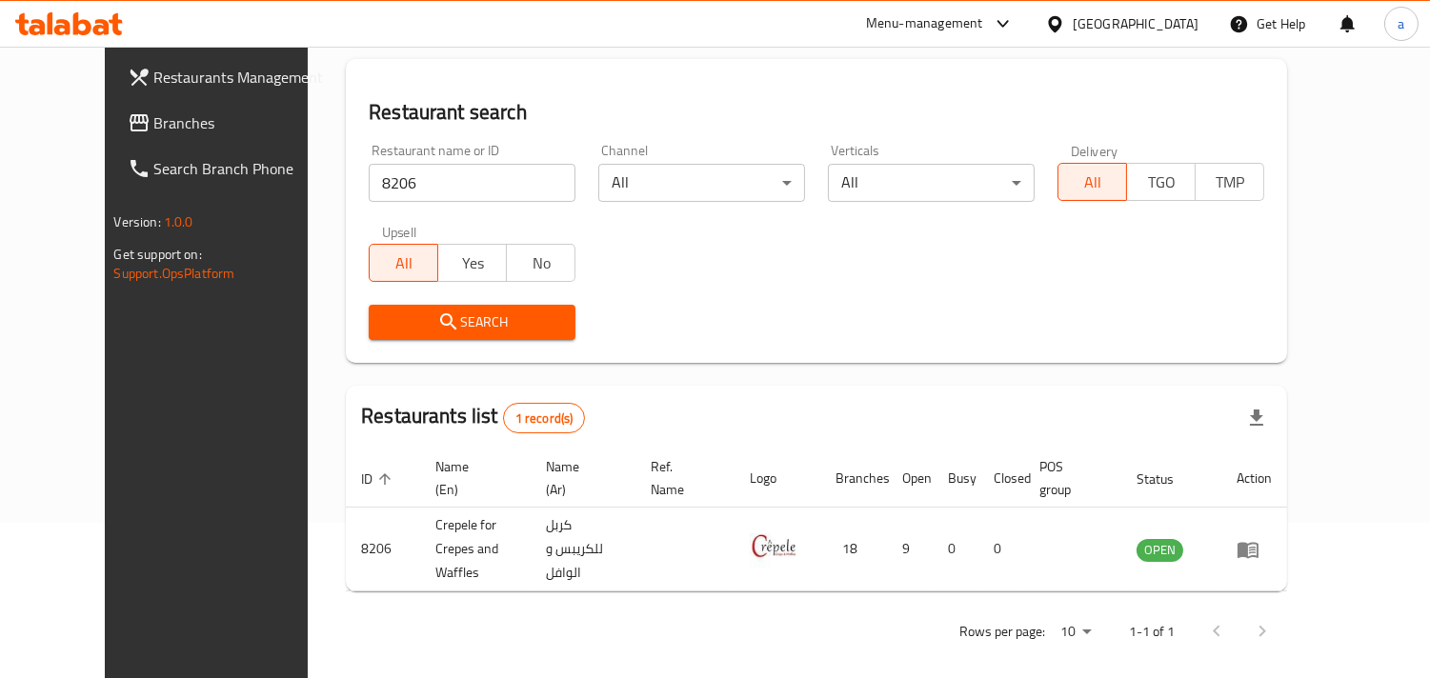
click at [1178, 22] on div "[GEOGRAPHIC_DATA]" at bounding box center [1135, 23] width 126 height 21
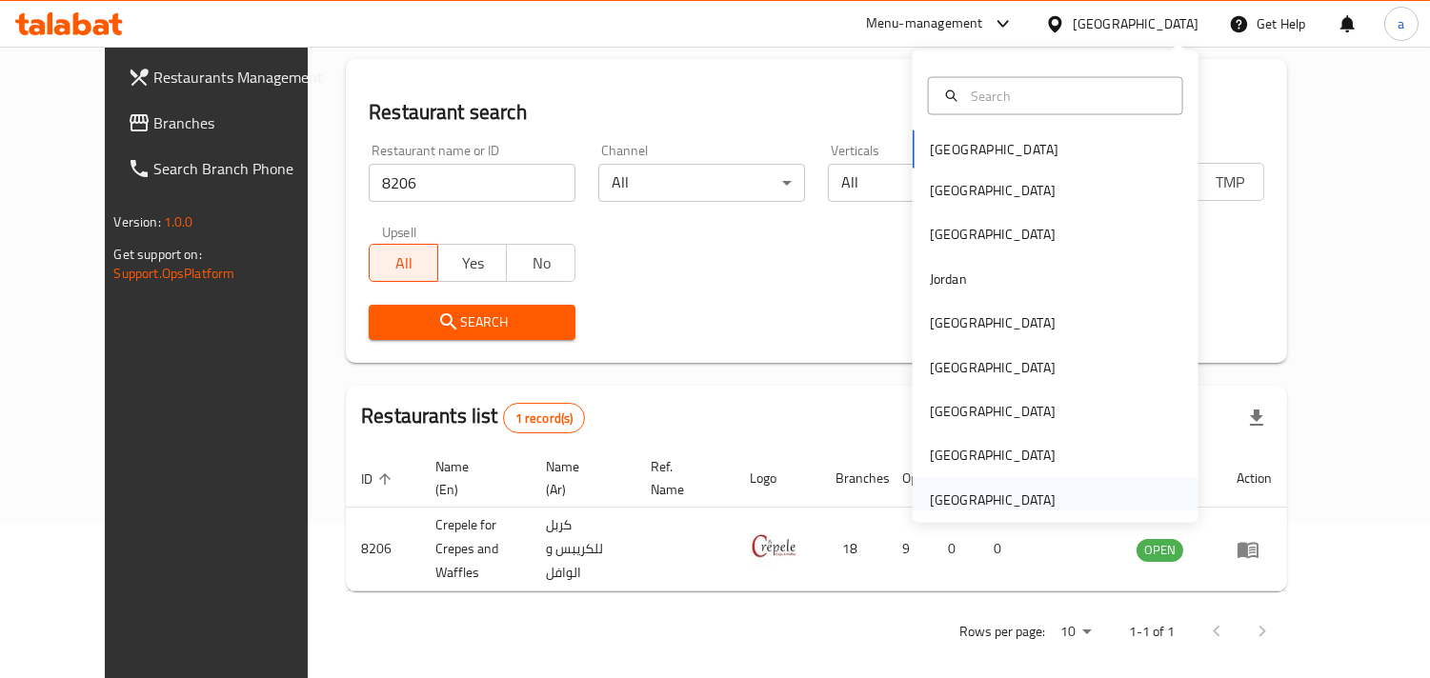
click at [1027, 508] on div "[GEOGRAPHIC_DATA]" at bounding box center [993, 499] width 126 height 21
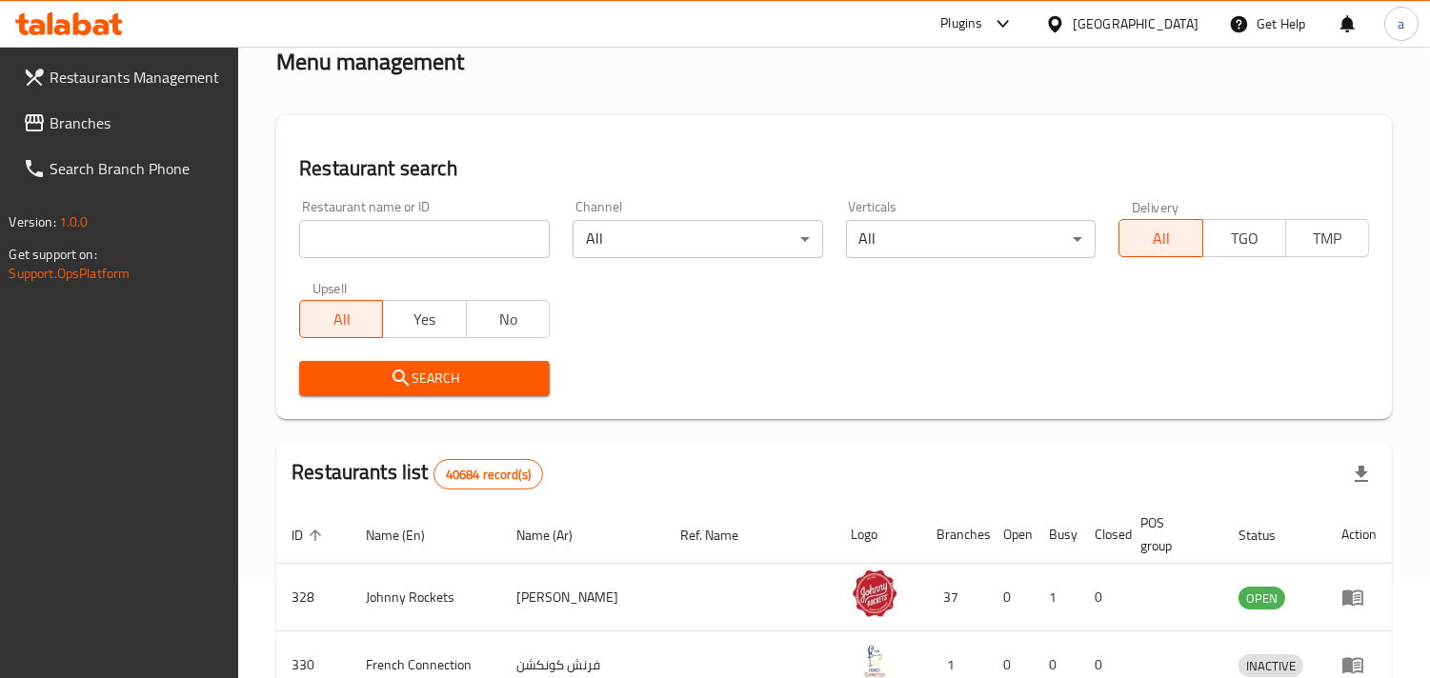
scroll to position [155, 0]
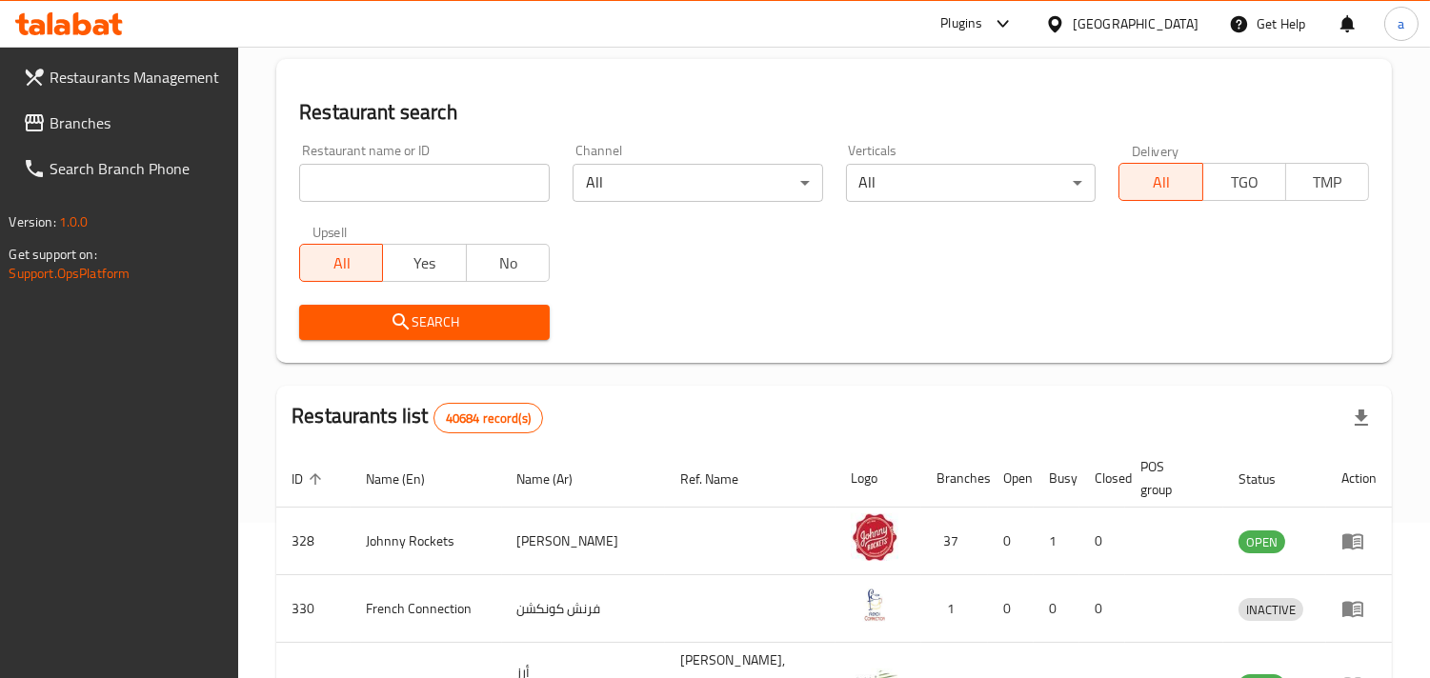
click at [138, 120] on span "Branches" at bounding box center [137, 122] width 174 height 23
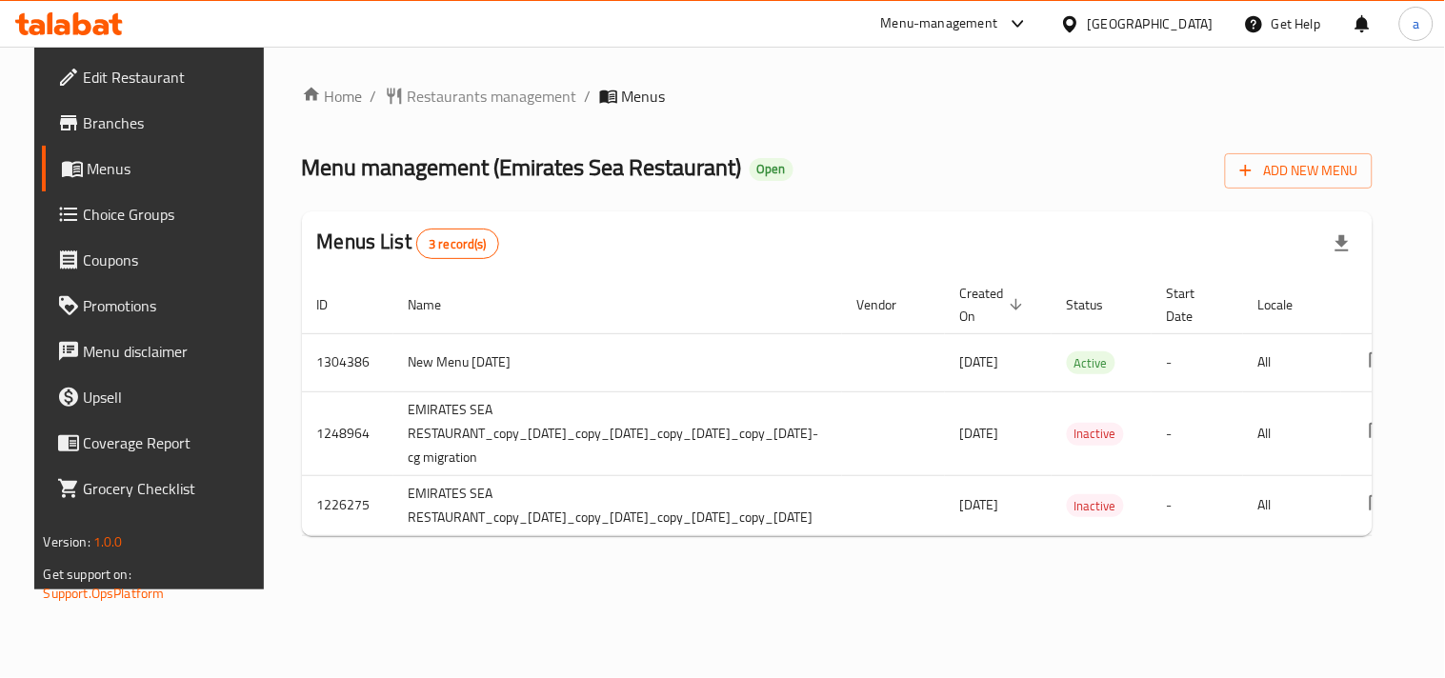
click at [478, 73] on div "Home / Restaurants management / Menus Menu management ( Emirates Sea Restaurant…" at bounding box center [838, 318] width 1148 height 543
click at [487, 98] on span "Restaurants management" at bounding box center [493, 96] width 170 height 23
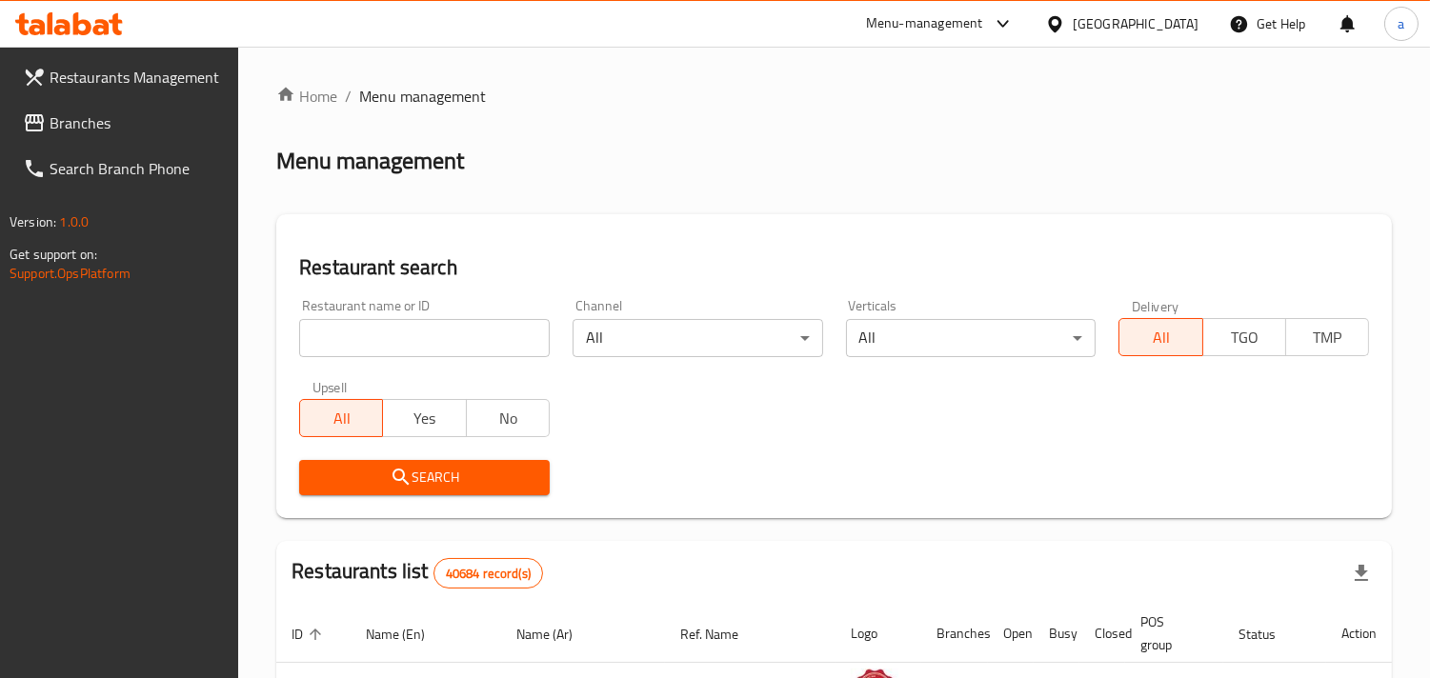
click at [403, 326] on input "search" at bounding box center [424, 338] width 250 height 38
paste input "656367"
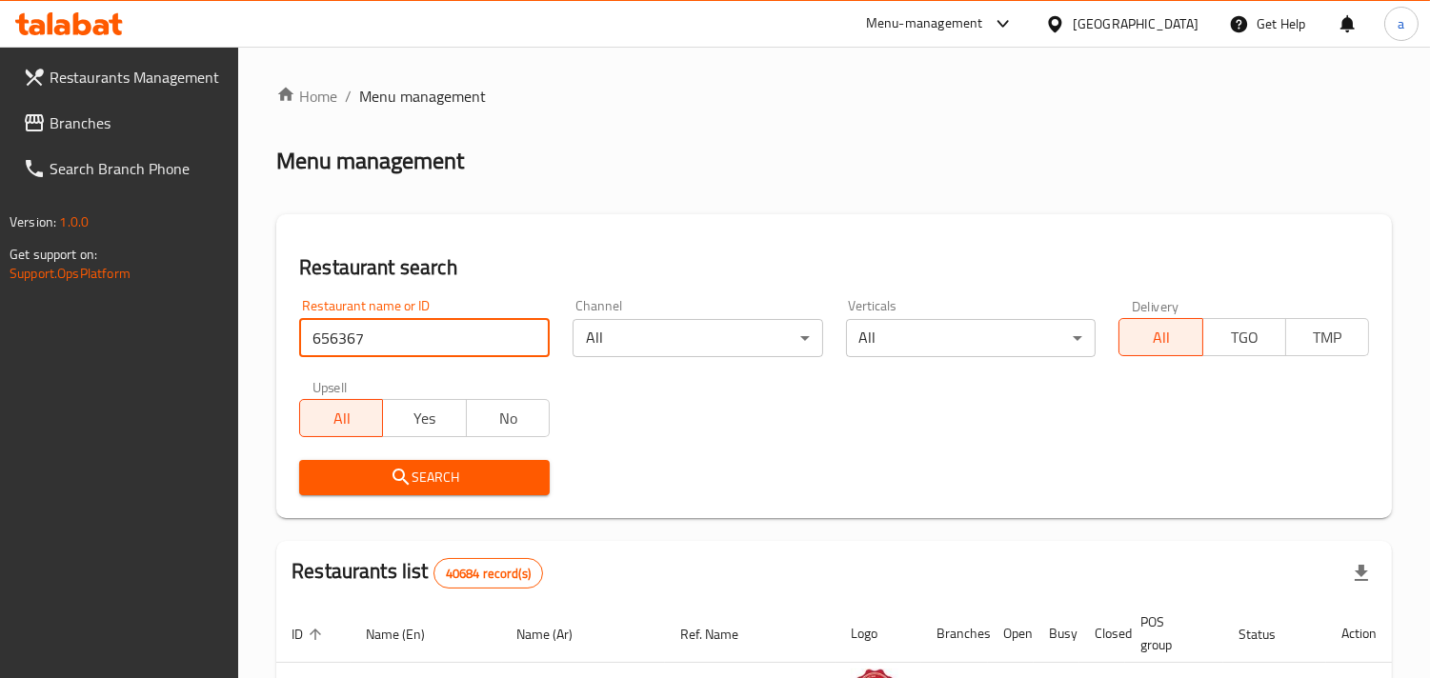
type input "656367"
click button "Search" at bounding box center [424, 477] width 250 height 35
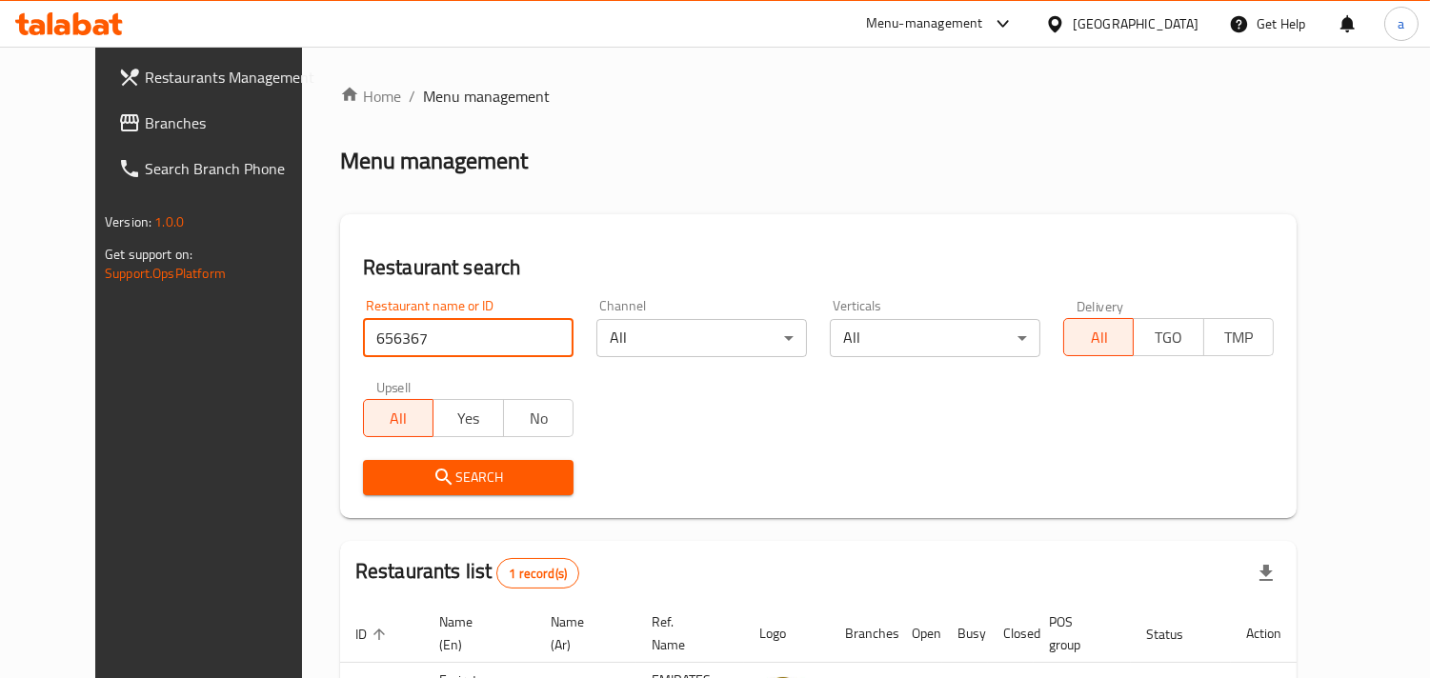
scroll to position [155, 0]
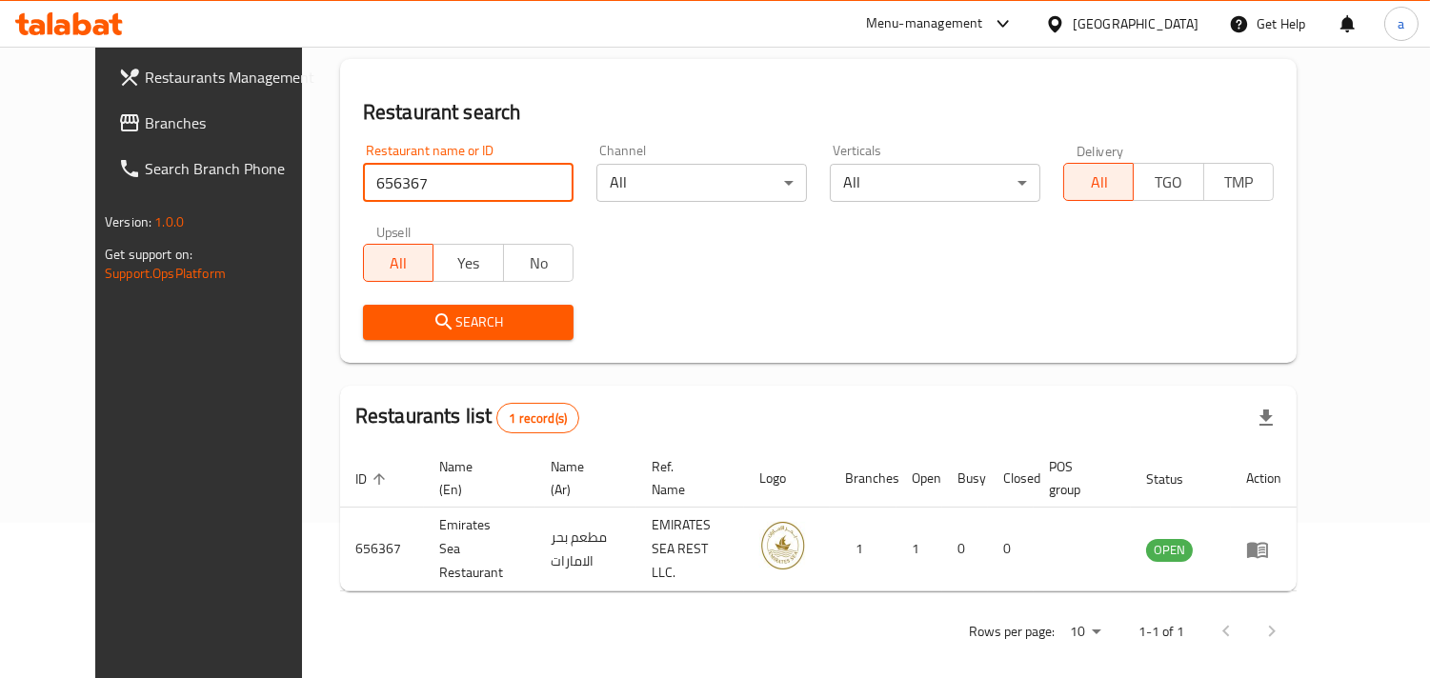
click at [145, 112] on span "Branches" at bounding box center [232, 122] width 174 height 23
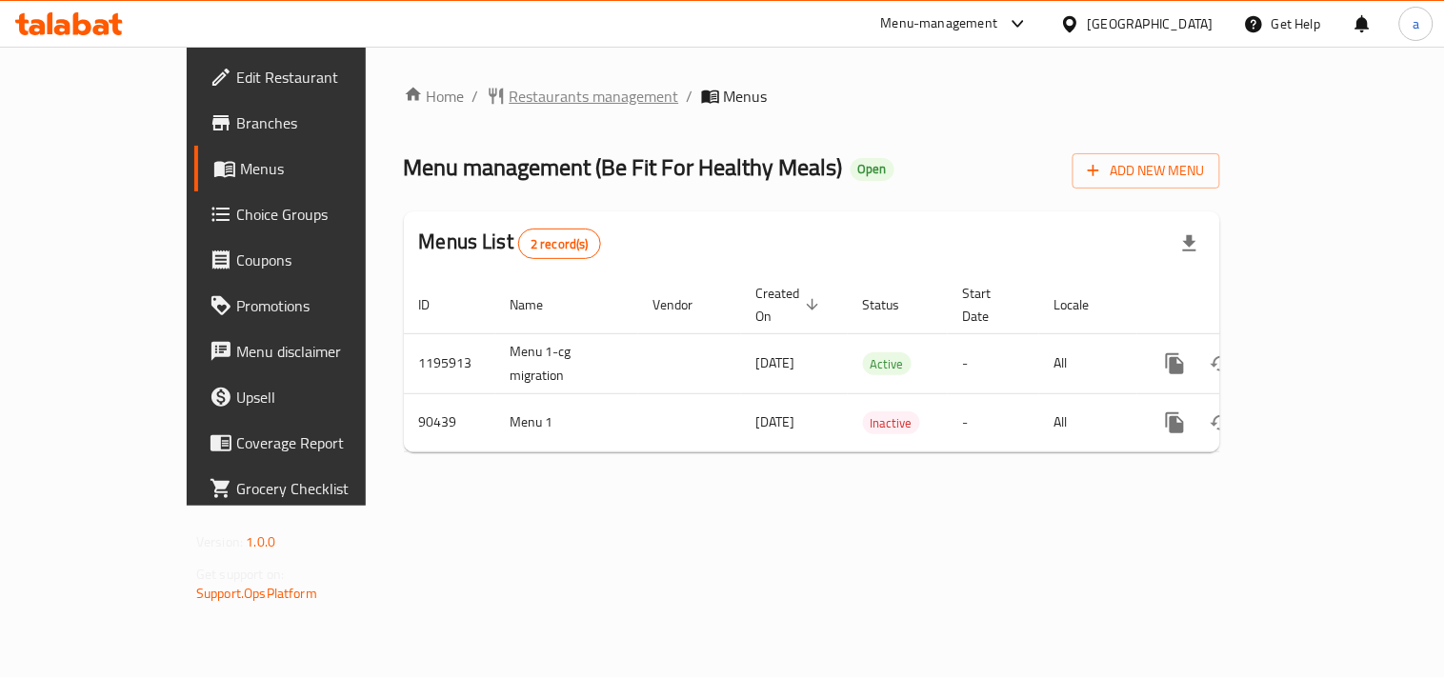
click at [510, 98] on span "Restaurants management" at bounding box center [595, 96] width 170 height 23
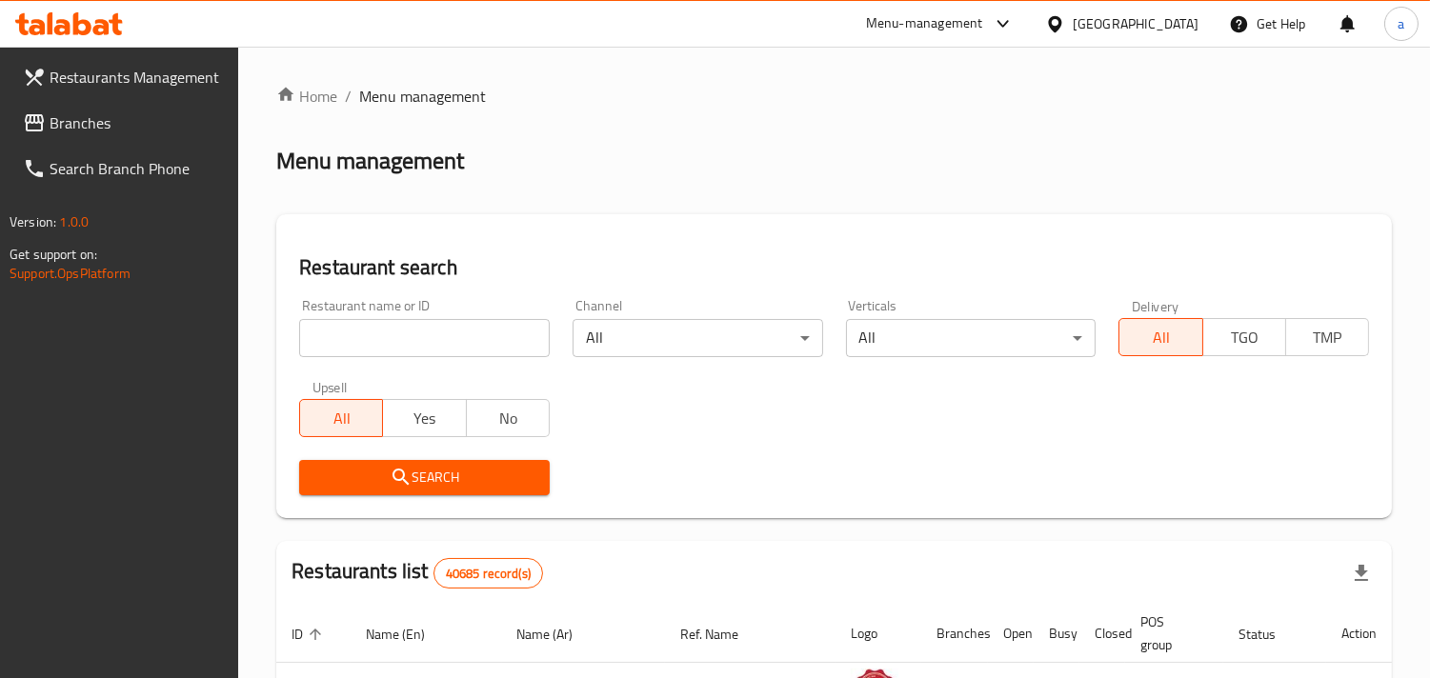
click at [372, 336] on input "search" at bounding box center [424, 338] width 250 height 38
paste input "601426"
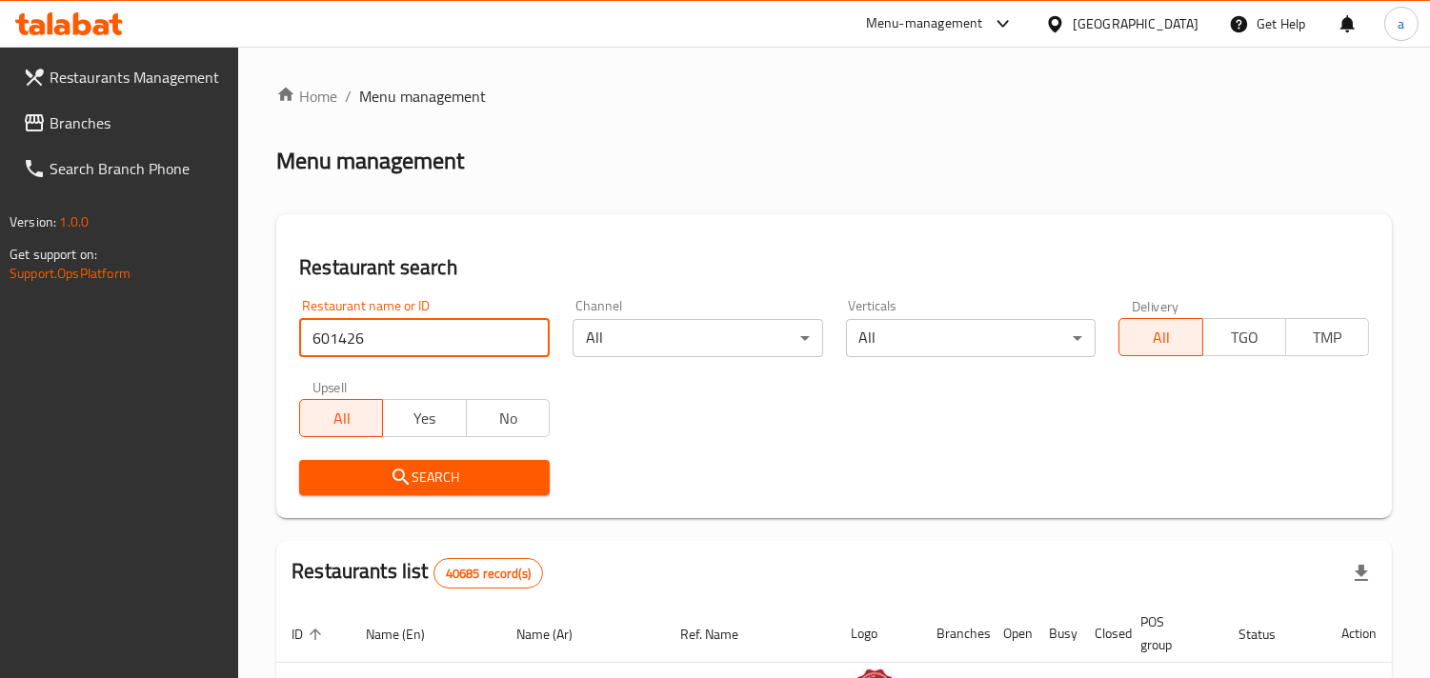
type input "601426"
click button "Search" at bounding box center [424, 477] width 250 height 35
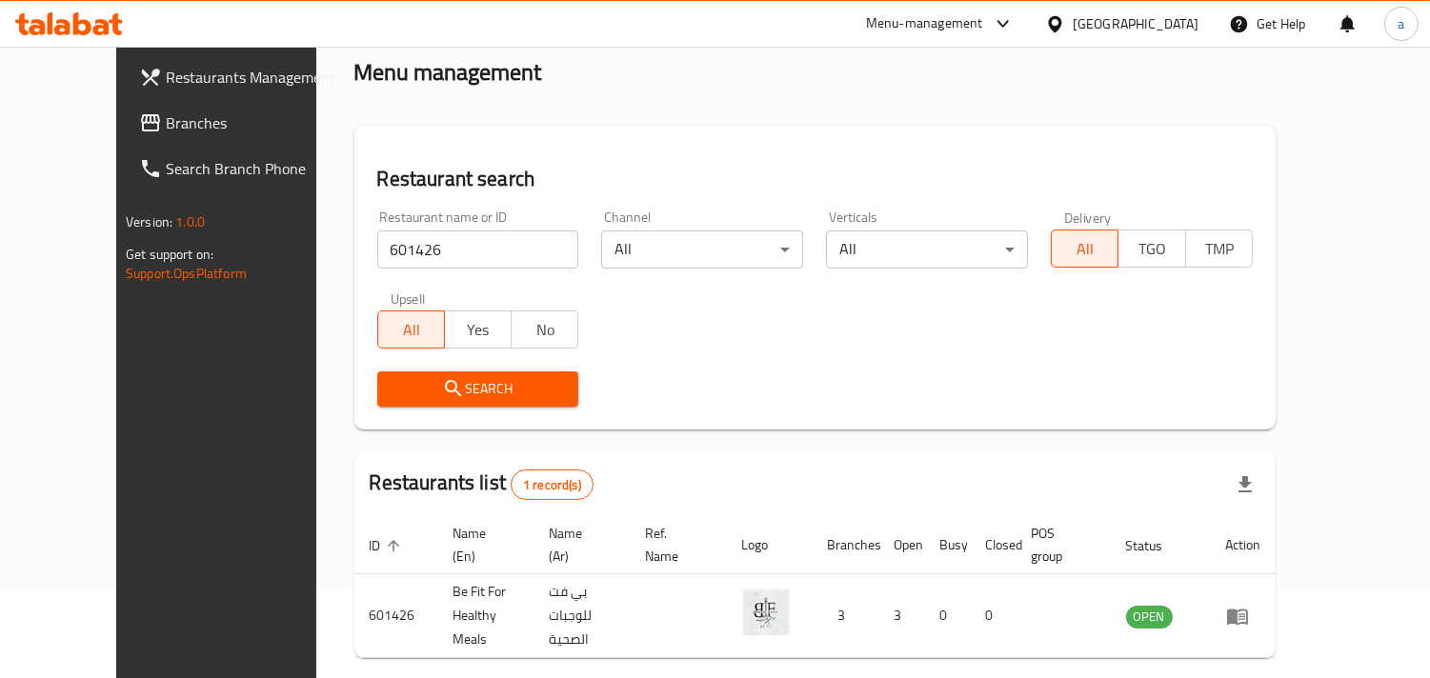
scroll to position [155, 0]
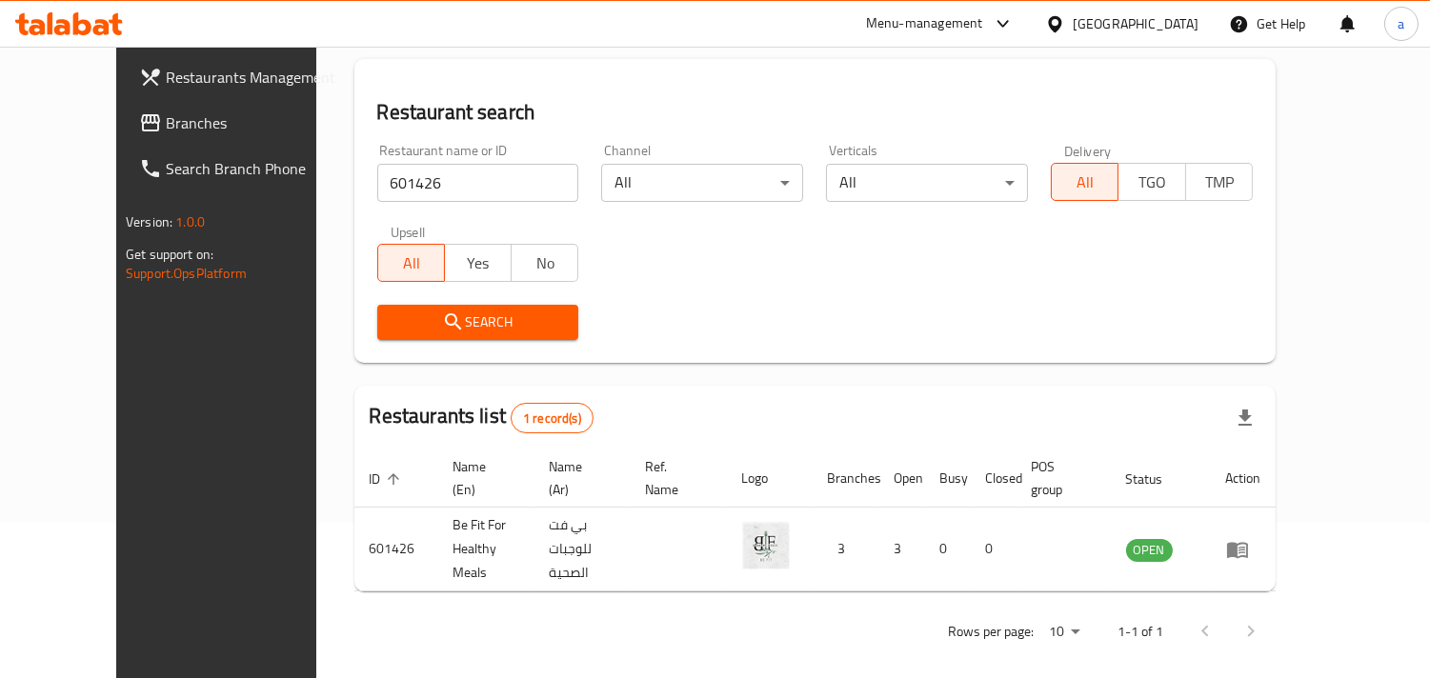
click at [1146, 10] on div "[GEOGRAPHIC_DATA]" at bounding box center [1122, 24] width 184 height 46
click at [1111, 5] on div "[GEOGRAPHIC_DATA]" at bounding box center [1122, 24] width 184 height 46
click at [1117, 30] on div "[GEOGRAPHIC_DATA]" at bounding box center [1135, 23] width 126 height 21
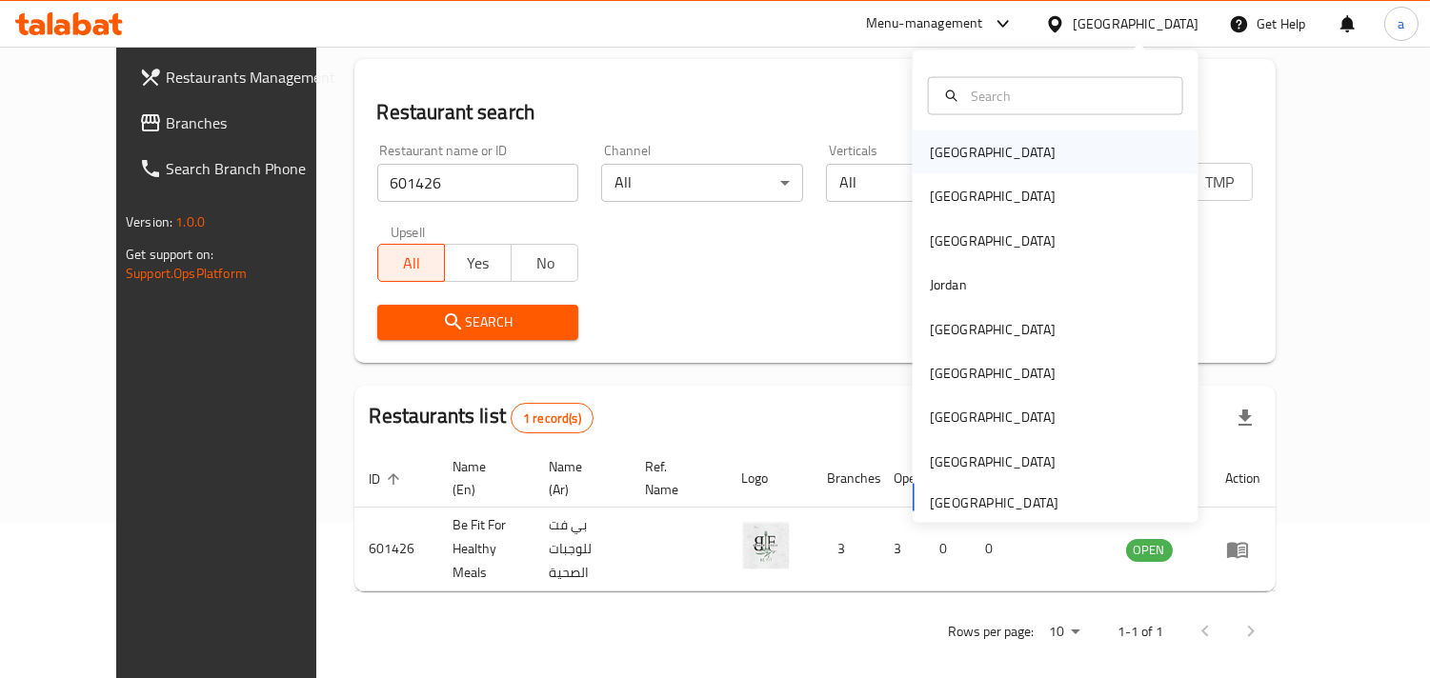
click at [998, 154] on div "[GEOGRAPHIC_DATA]" at bounding box center [1055, 152] width 286 height 44
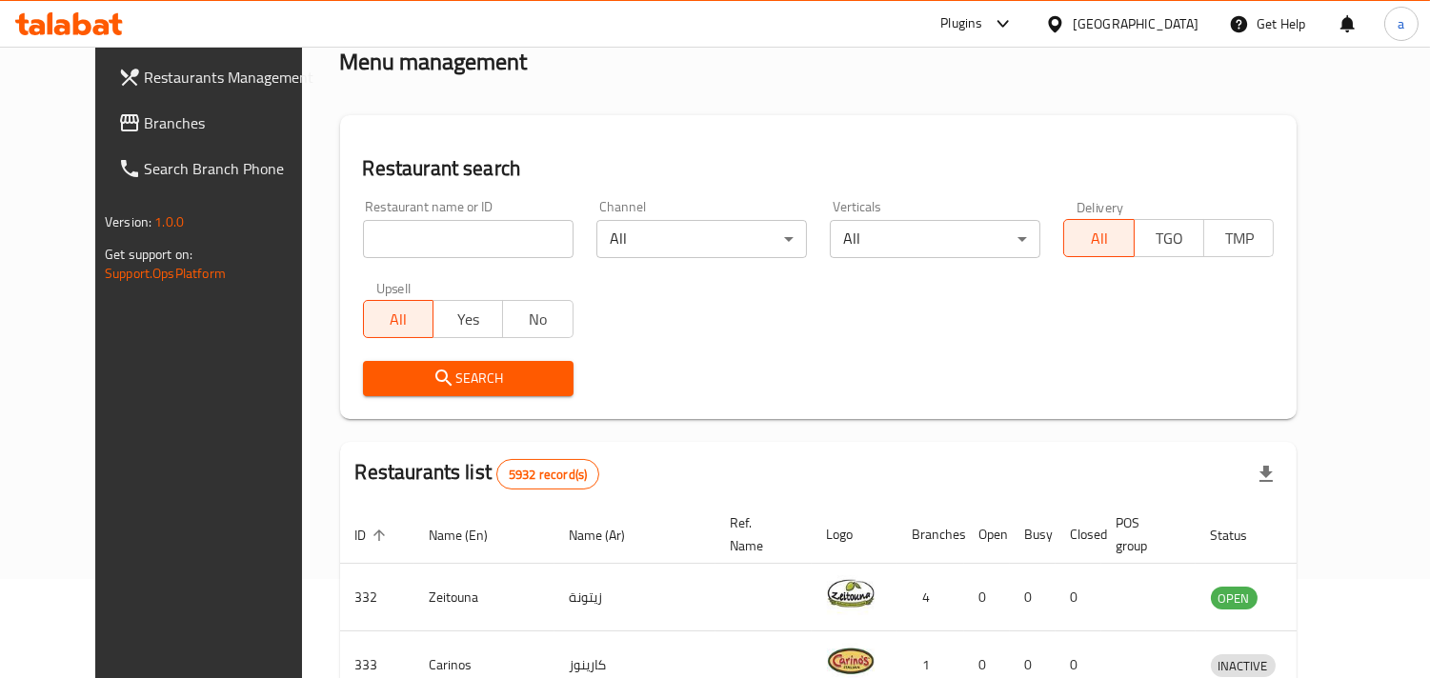
scroll to position [155, 0]
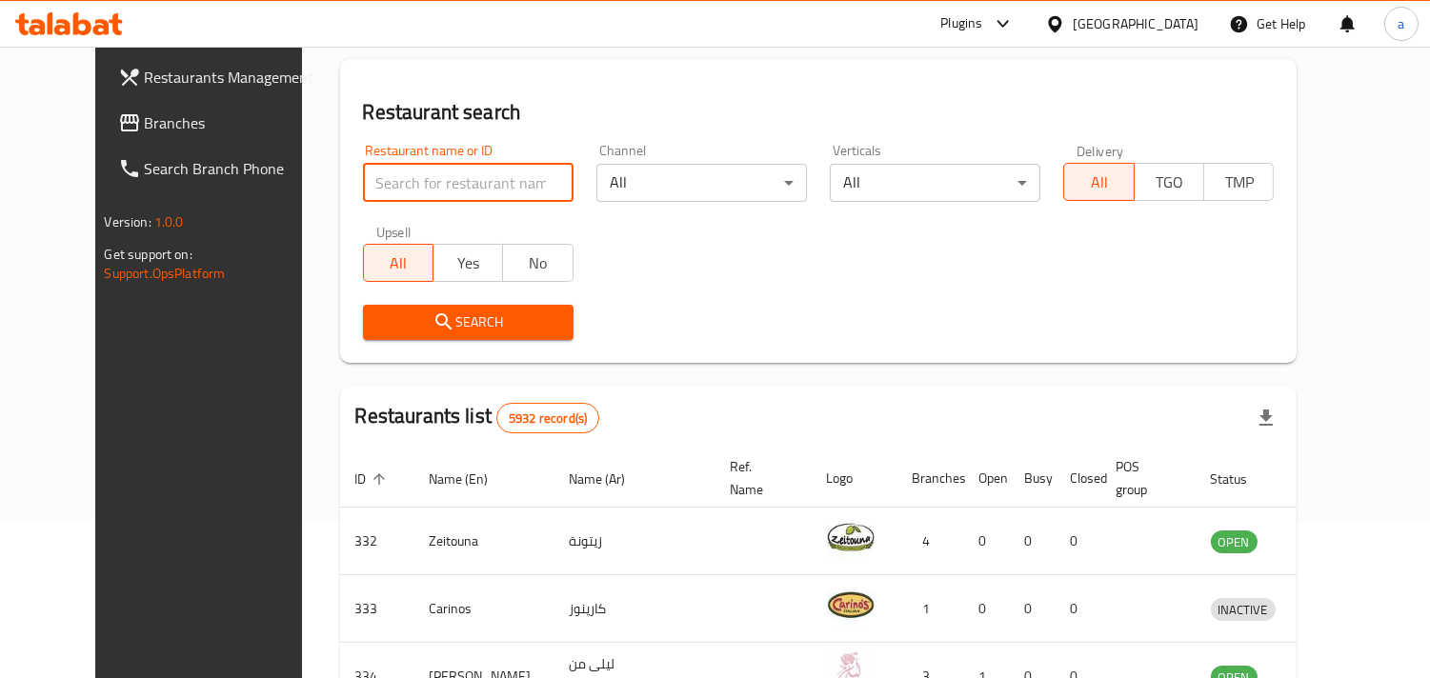
click at [398, 187] on input "search" at bounding box center [468, 183] width 210 height 38
click at [145, 120] on span "Branches" at bounding box center [232, 122] width 174 height 23
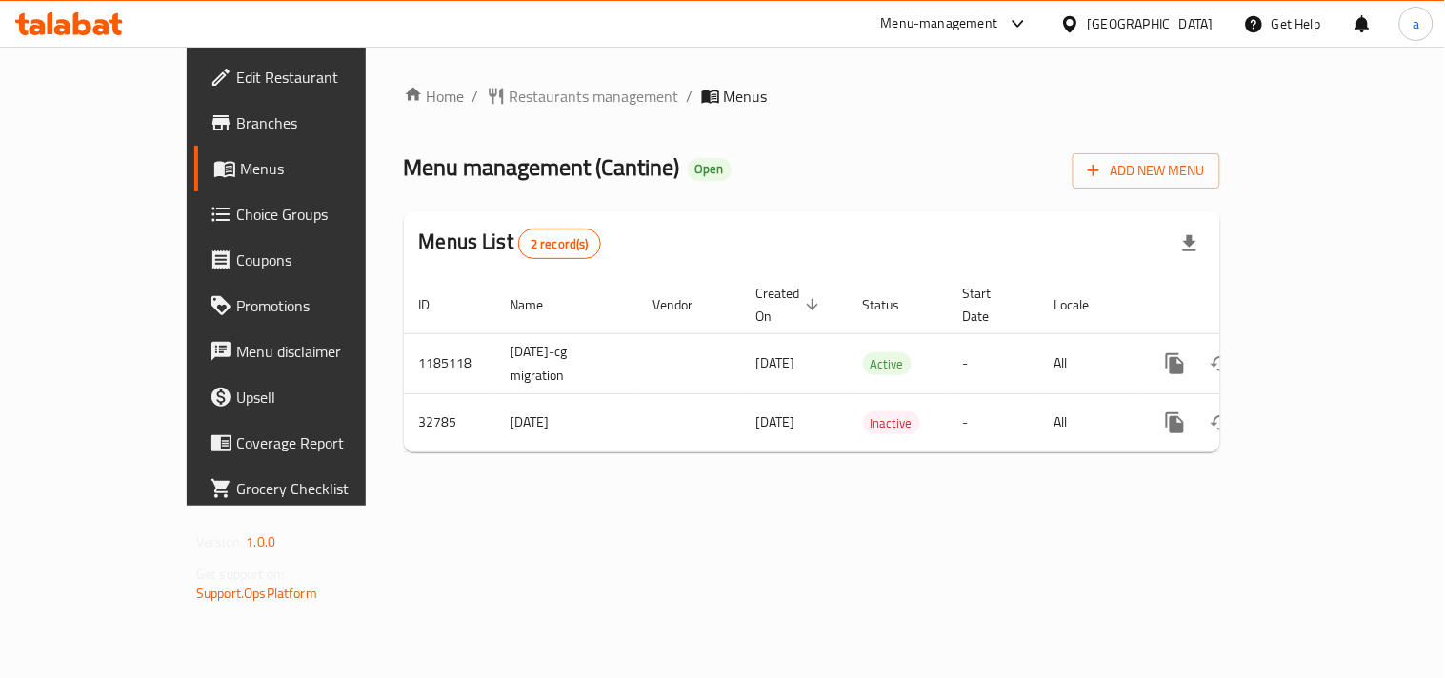
click at [479, 117] on div "Home / Restaurants management / Menus Menu management ( Cantine ) Open Add New …" at bounding box center [812, 276] width 816 height 383
click at [510, 102] on span "Restaurants management" at bounding box center [595, 96] width 170 height 23
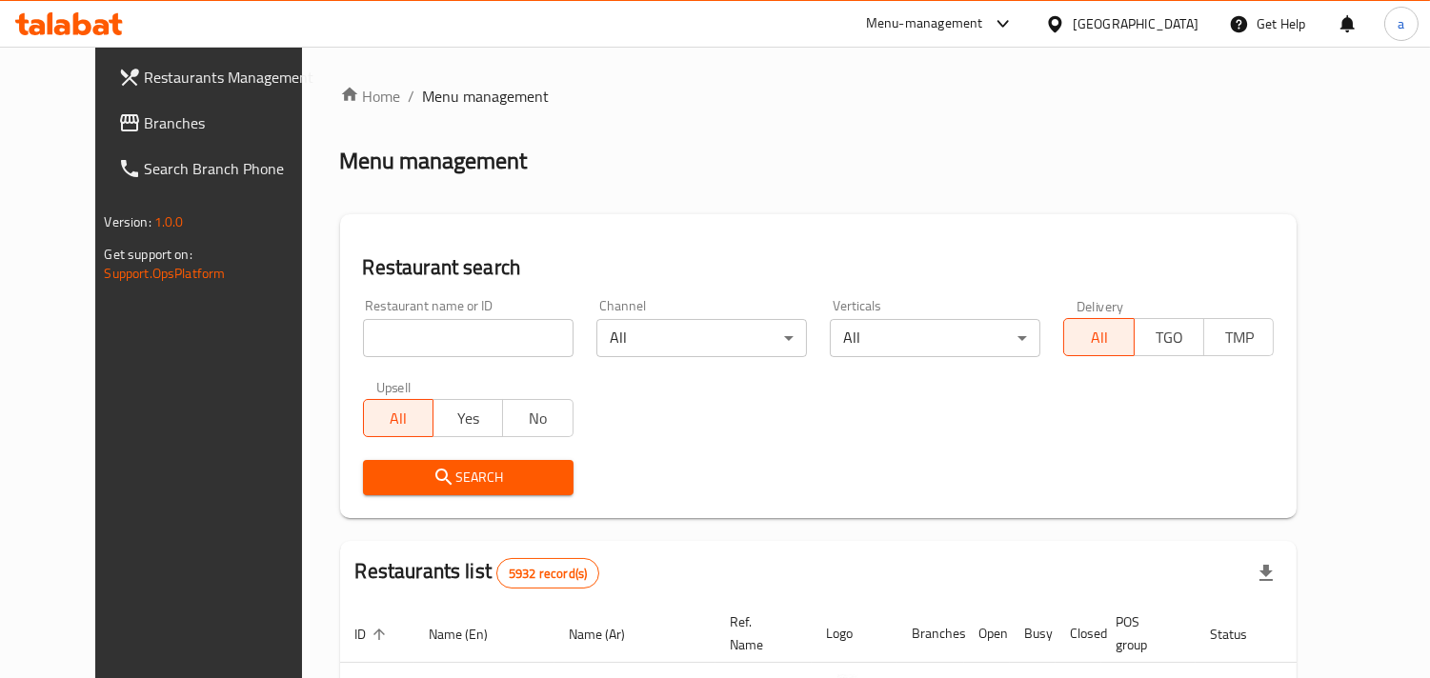
click at [482, 354] on input "search" at bounding box center [468, 338] width 210 height 38
paste input "16829"
type input "16829"
click button "Search" at bounding box center [468, 477] width 210 height 35
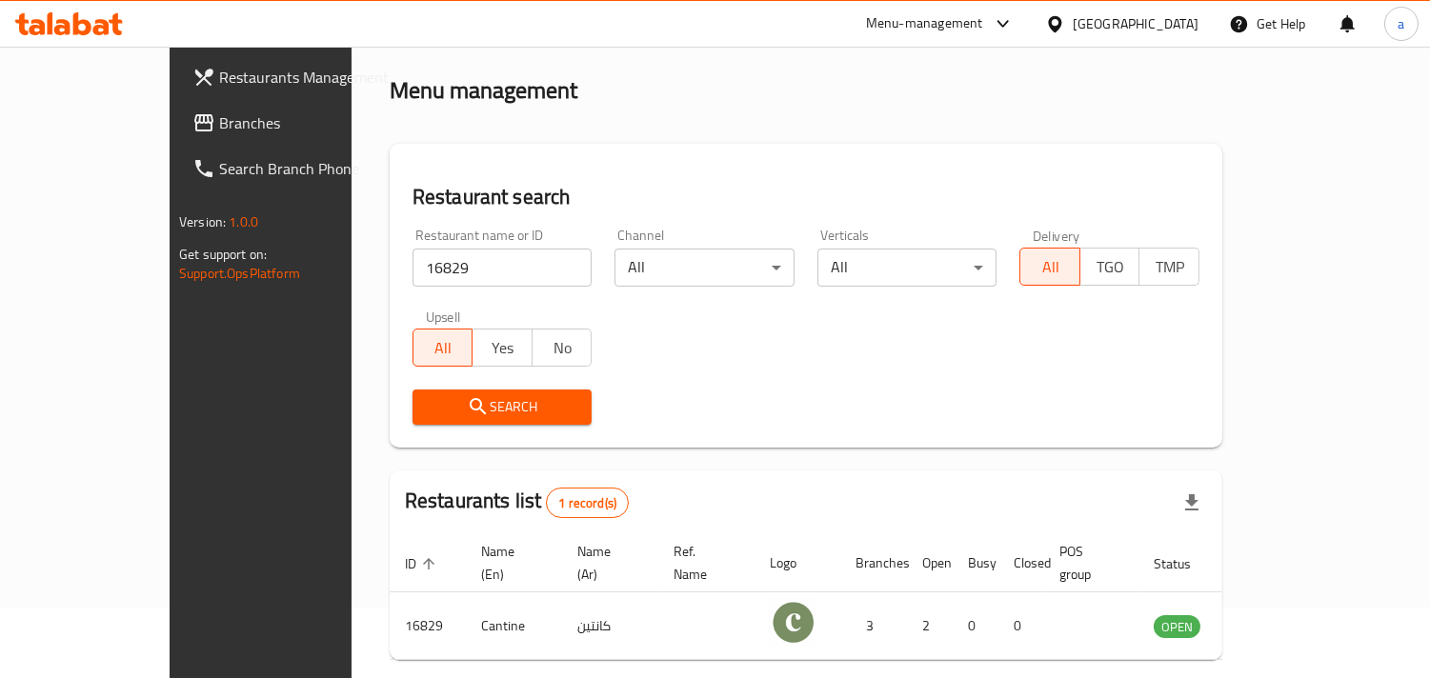
scroll to position [134, 0]
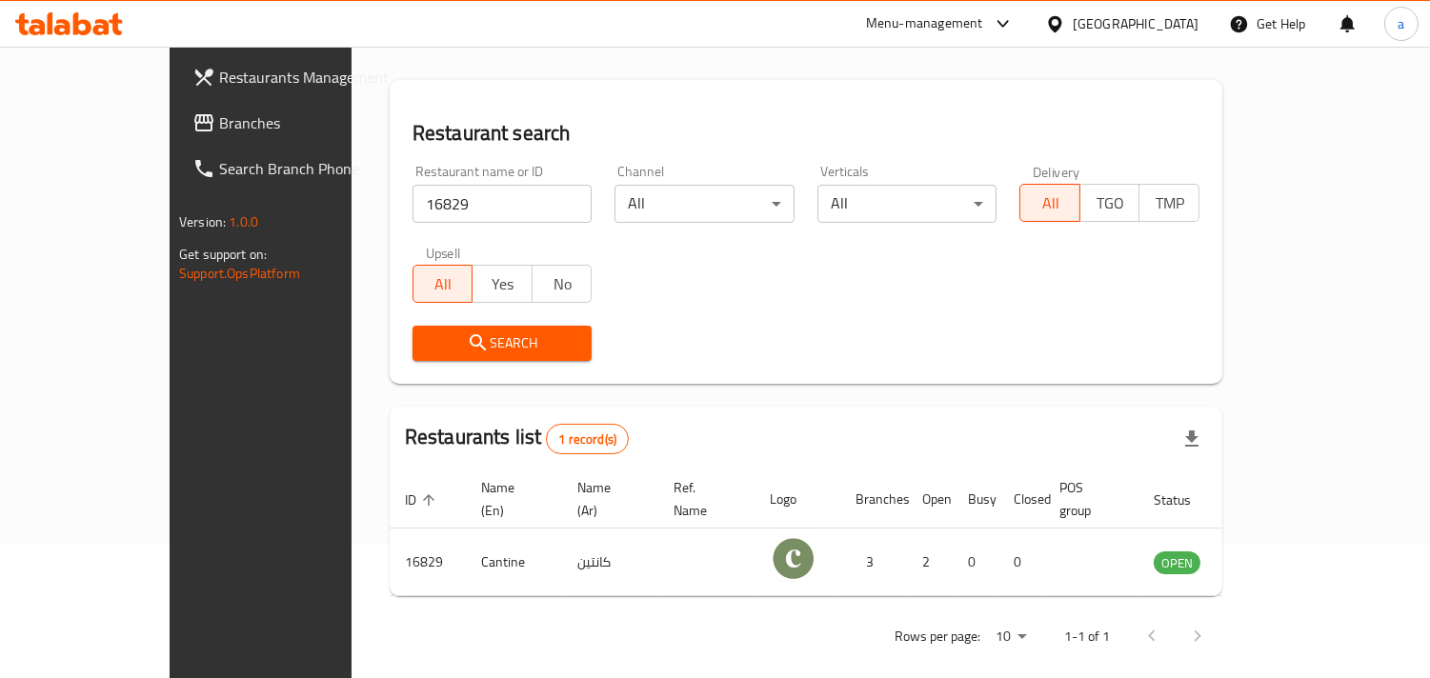
click at [1065, 16] on icon at bounding box center [1055, 24] width 20 height 20
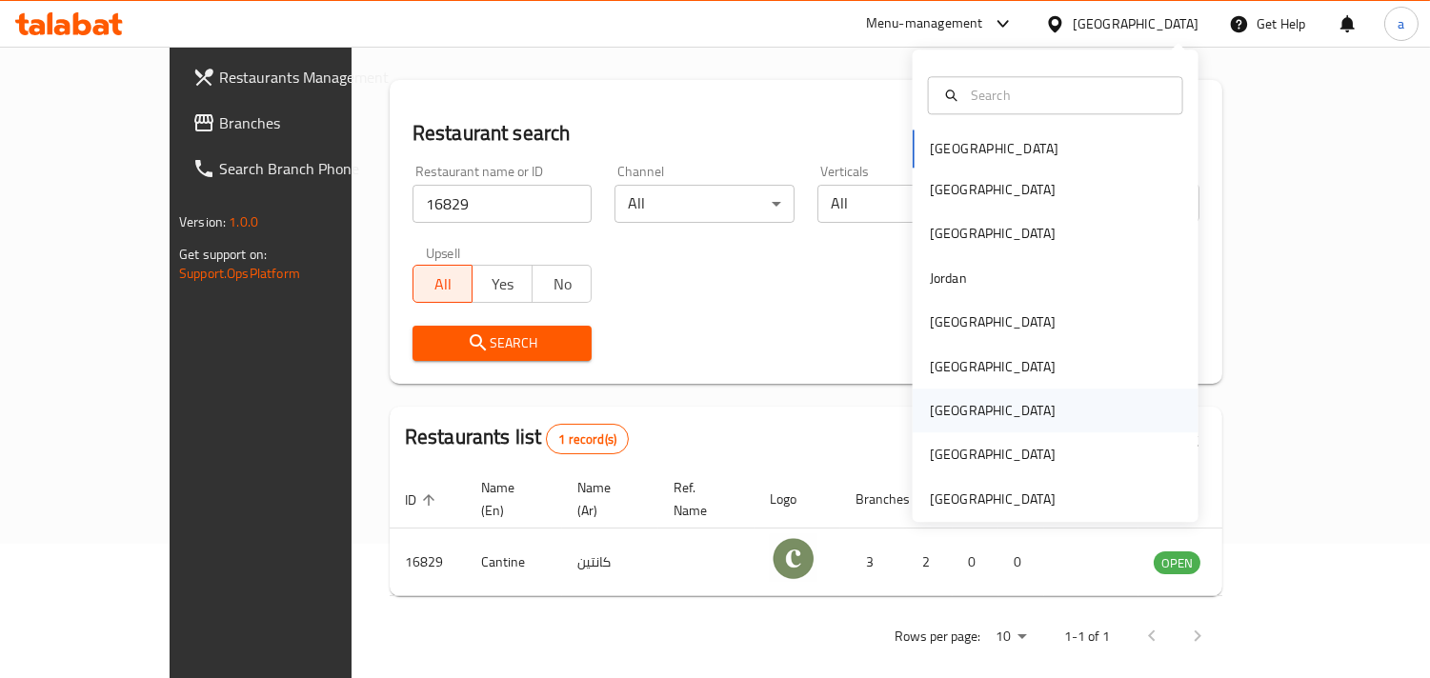
click at [933, 425] on div "[GEOGRAPHIC_DATA]" at bounding box center [992, 411] width 156 height 44
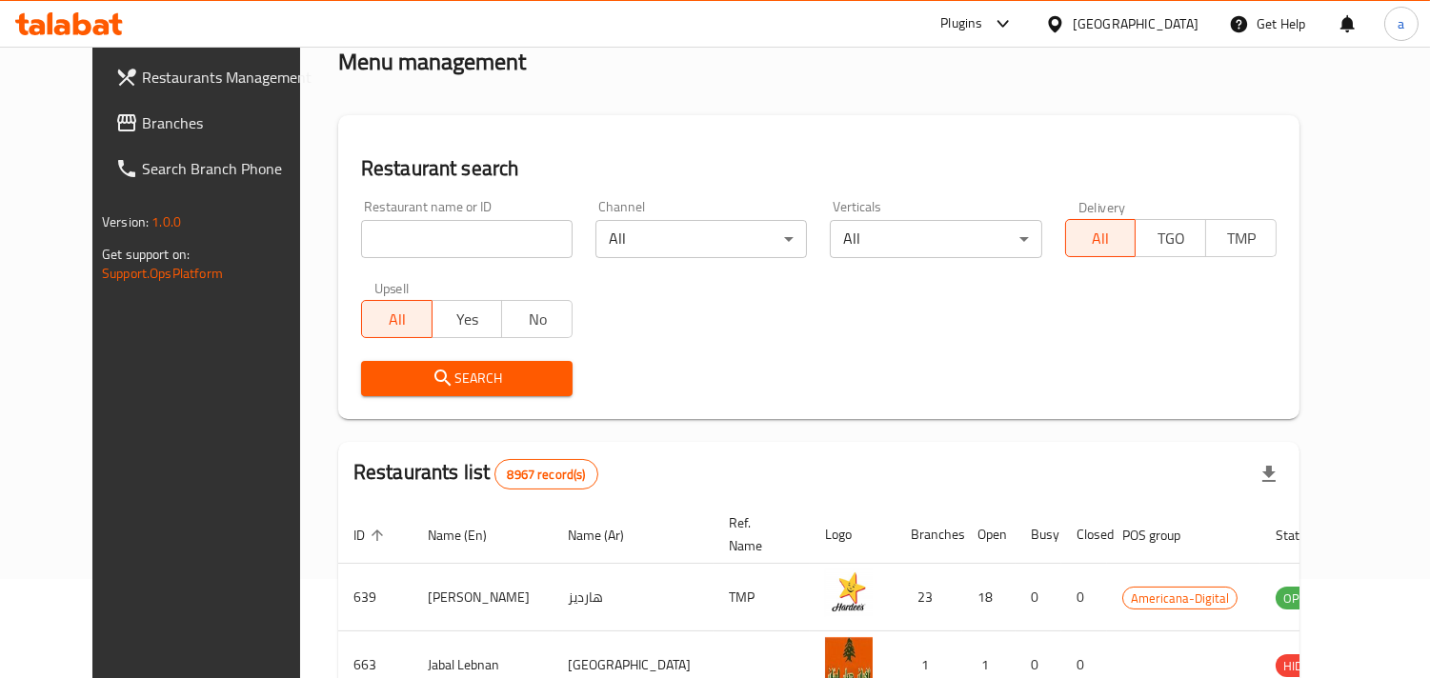
scroll to position [134, 0]
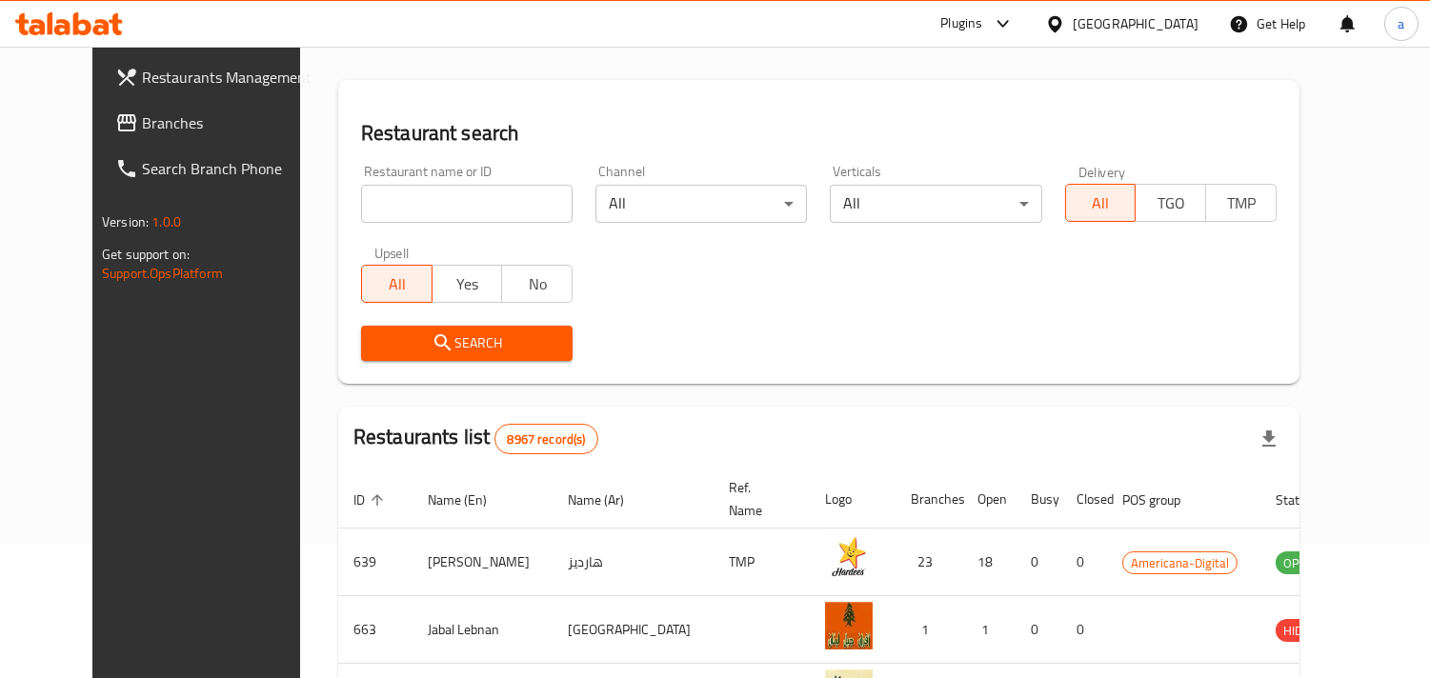
click at [183, 129] on span "Branches" at bounding box center [229, 122] width 174 height 23
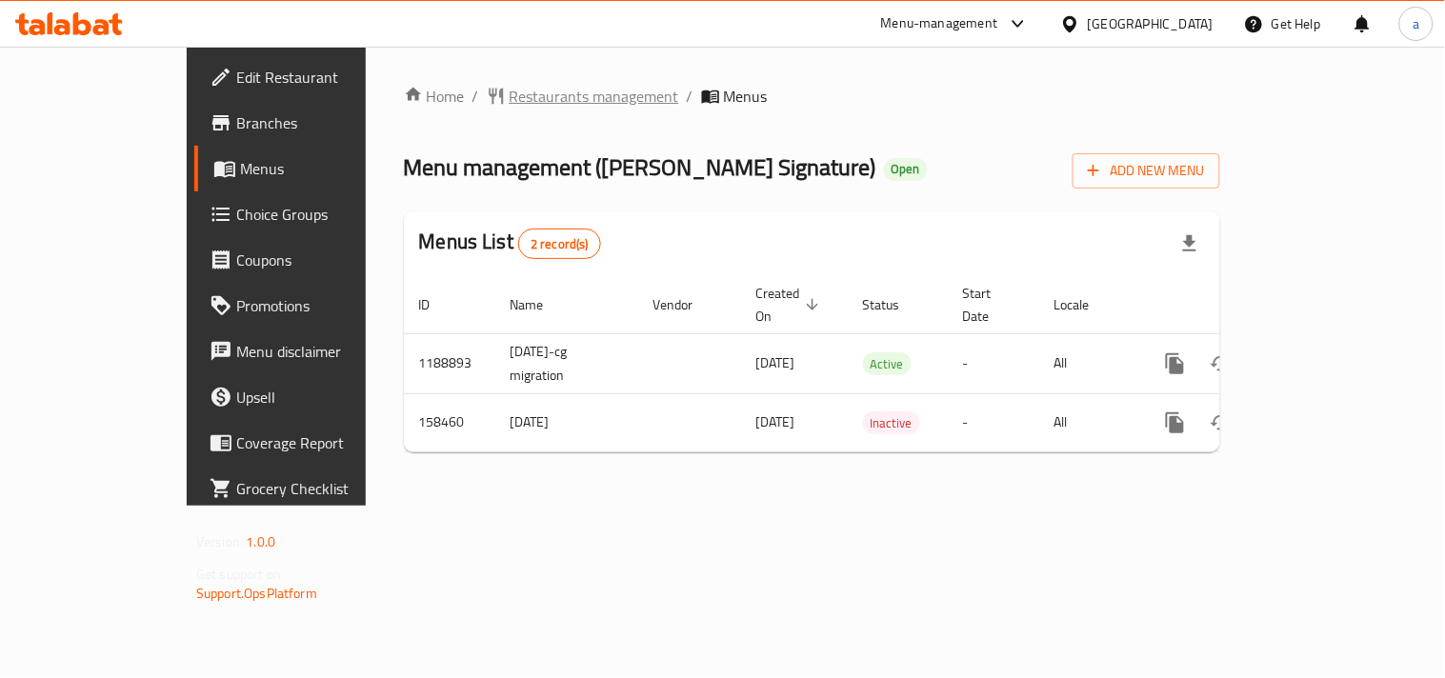
click at [510, 106] on span "Restaurants management" at bounding box center [595, 96] width 170 height 23
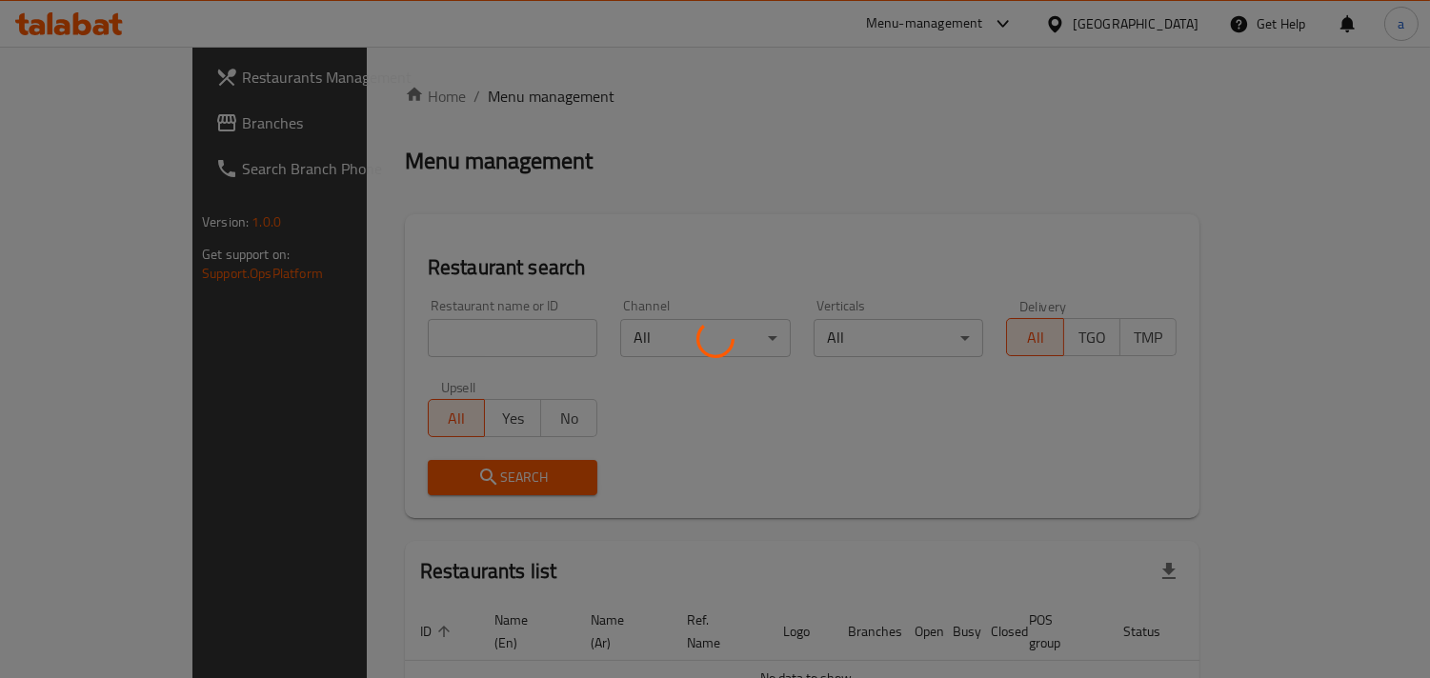
click at [398, 326] on div at bounding box center [715, 339] width 1430 height 678
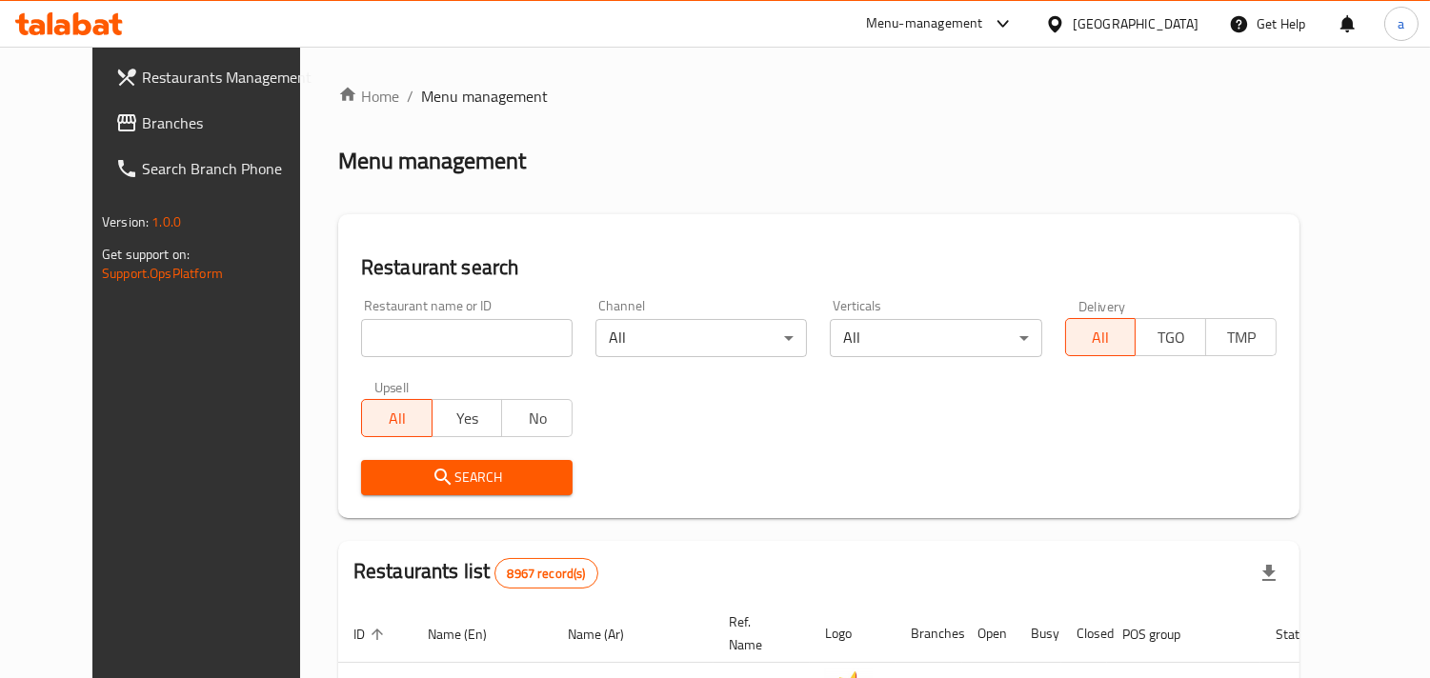
click at [384, 363] on div "Restaurant name or ID Restaurant name or ID" at bounding box center [467, 328] width 234 height 81
click at [391, 341] on input "search" at bounding box center [466, 338] width 211 height 38
paste input "615547"
type input "615547"
click button "Search" at bounding box center [466, 477] width 211 height 35
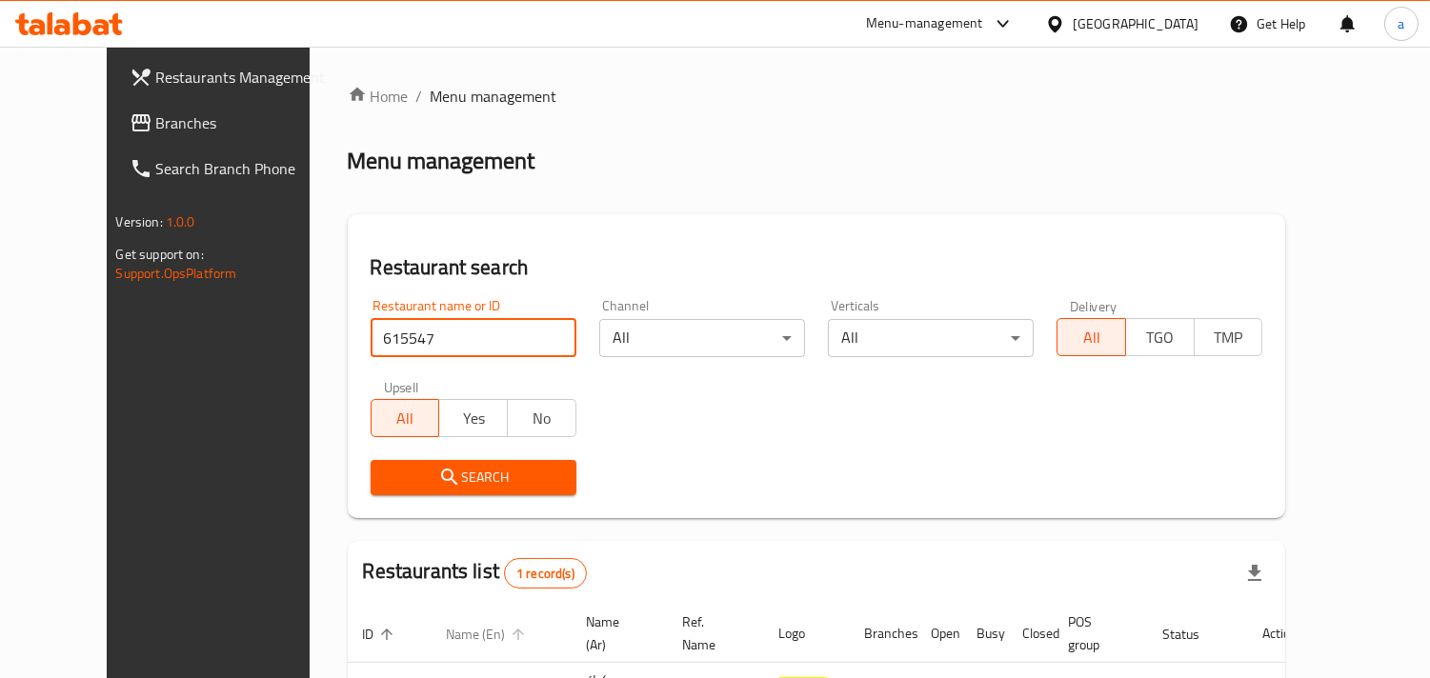
scroll to position [155, 0]
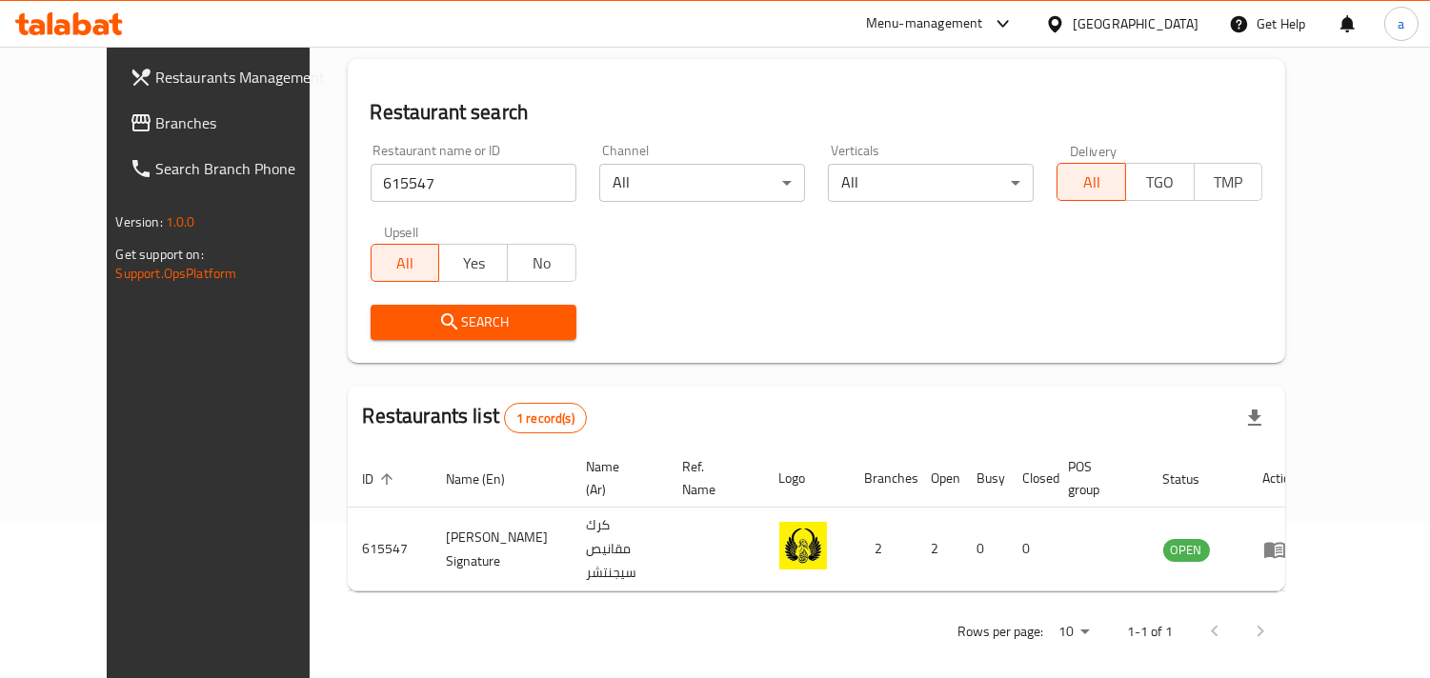
click at [1072, 26] on div at bounding box center [1059, 23] width 28 height 21
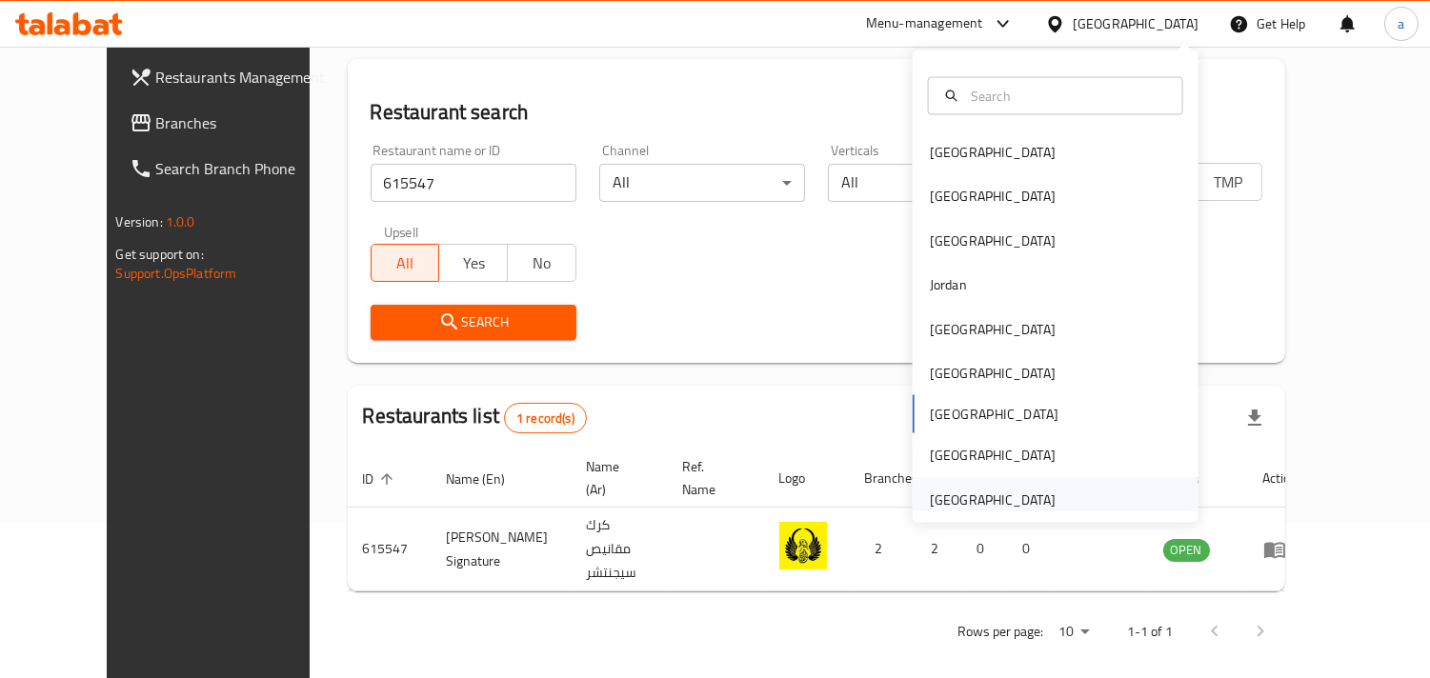
click at [987, 490] on div "United Arab Emirates" at bounding box center [993, 499] width 126 height 21
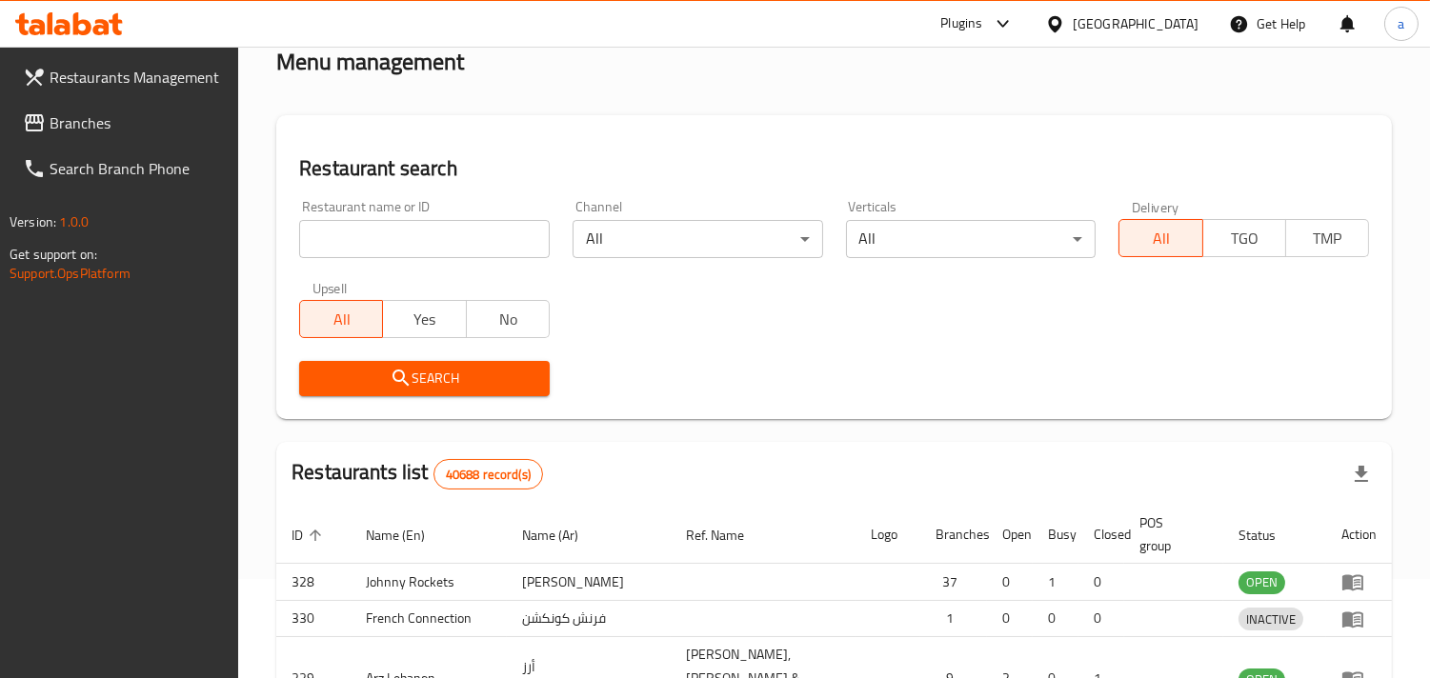
scroll to position [155, 0]
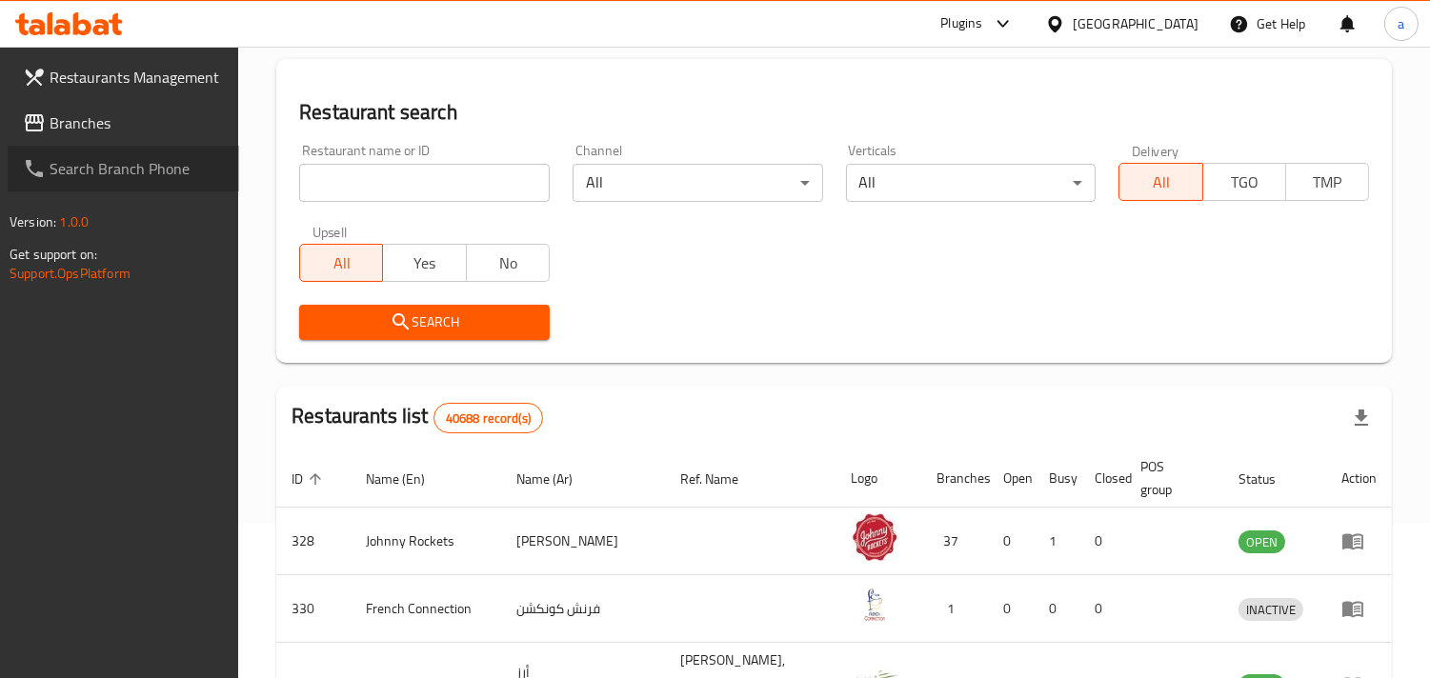
click at [153, 148] on link "Search Branch Phone" at bounding box center [123, 169] width 231 height 46
click at [136, 125] on span "Branches" at bounding box center [137, 122] width 174 height 23
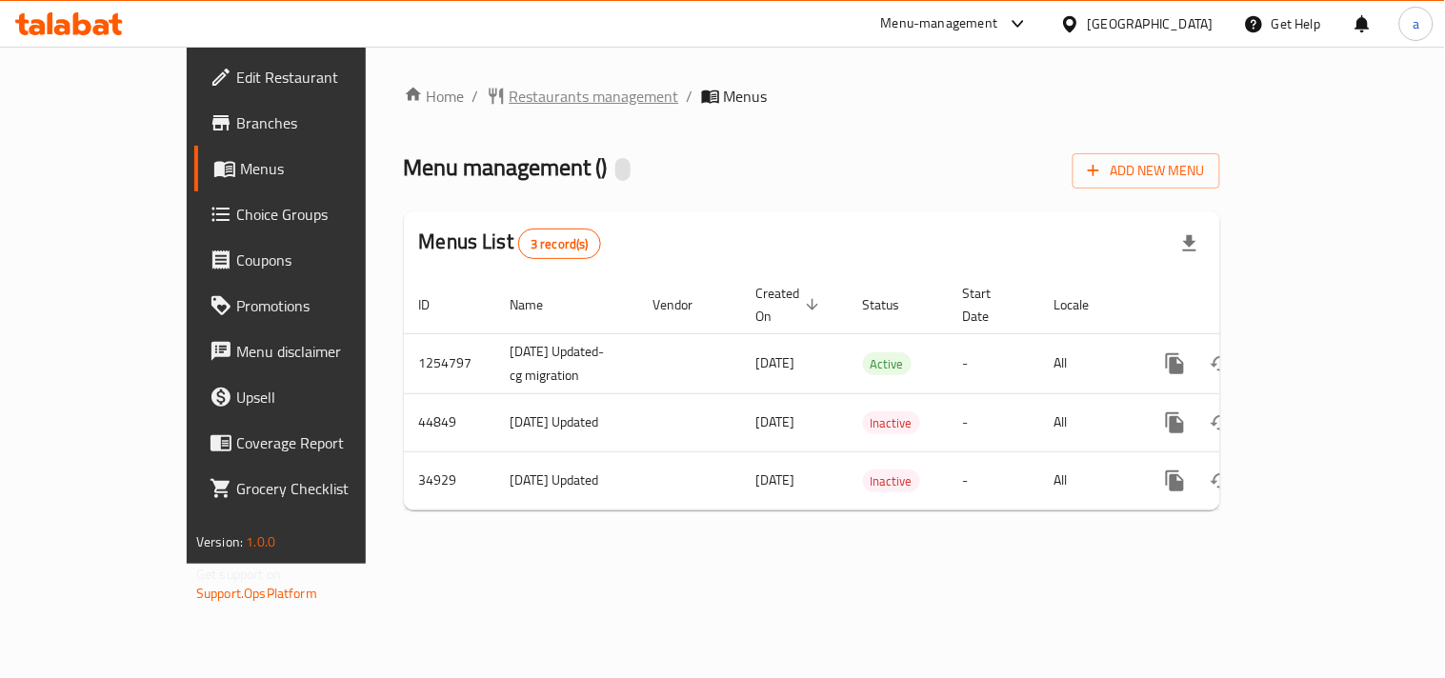
click at [510, 91] on span "Restaurants management" at bounding box center [595, 96] width 170 height 23
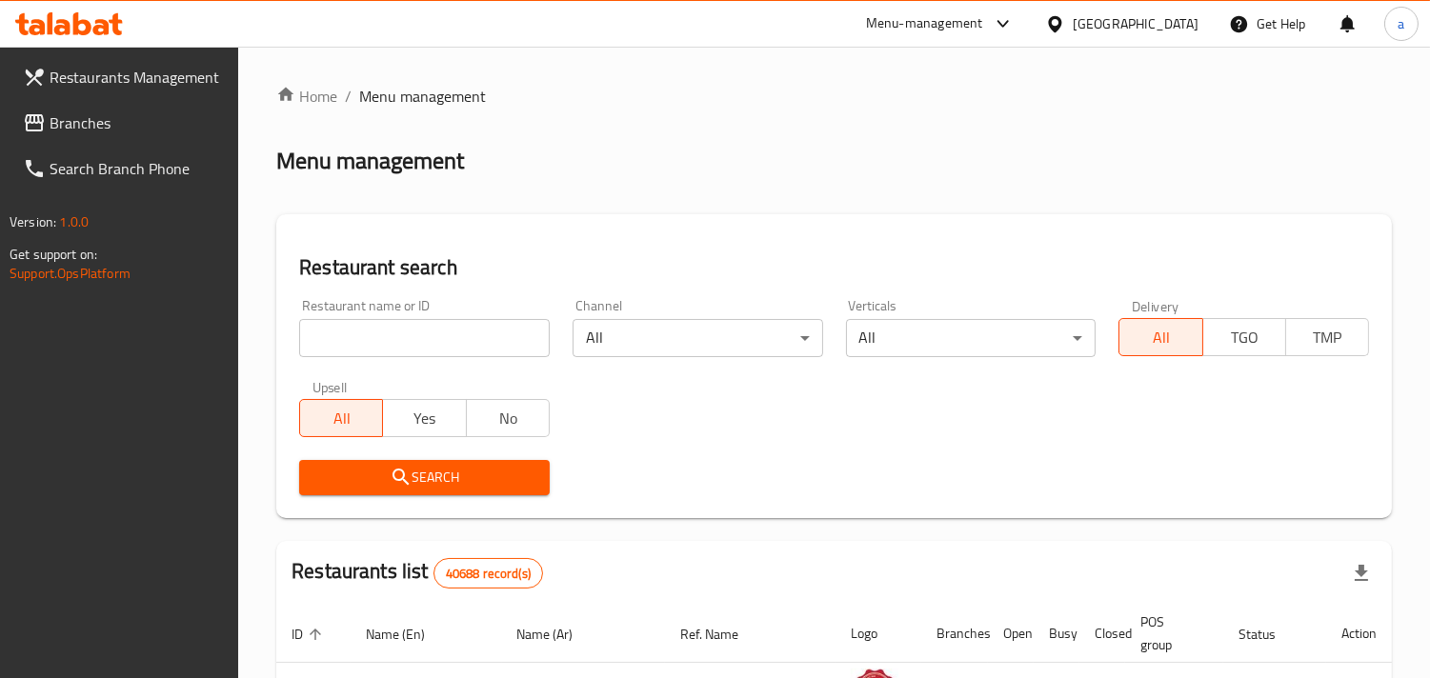
click at [351, 348] on input "search" at bounding box center [424, 338] width 250 height 38
paste input "9973"
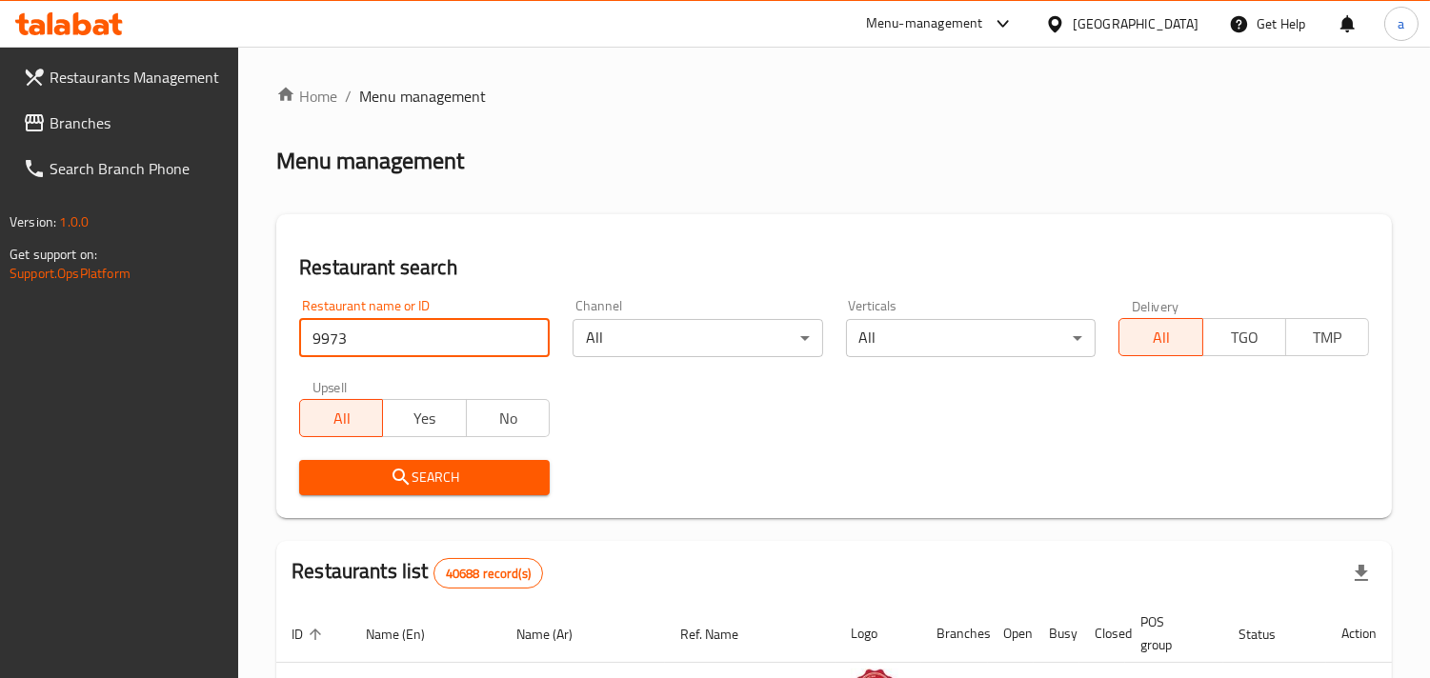
type input "9973"
click button "Search" at bounding box center [424, 477] width 250 height 35
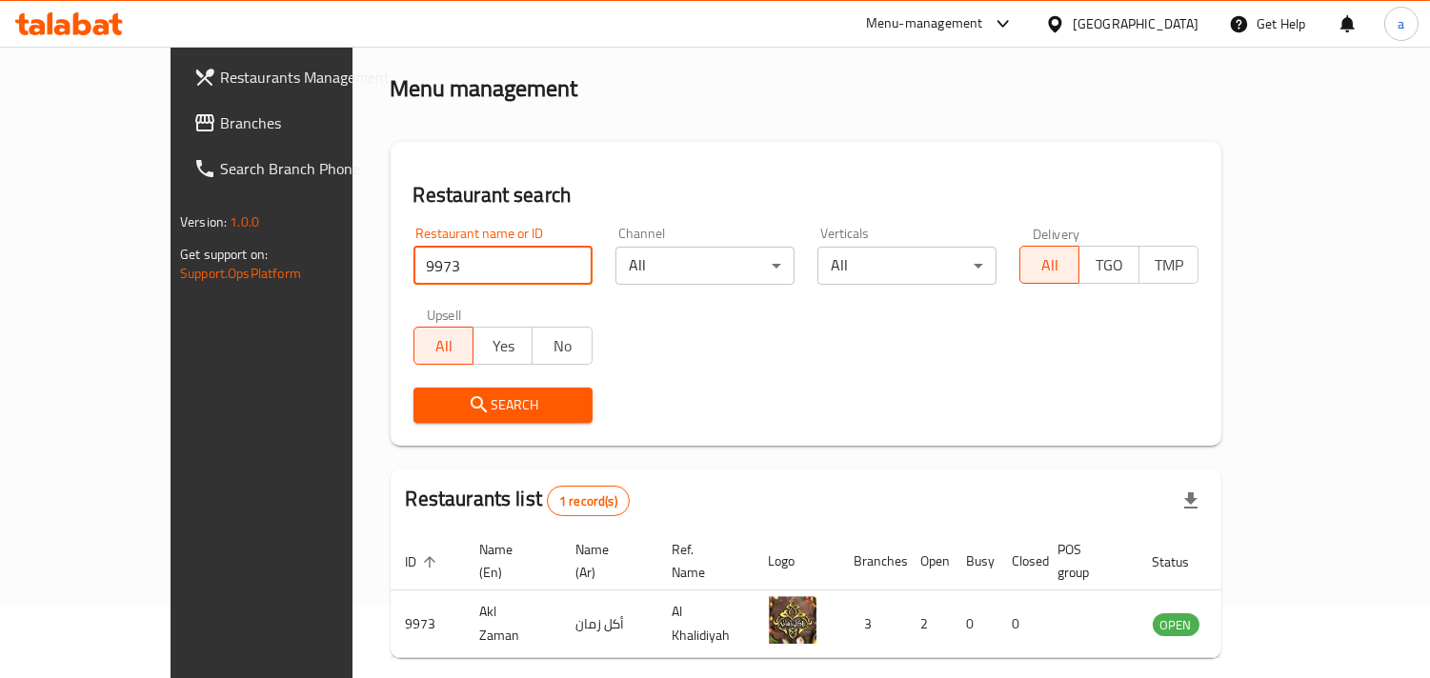
scroll to position [134, 0]
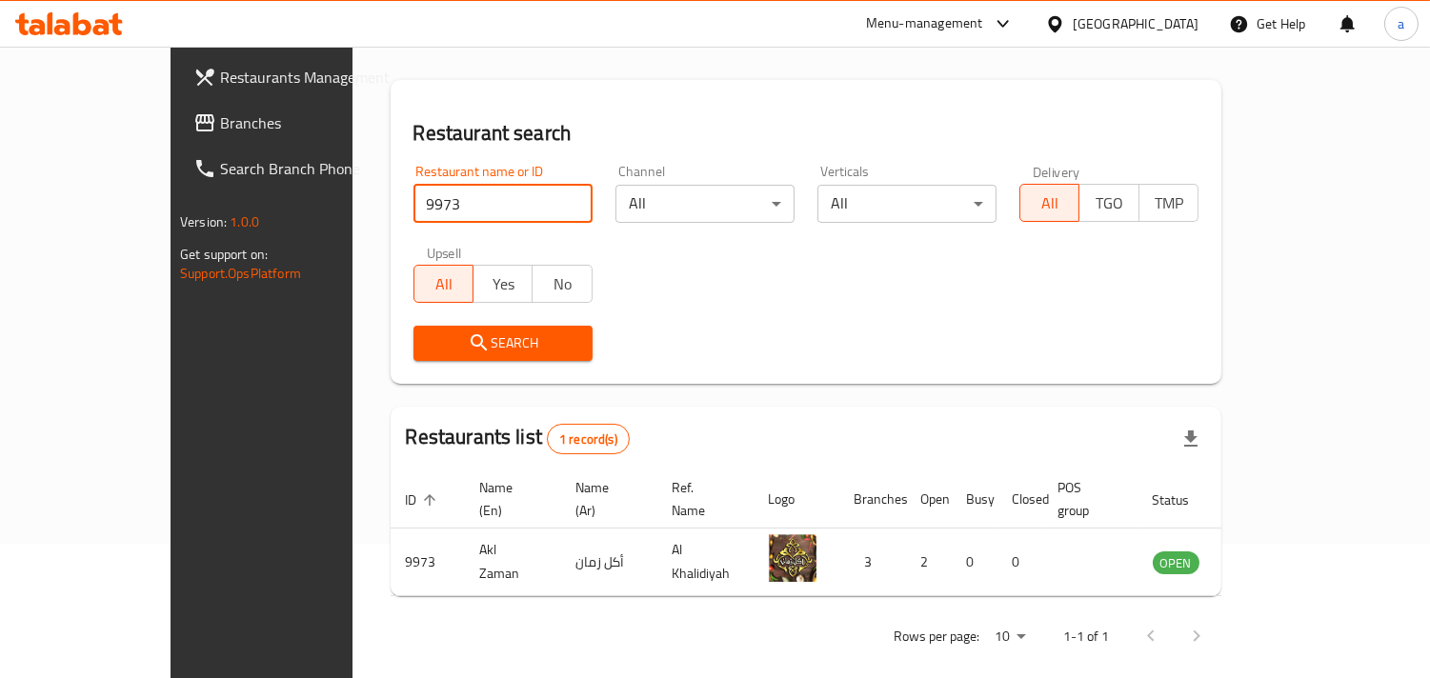
click at [1088, 19] on div "[GEOGRAPHIC_DATA]" at bounding box center [1135, 23] width 126 height 21
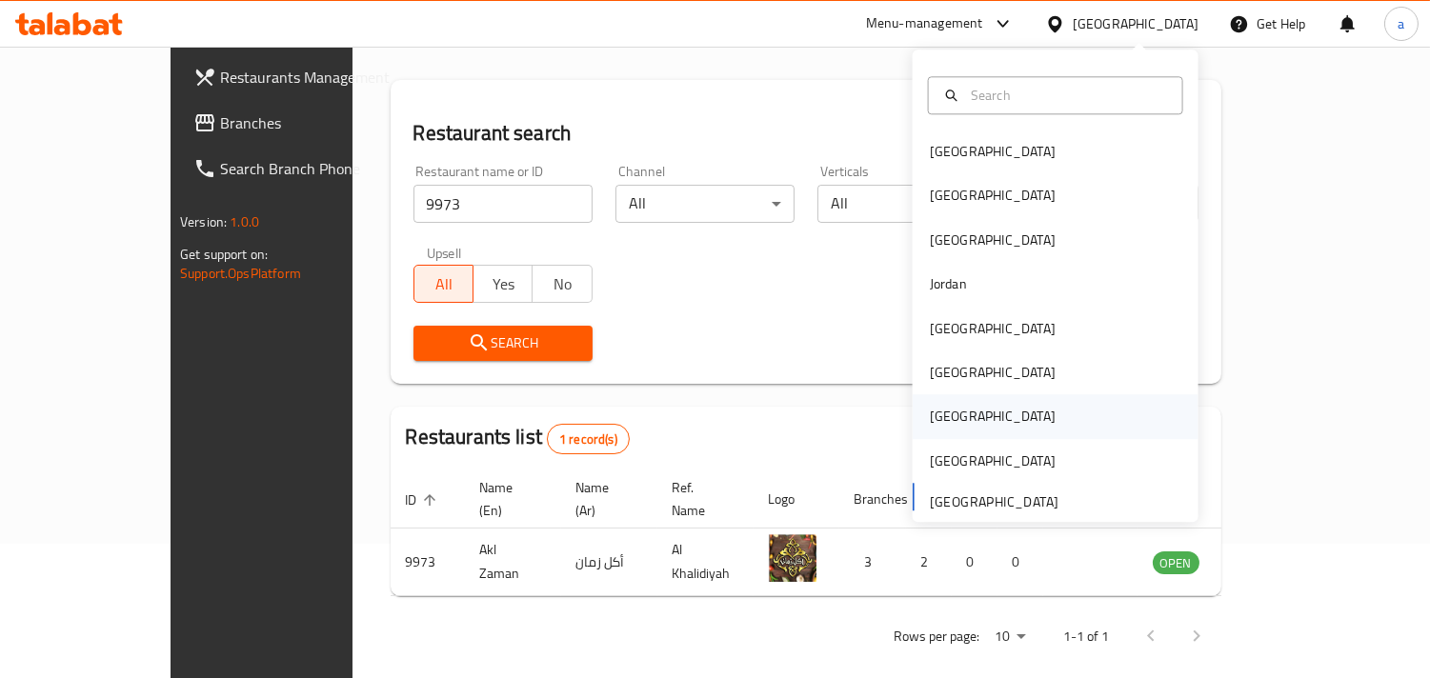
click at [956, 408] on div "[GEOGRAPHIC_DATA]" at bounding box center [992, 417] width 156 height 44
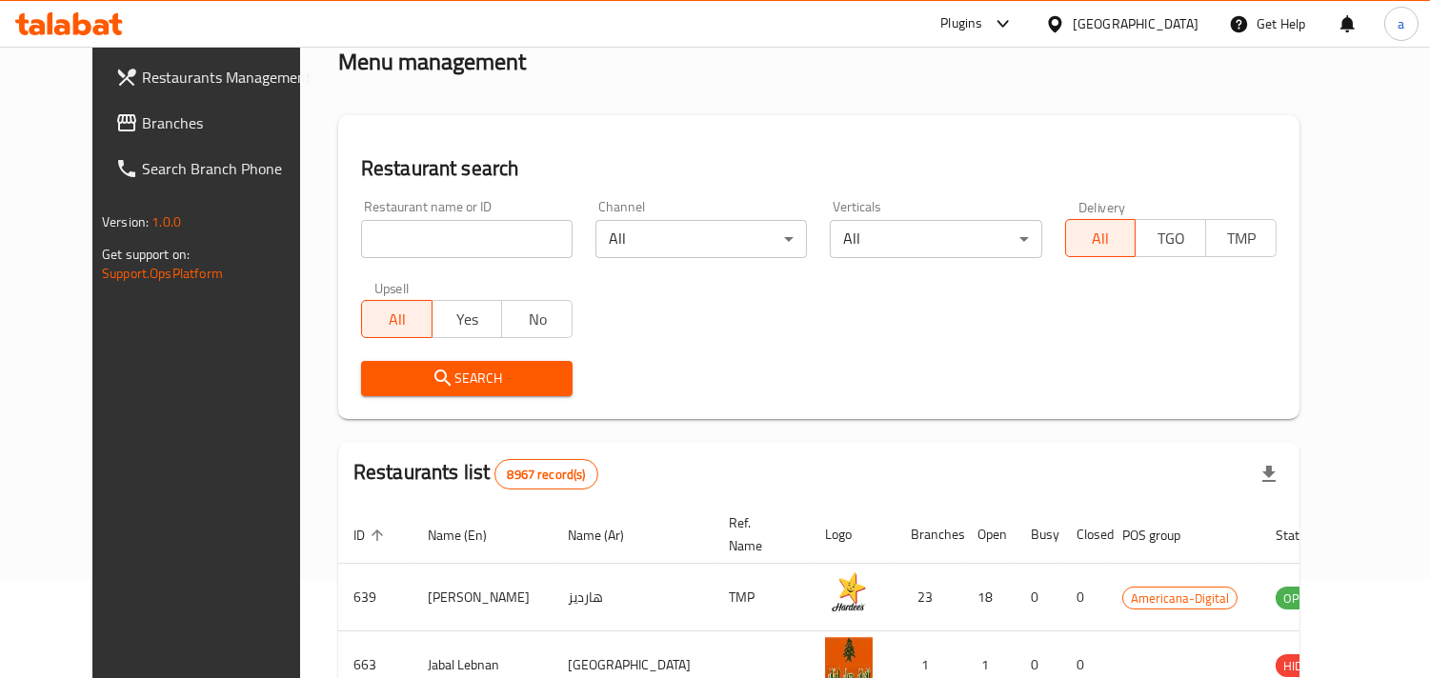
scroll to position [134, 0]
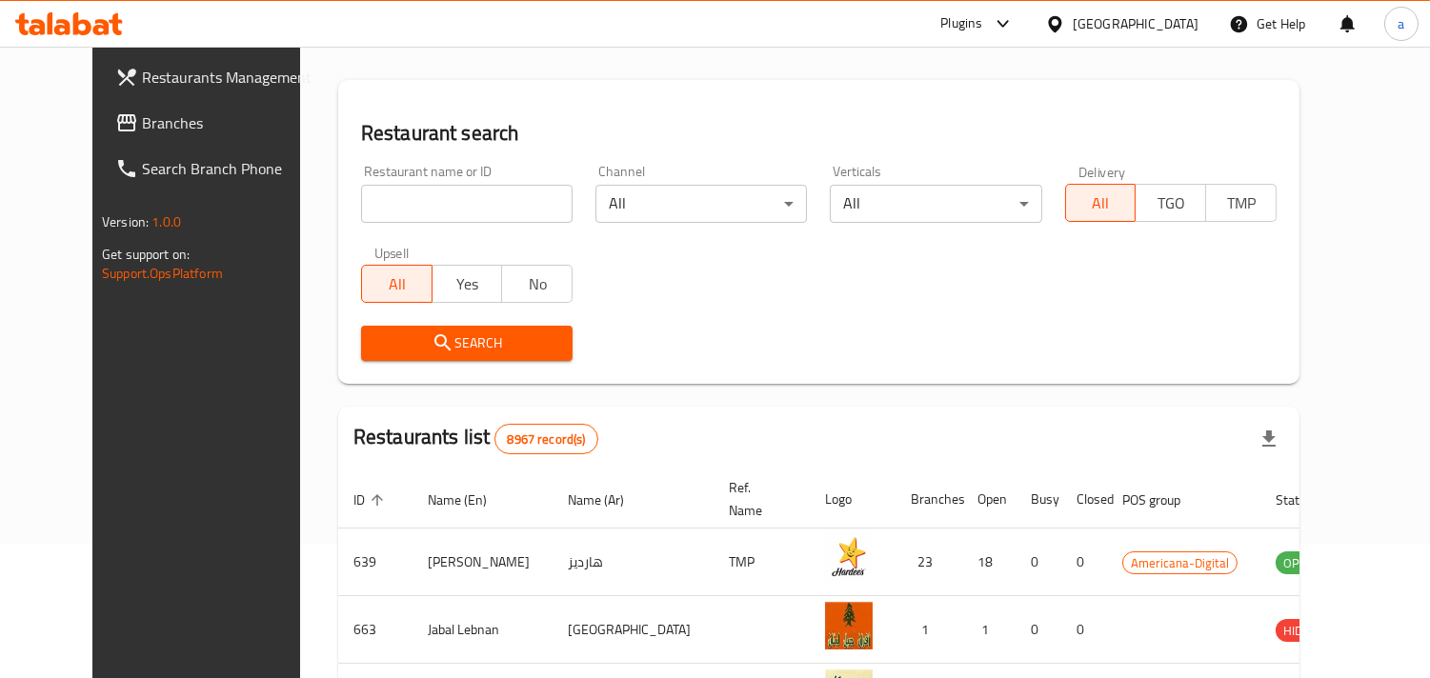
click at [171, 115] on span "Branches" at bounding box center [229, 122] width 174 height 23
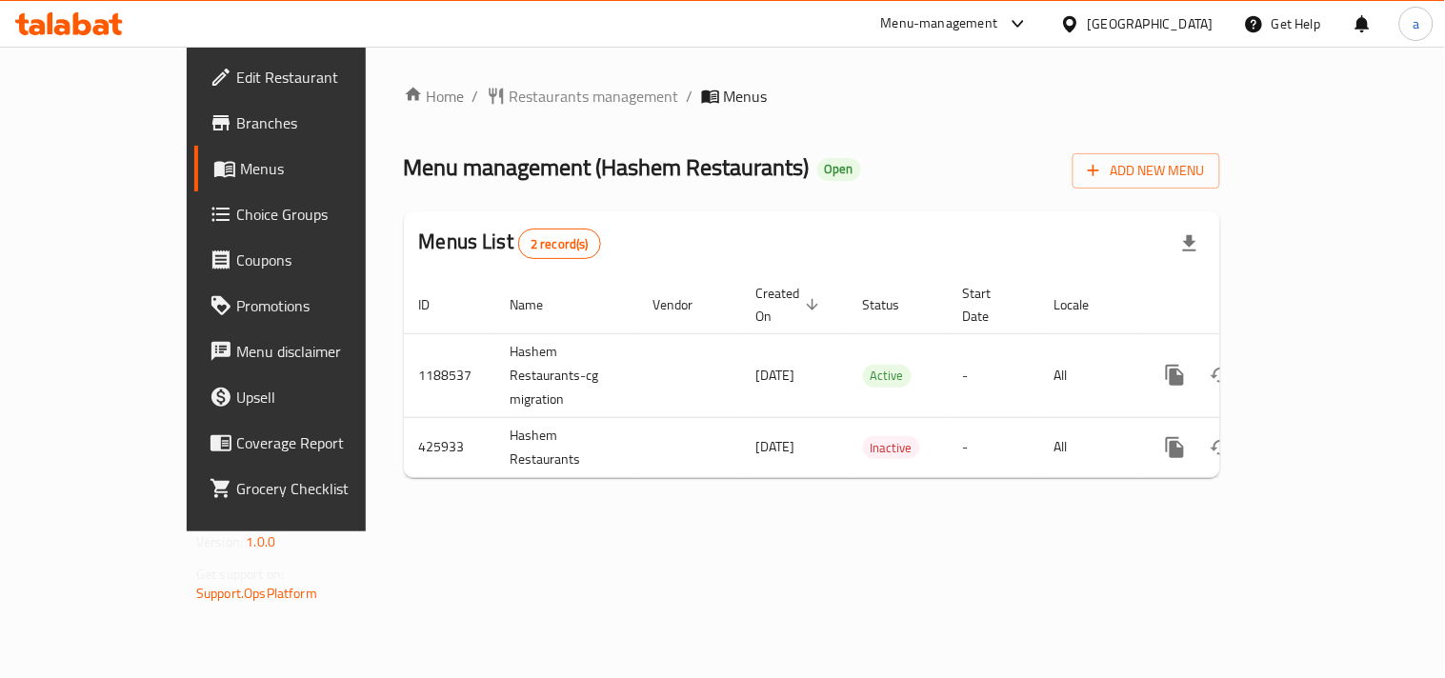
click at [429, 130] on div "Home / Restaurants management / Menus Menu management ( Hashem Restaurants ) Op…" at bounding box center [812, 289] width 816 height 409
click at [510, 103] on span "Restaurants management" at bounding box center [595, 96] width 170 height 23
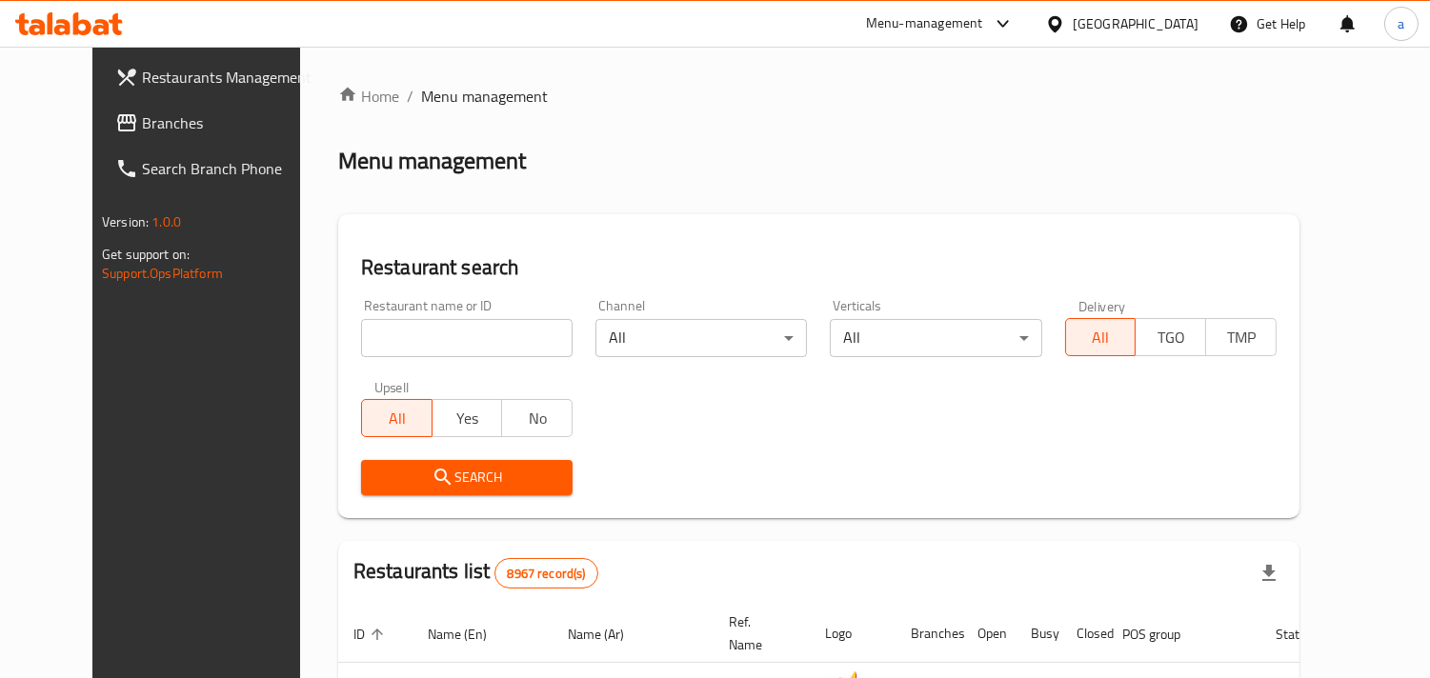
click at [389, 331] on input "search" at bounding box center [466, 338] width 211 height 38
paste input "632387"
type input "632387"
click button "Search" at bounding box center [466, 477] width 211 height 35
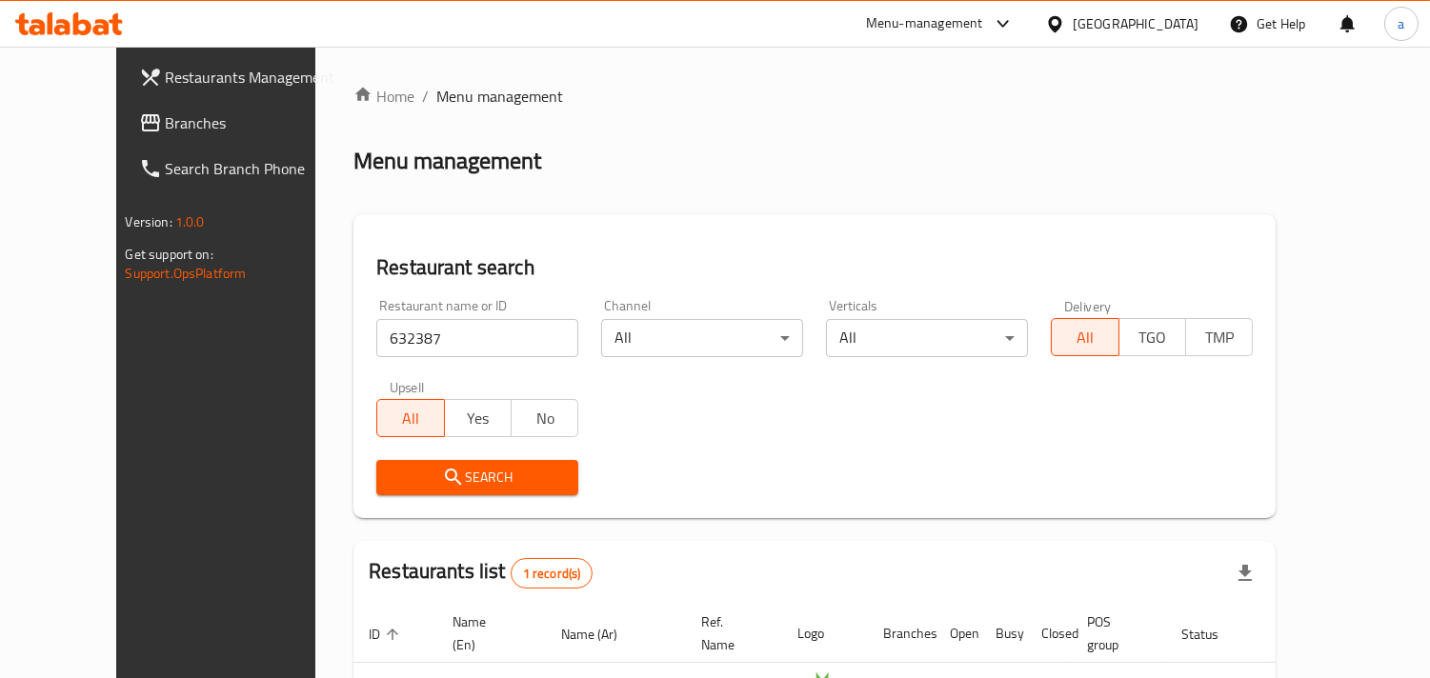
scroll to position [134, 0]
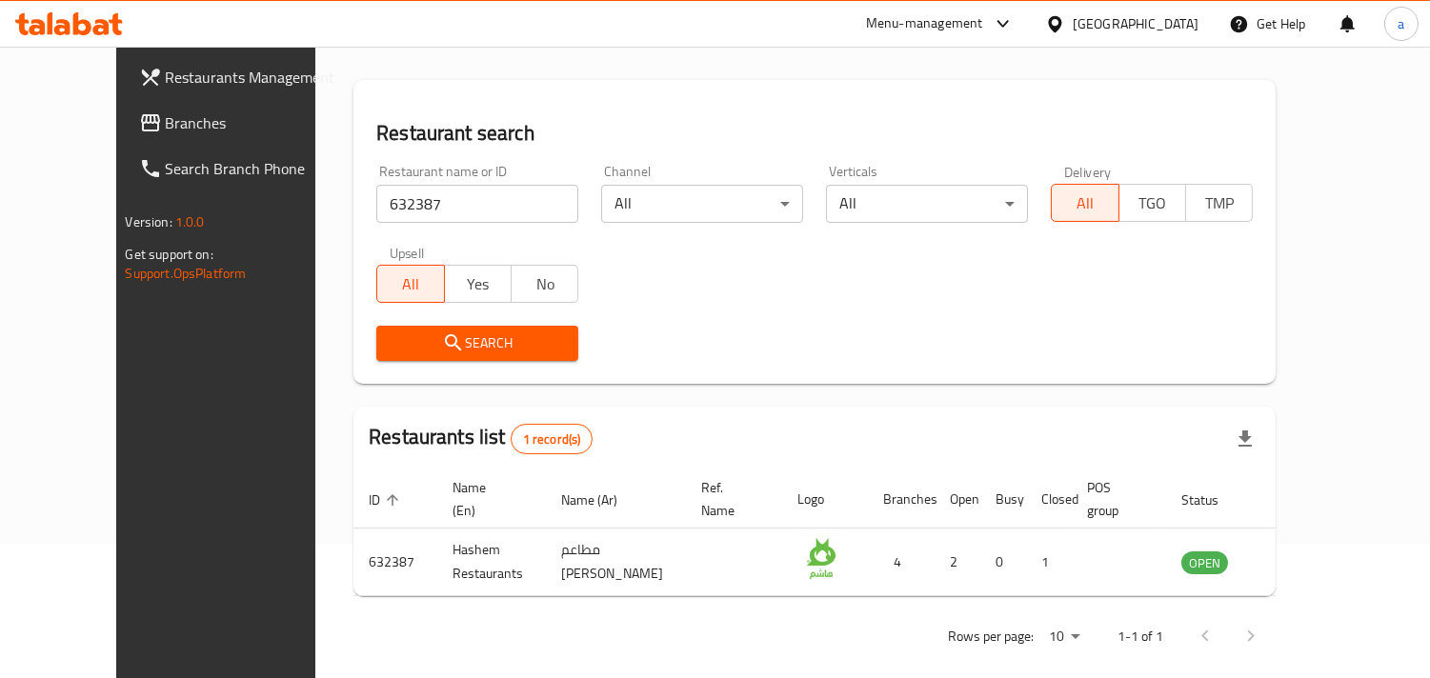
click at [1166, 30] on div "[GEOGRAPHIC_DATA]" at bounding box center [1135, 23] width 126 height 21
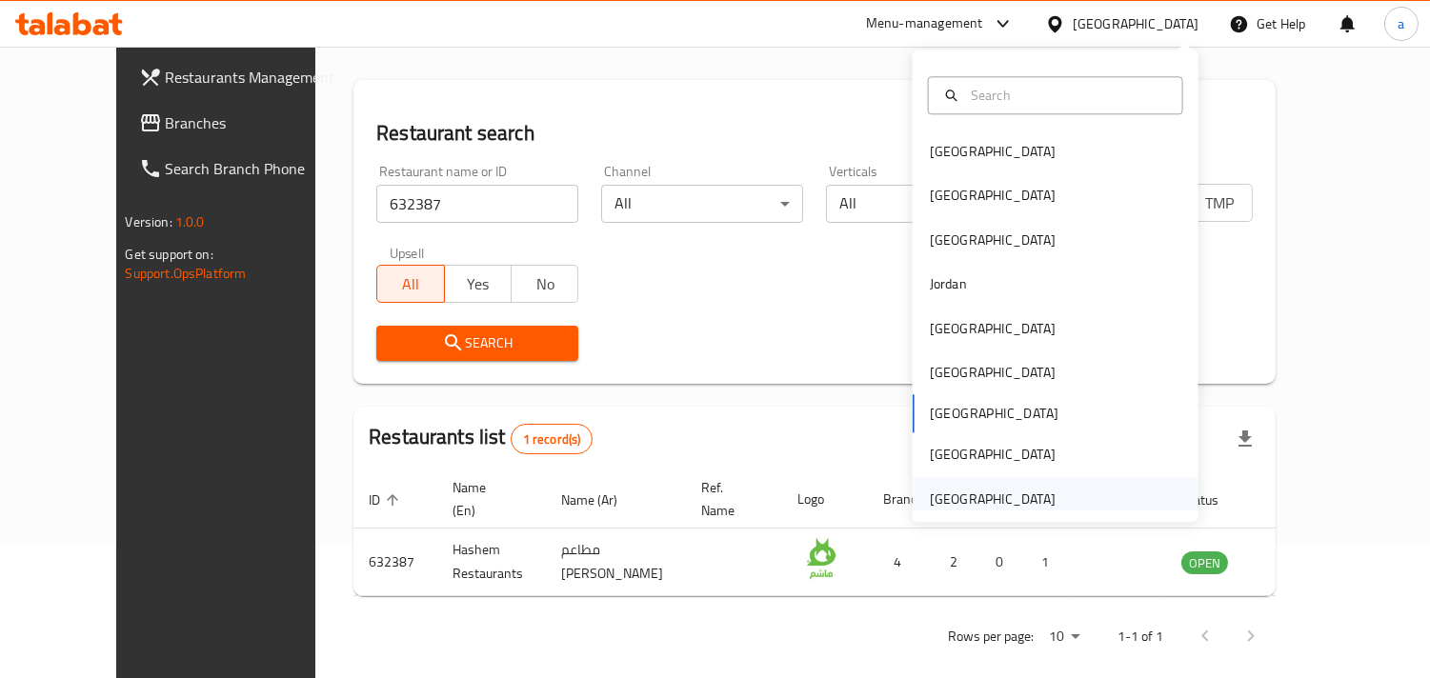
click at [1055, 495] on div "[GEOGRAPHIC_DATA]" at bounding box center [1055, 499] width 286 height 44
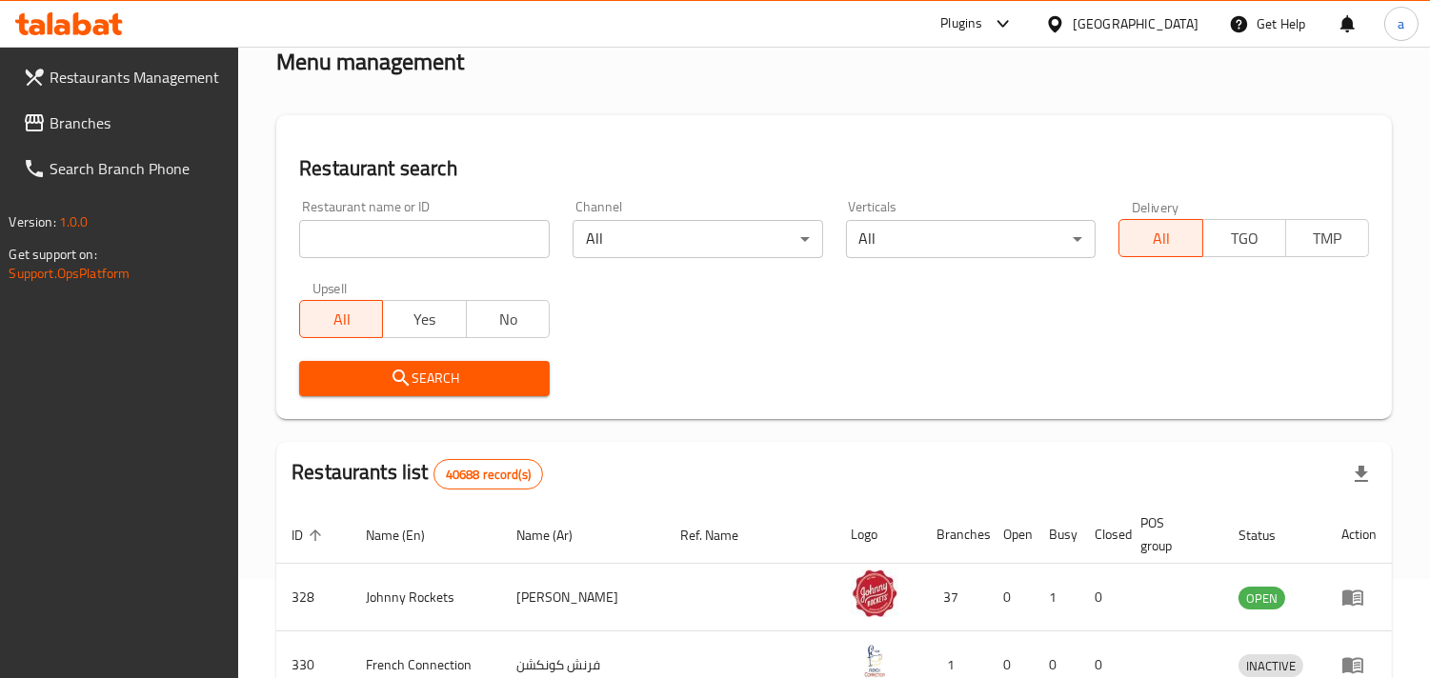
scroll to position [134, 0]
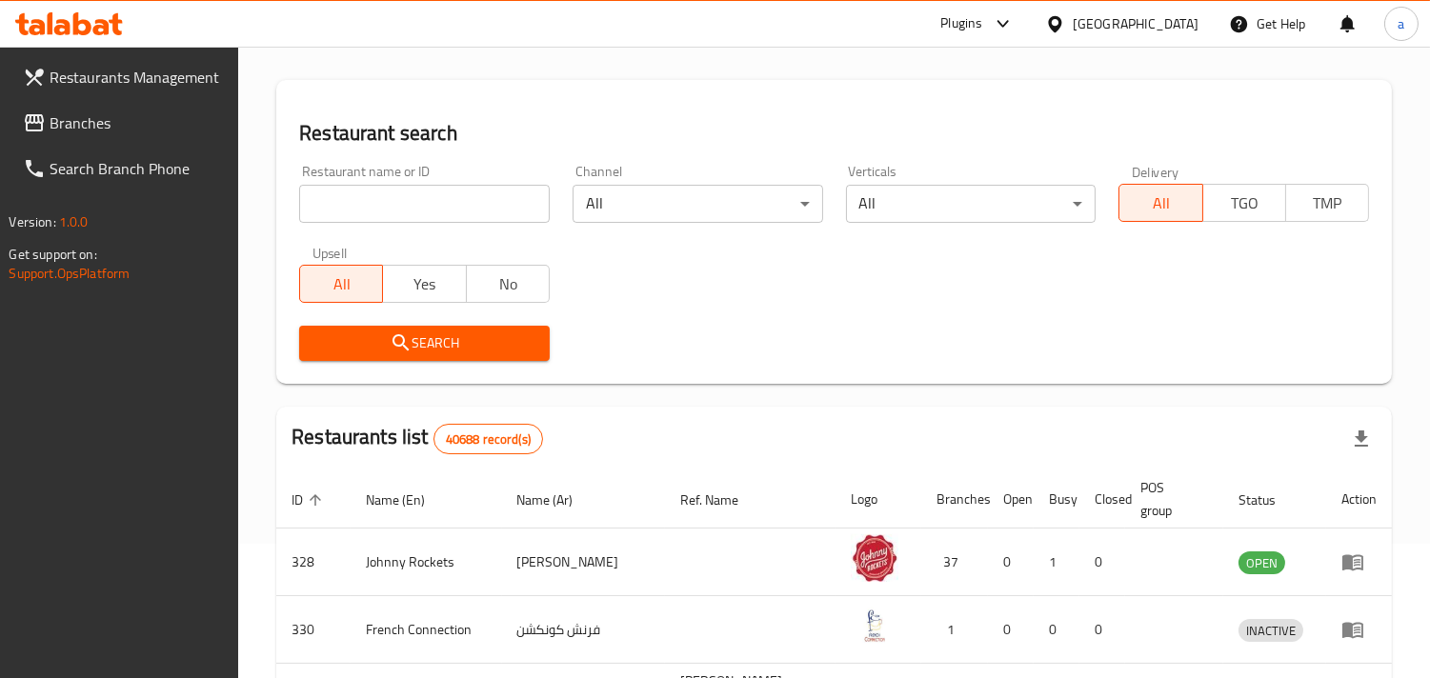
click at [110, 114] on span "Branches" at bounding box center [137, 122] width 174 height 23
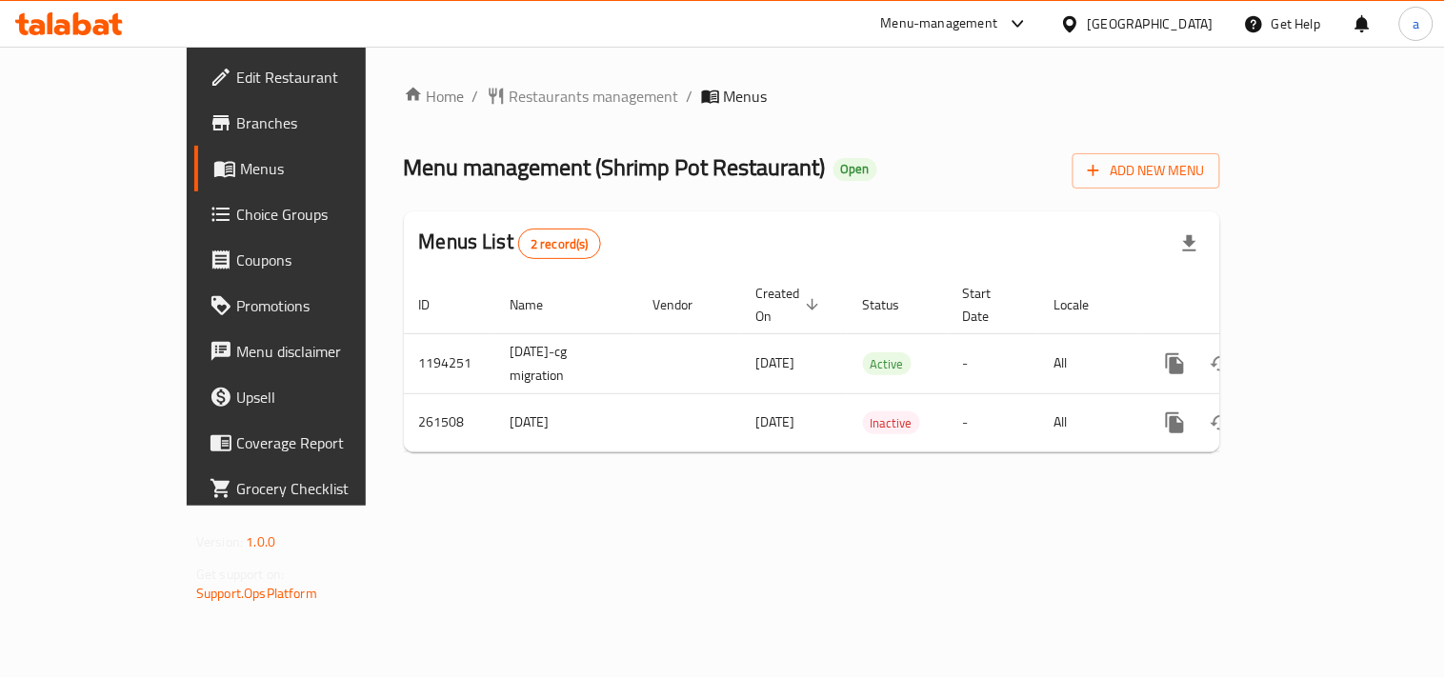
click at [463, 125] on div "Home / Restaurants management / Menus Menu management ( Shrimp Pot Restaurant )…" at bounding box center [812, 276] width 816 height 383
click at [510, 105] on span "Restaurants management" at bounding box center [595, 96] width 170 height 23
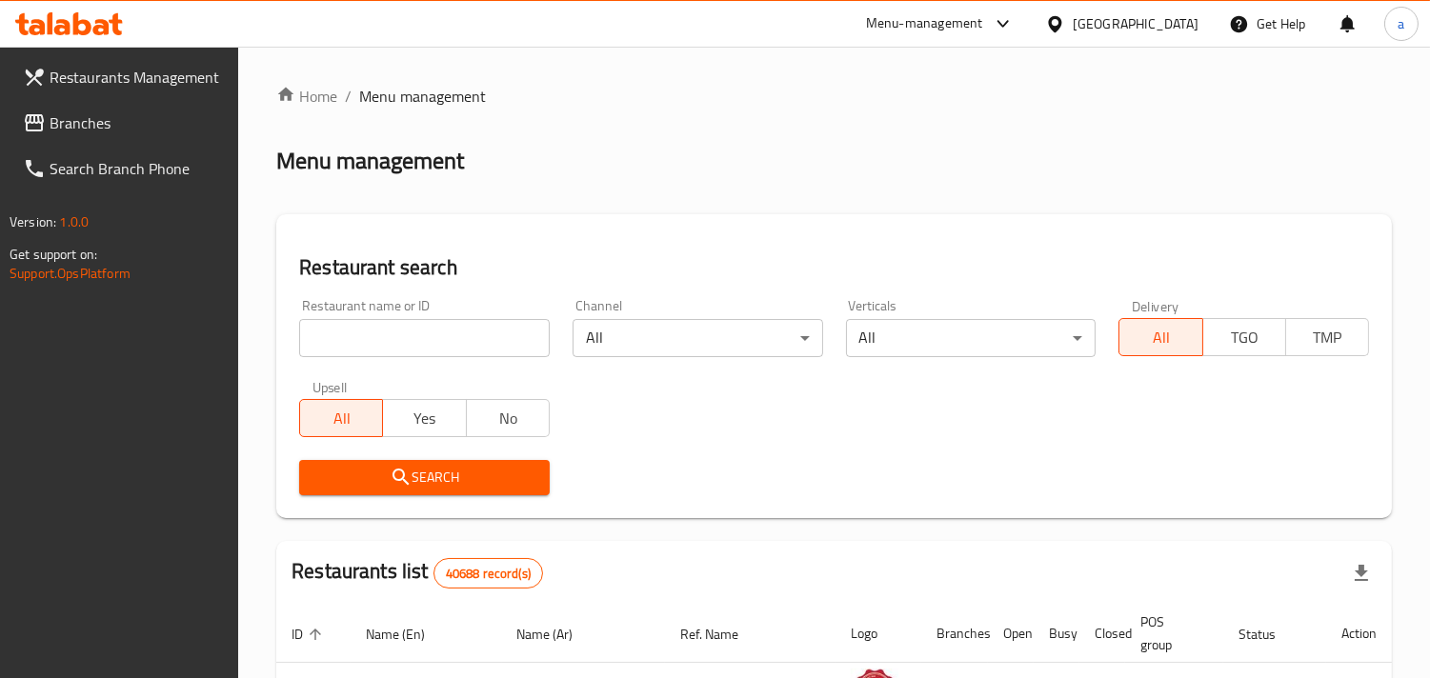
click at [421, 320] on input "search" at bounding box center [424, 338] width 250 height 38
paste input "627536"
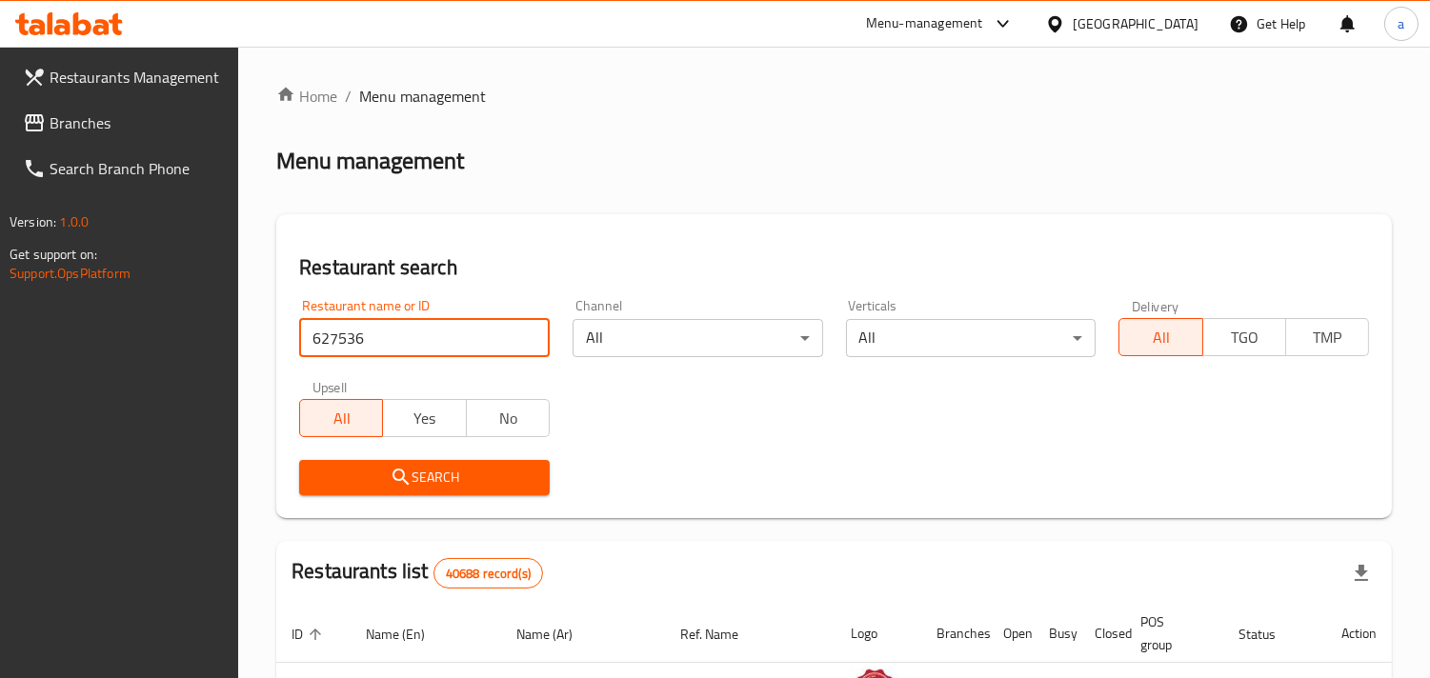
type input "627536"
click button "Search" at bounding box center [424, 477] width 250 height 35
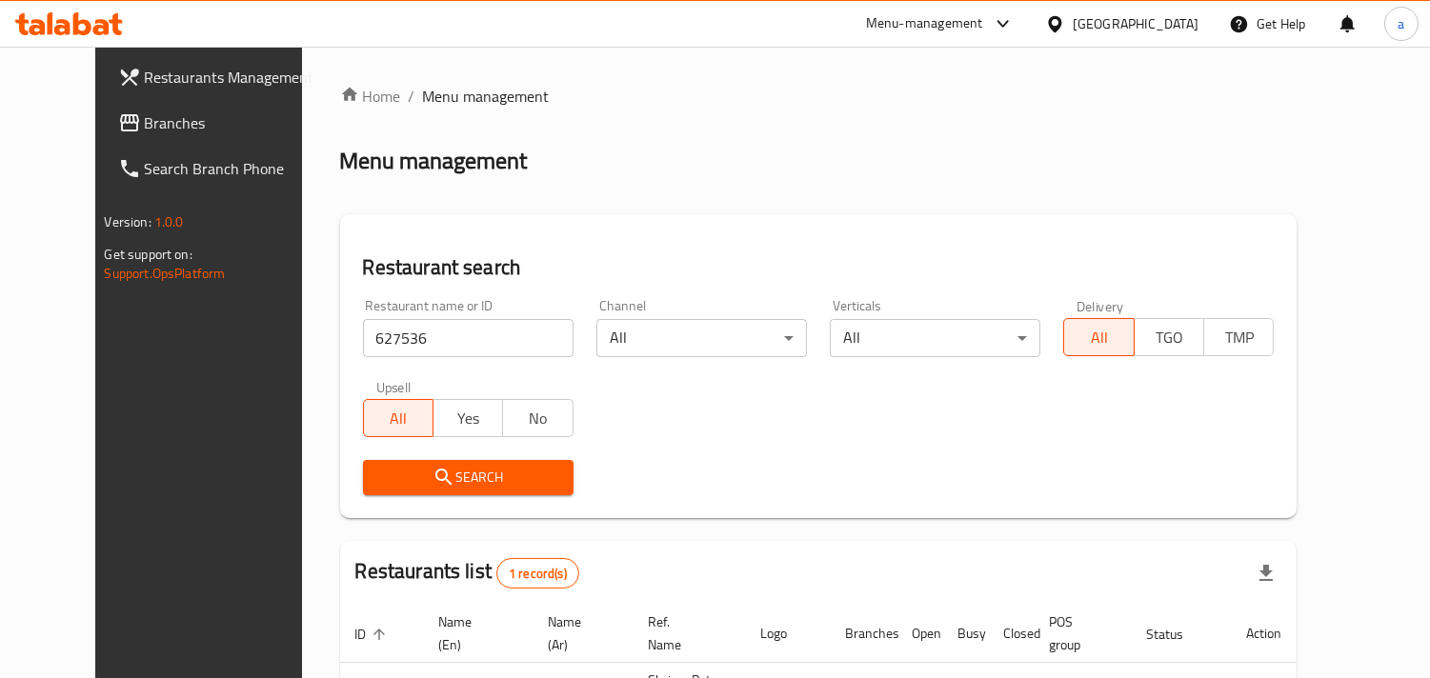
scroll to position [155, 0]
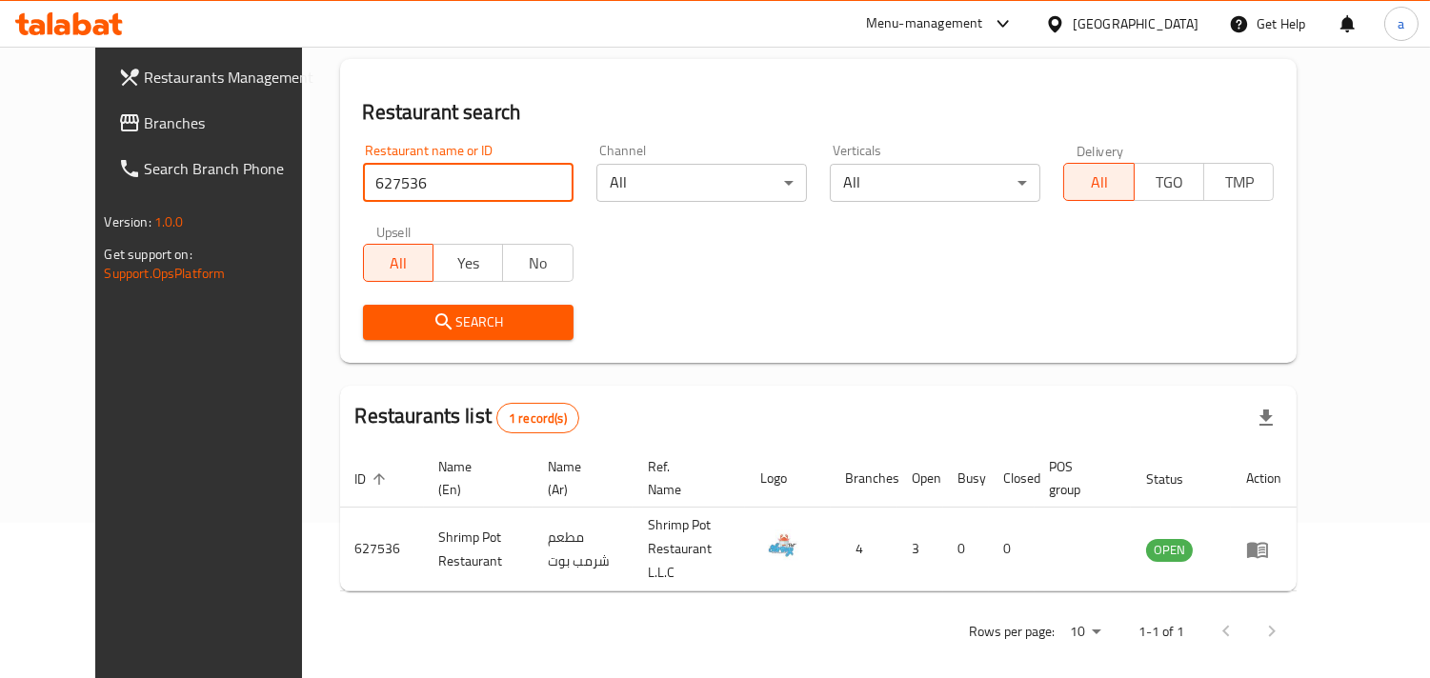
click at [1131, 31] on div "[GEOGRAPHIC_DATA]" at bounding box center [1135, 23] width 126 height 21
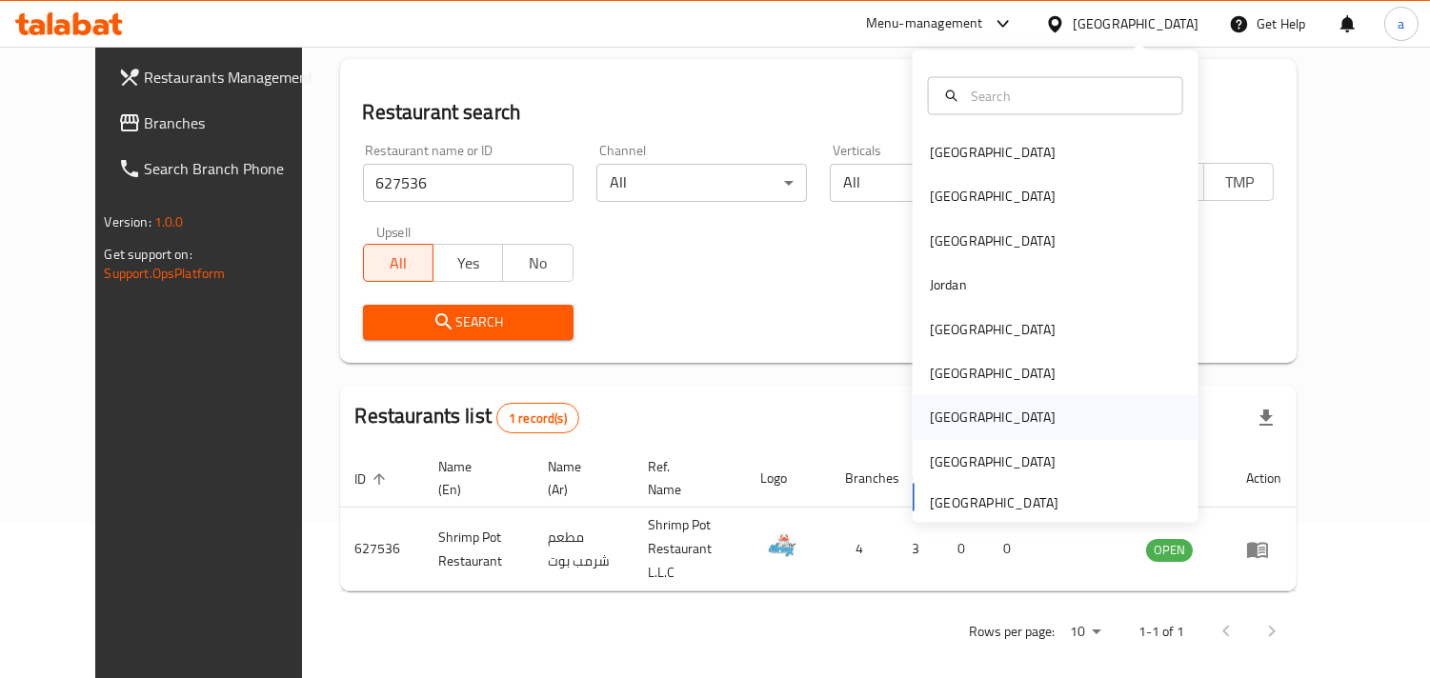
click at [946, 401] on div "[GEOGRAPHIC_DATA]" at bounding box center [992, 417] width 156 height 44
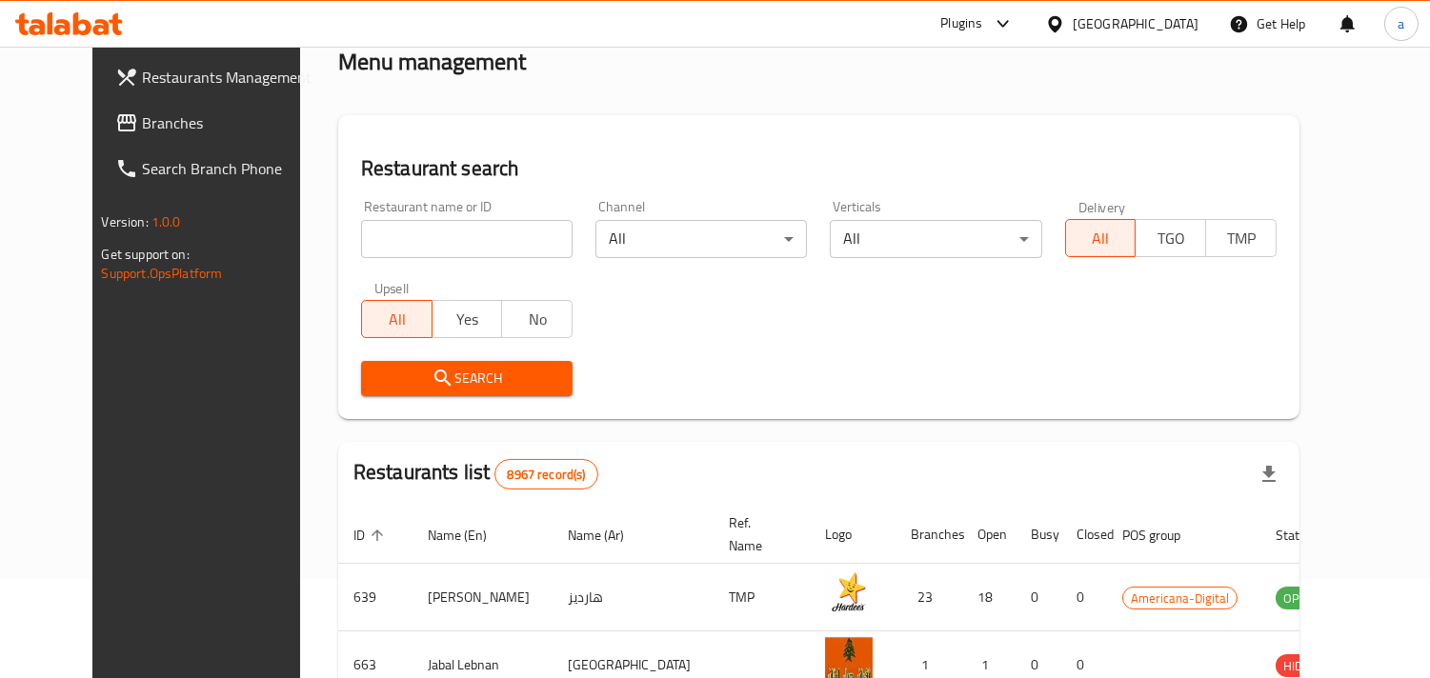
scroll to position [155, 0]
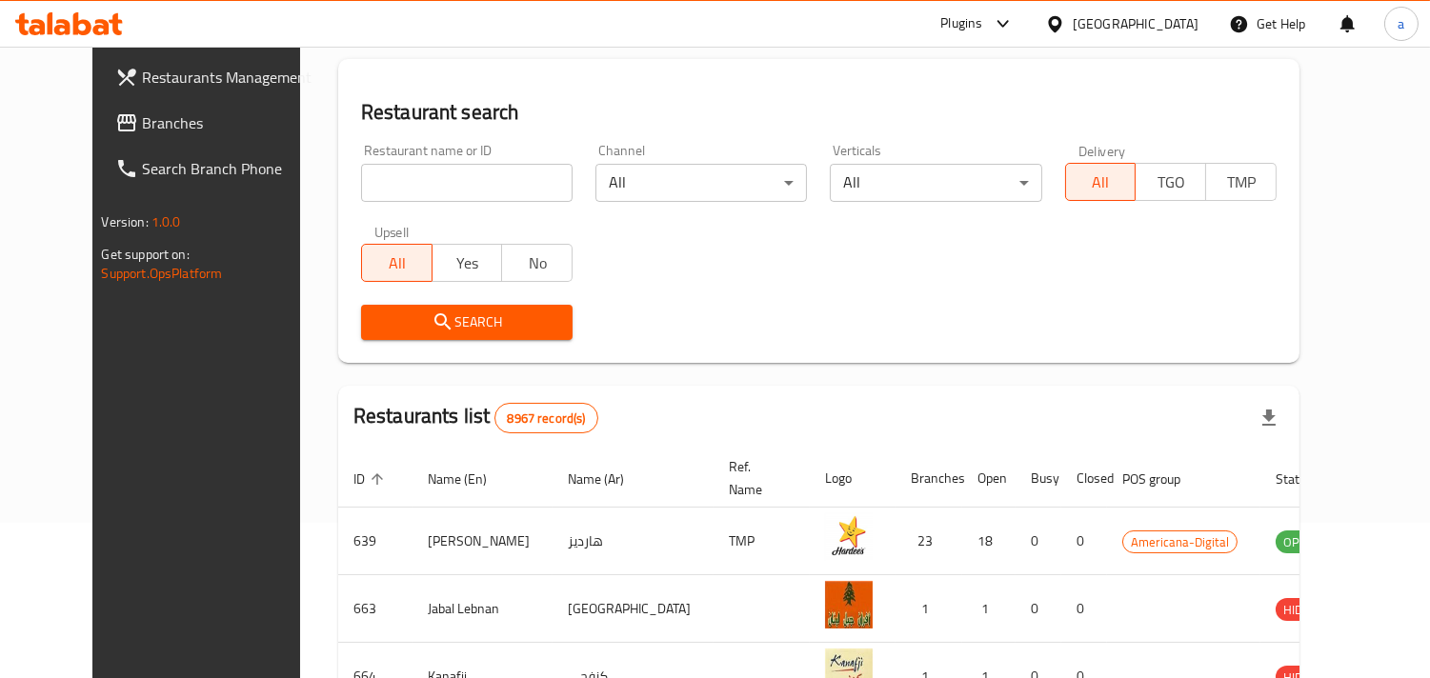
click at [176, 146] on link "Search Branch Phone" at bounding box center [215, 169] width 231 height 46
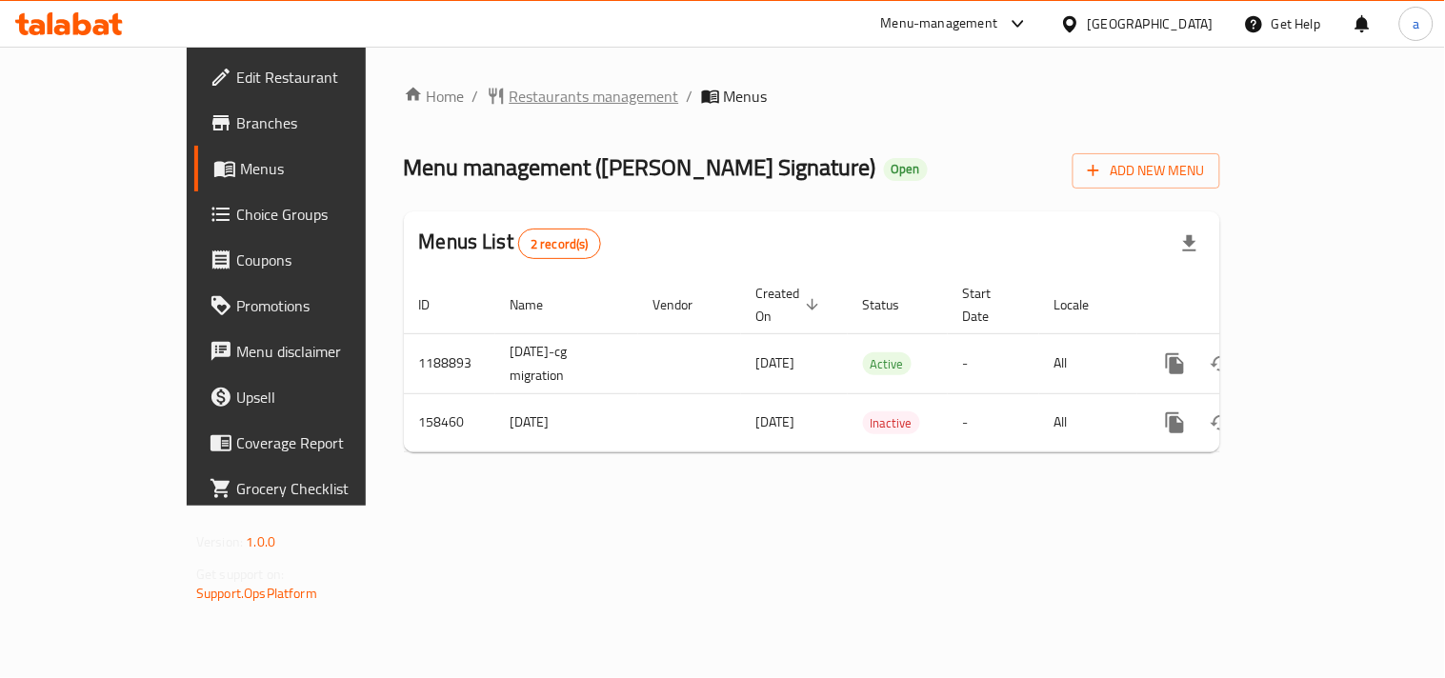
click at [510, 96] on span "Restaurants management" at bounding box center [595, 96] width 170 height 23
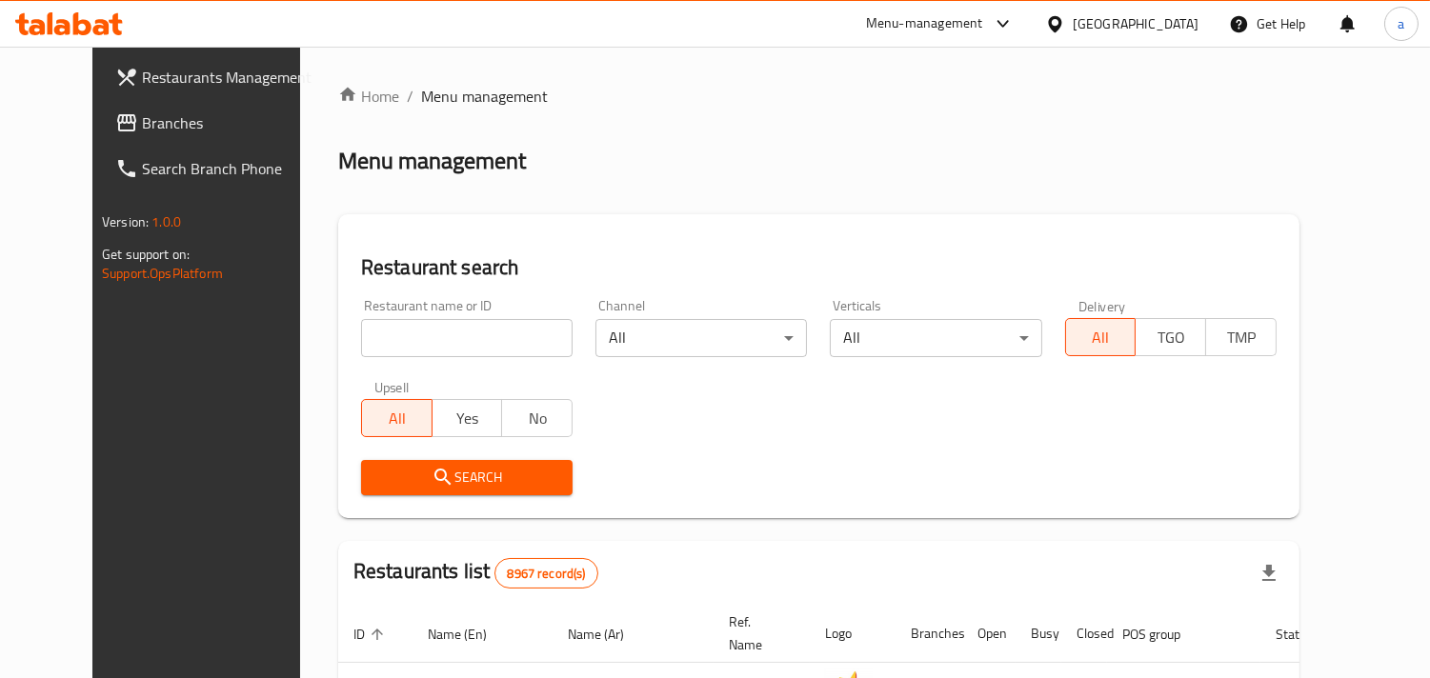
click at [385, 355] on input "search" at bounding box center [466, 338] width 211 height 38
paste input "615547"
type input "615547"
click button "Search" at bounding box center [466, 477] width 211 height 35
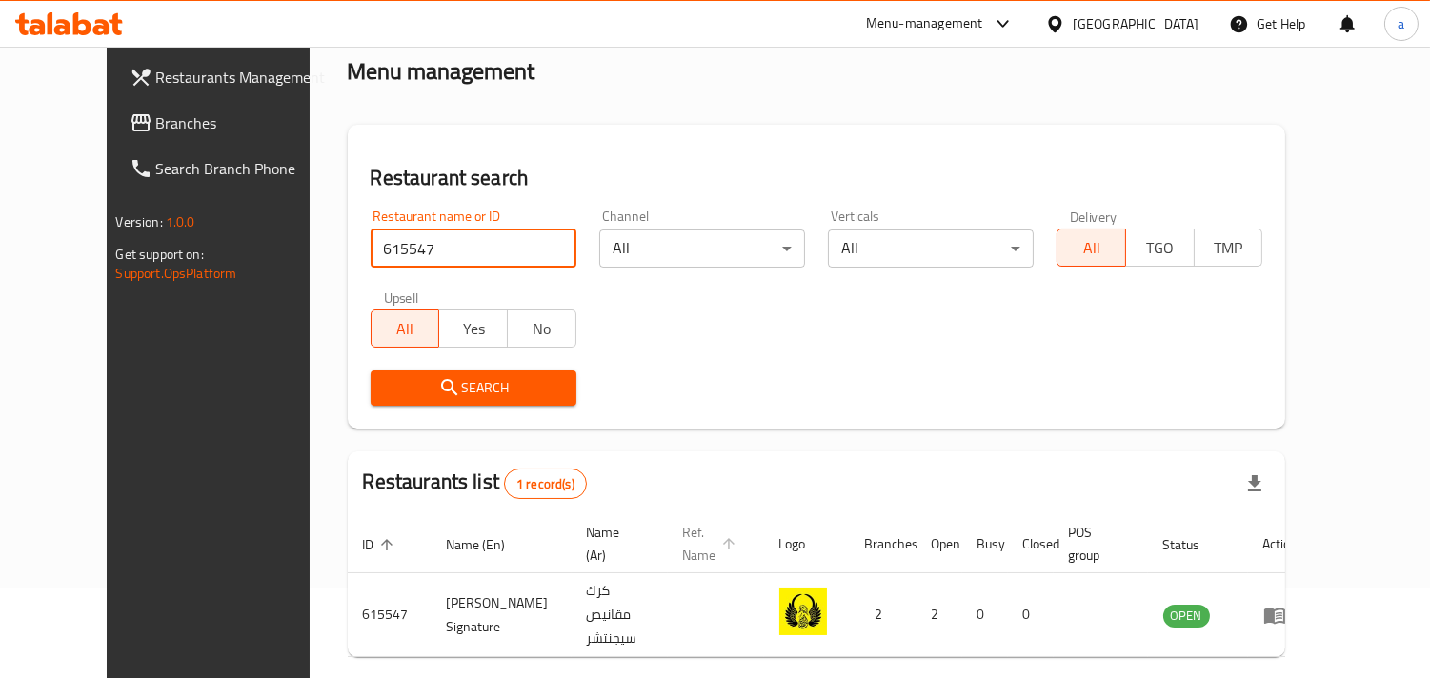
scroll to position [155, 0]
